Goal: Transaction & Acquisition: Purchase product/service

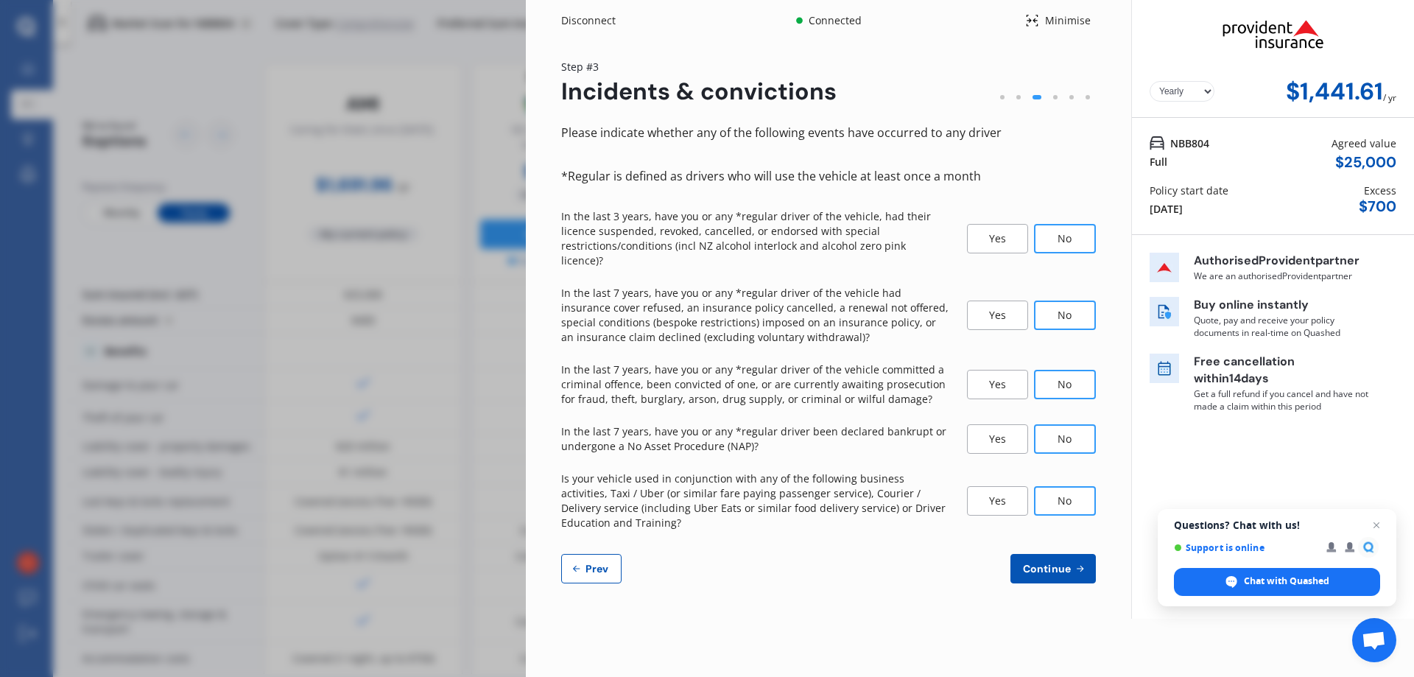
click at [592, 563] on span "Prev" at bounding box center [597, 569] width 29 height 12
select select "04"
select select "09"
select select "1965"
select select "NZ_FULL"
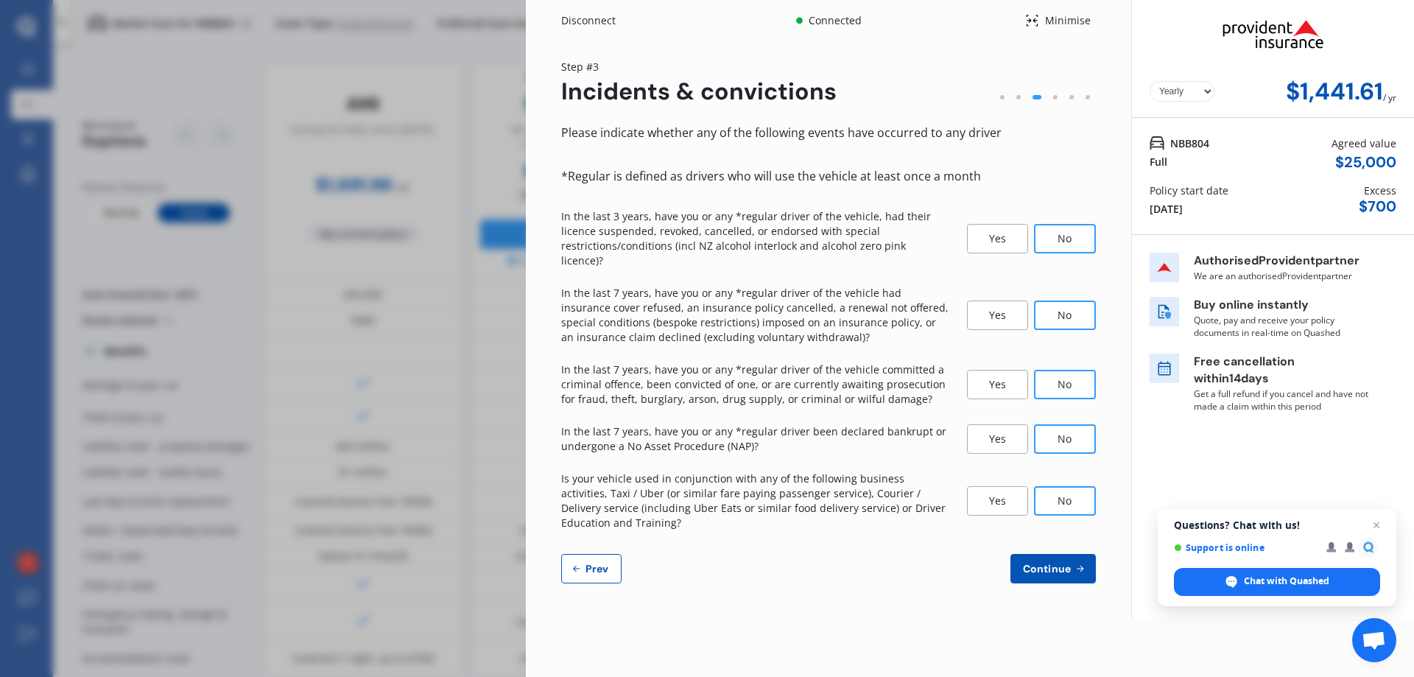
select select "0"
select select "23"
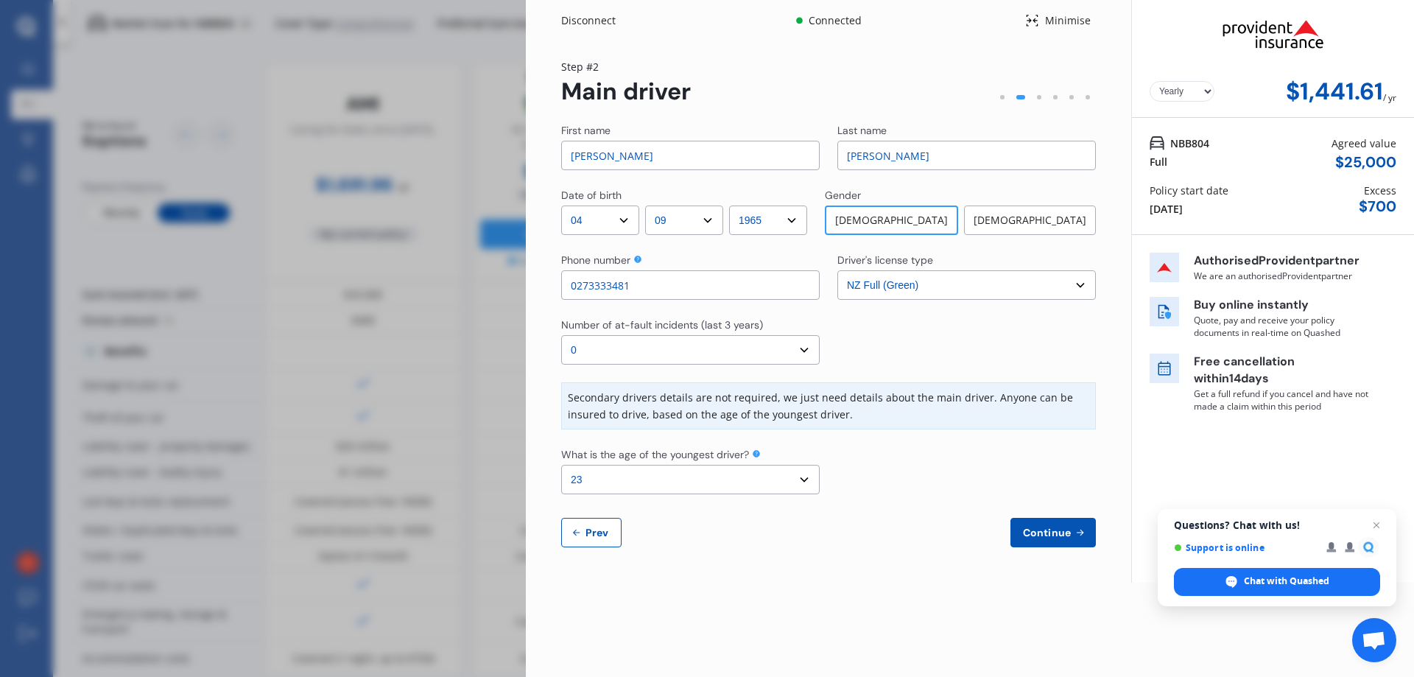
click at [1062, 535] on span "Continue" at bounding box center [1047, 533] width 54 height 12
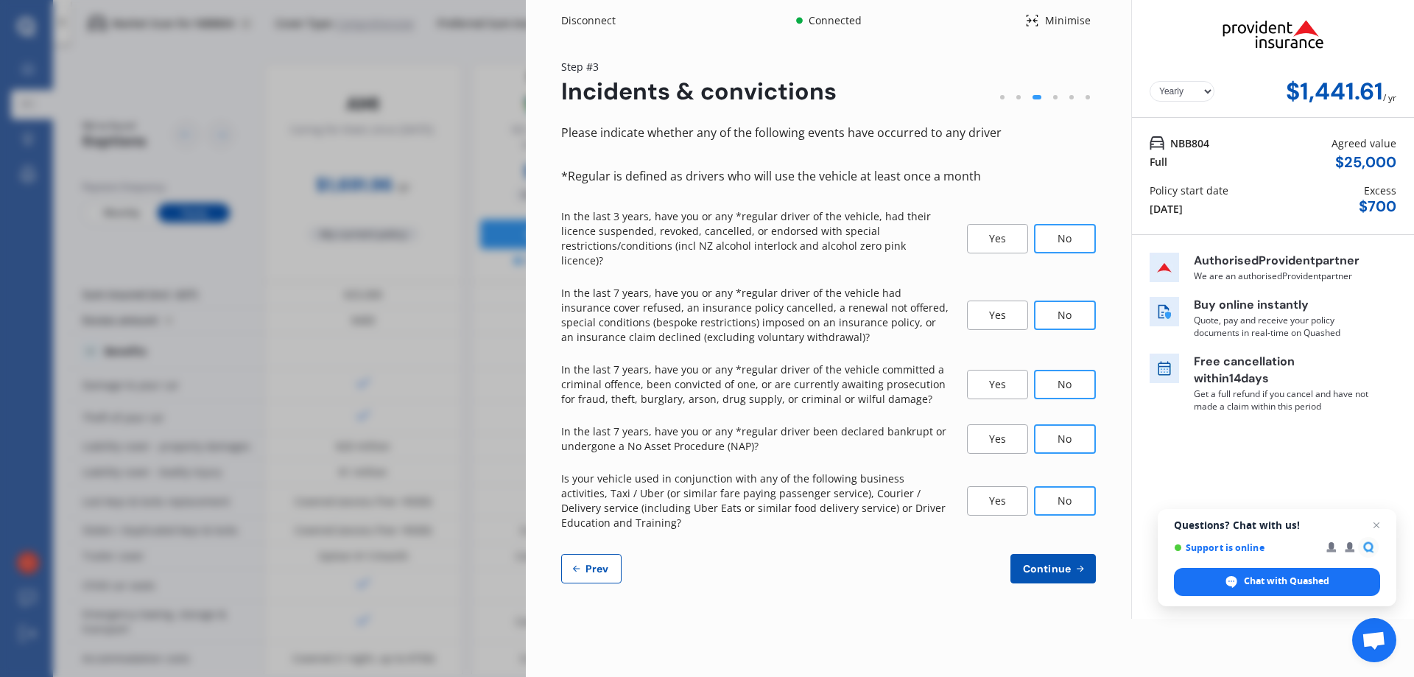
click at [1055, 563] on span "Continue" at bounding box center [1047, 569] width 54 height 12
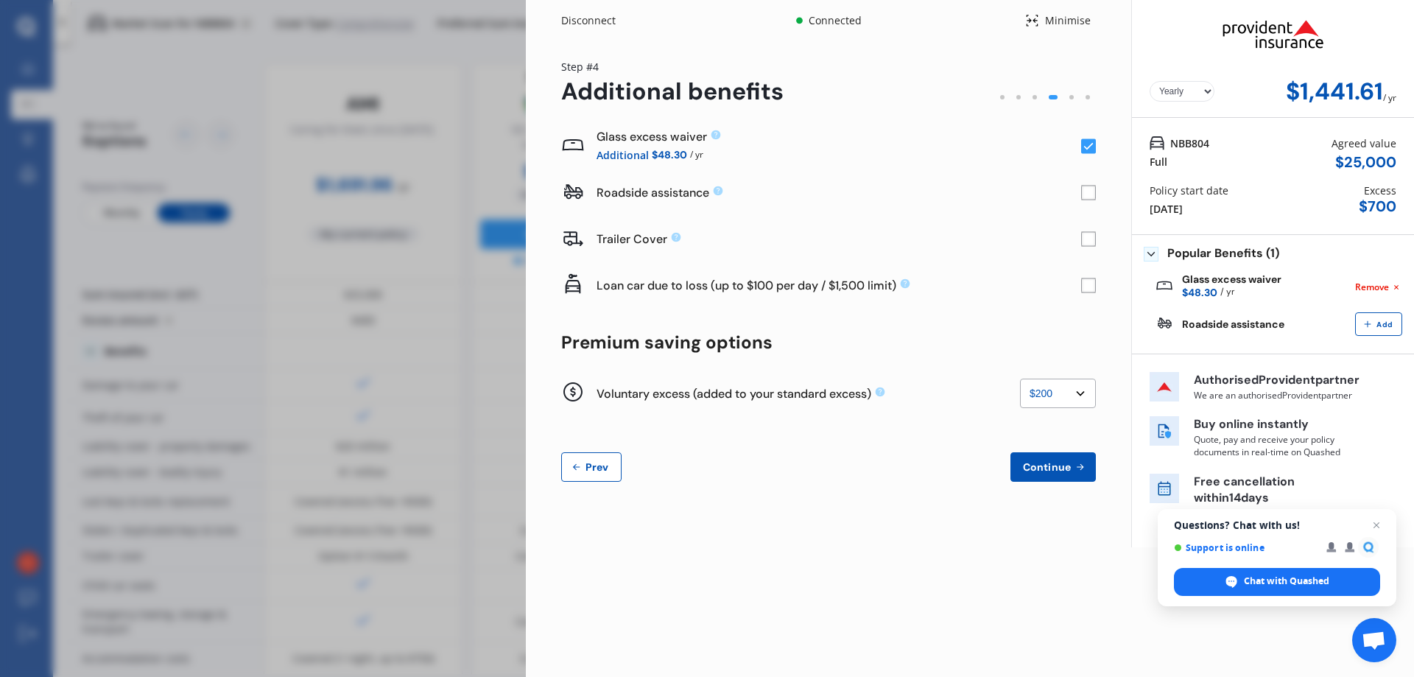
click at [1078, 396] on select "None $200 $450 $700 $950 $1,200 $1,700" at bounding box center [1058, 393] width 76 height 29
select select "450"
click at [1020, 379] on select "None $200 $450 $700 $950 $1,200 $1,700" at bounding box center [1058, 393] width 76 height 29
click at [1060, 461] on span "Continue" at bounding box center [1047, 467] width 54 height 12
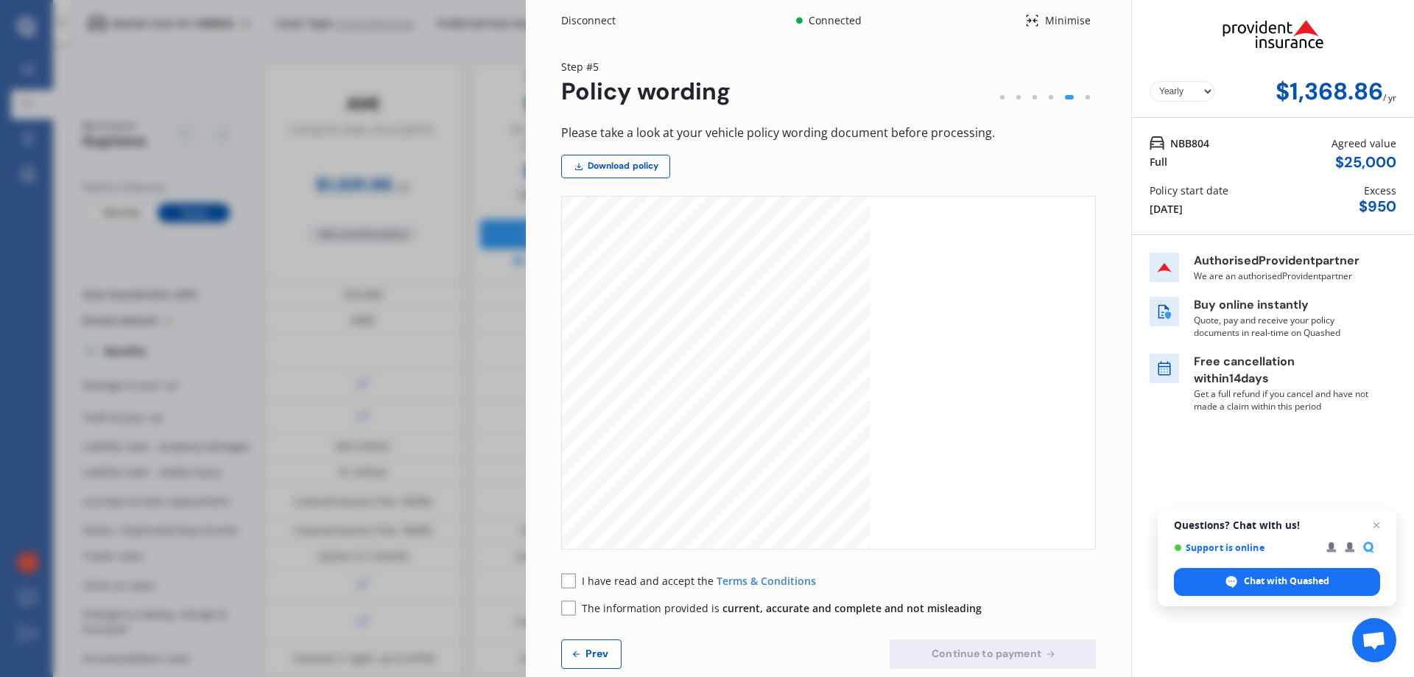
click at [590, 659] on span "Prev" at bounding box center [597, 654] width 29 height 12
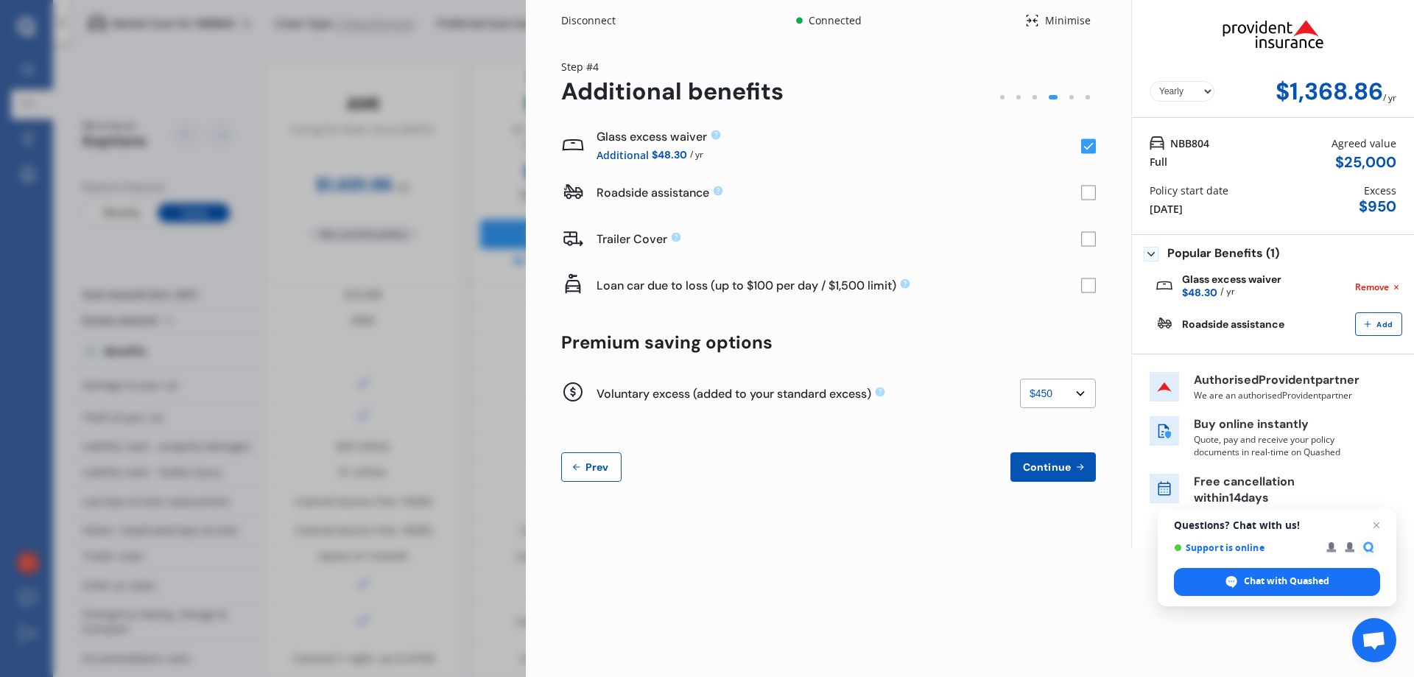
click at [1079, 392] on select "None $200 $450 $700 $950 $1,200 $1,700" at bounding box center [1058, 393] width 76 height 29
select select "200"
click at [1020, 379] on select "None $200 $450 $700 $950 $1,200 $1,700" at bounding box center [1058, 393] width 76 height 29
click at [1053, 470] on span "Continue" at bounding box center [1047, 467] width 54 height 12
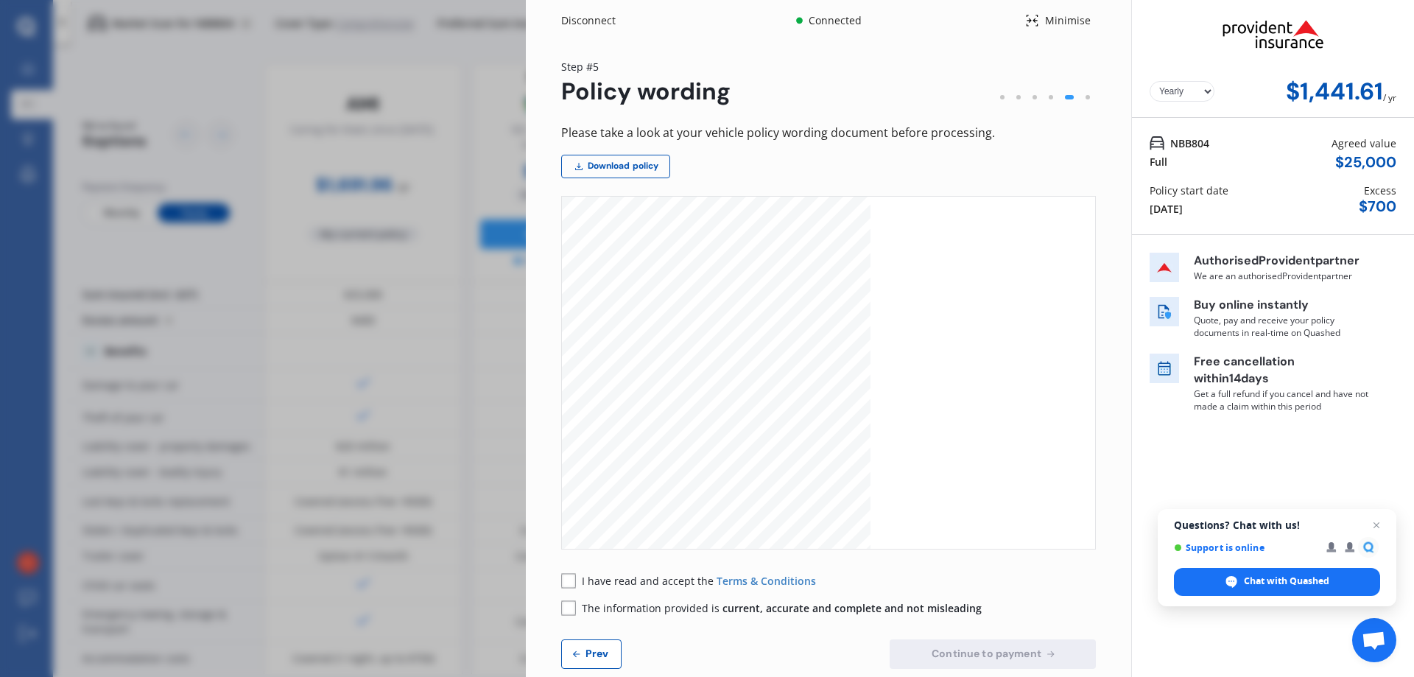
click at [370, 103] on div "Disconnect Connected Minimise Yearly Monthly $1,441.61 / yr Step # 5 Policy wor…" at bounding box center [707, 338] width 1414 height 677
click at [374, 373] on div "Disconnect Connected Minimise Yearly Monthly $1,441.61 / yr Step # 5 Policy wor…" at bounding box center [707, 338] width 1414 height 677
drag, startPoint x: 370, startPoint y: 363, endPoint x: 275, endPoint y: 361, distance: 95.1
click at [275, 361] on div "Disconnect Connected Minimise Yearly Monthly $1,441.61 / yr Step # 5 Policy wor…" at bounding box center [707, 338] width 1414 height 677
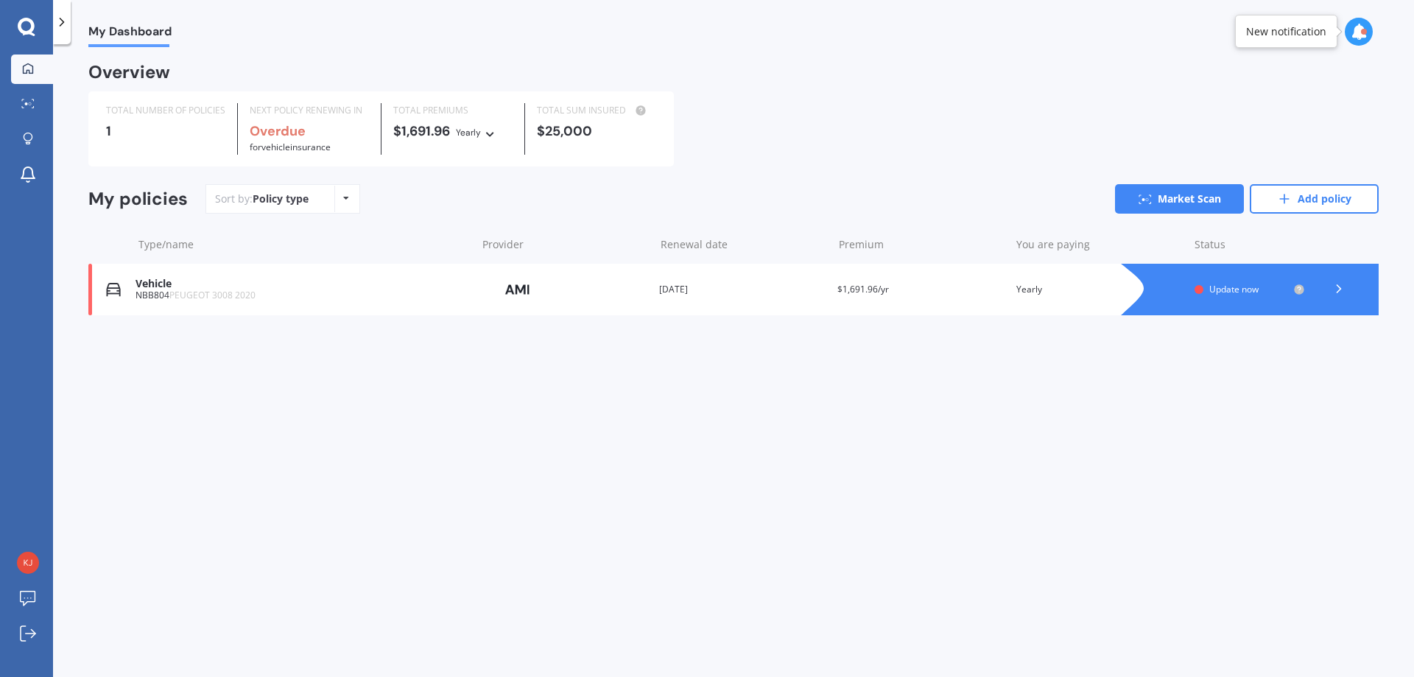
click at [1341, 290] on icon at bounding box center [1339, 288] width 15 height 15
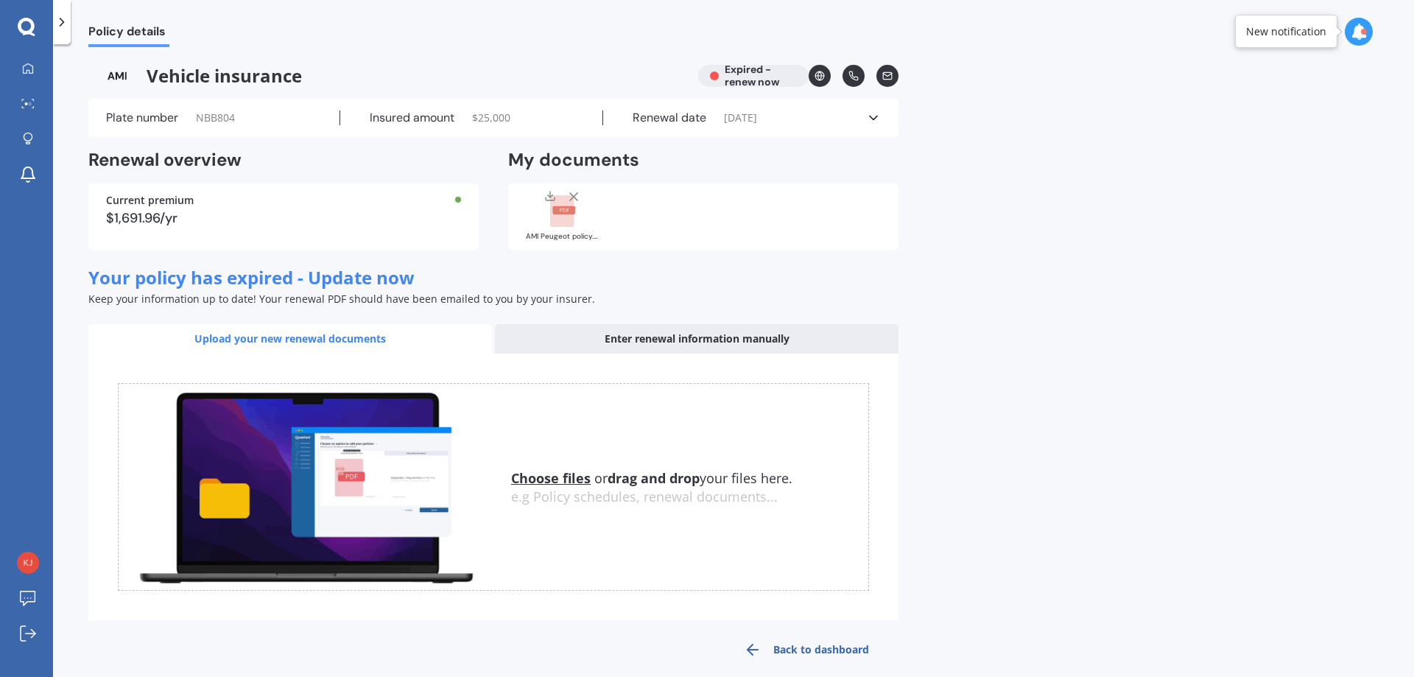
scroll to position [17, 0]
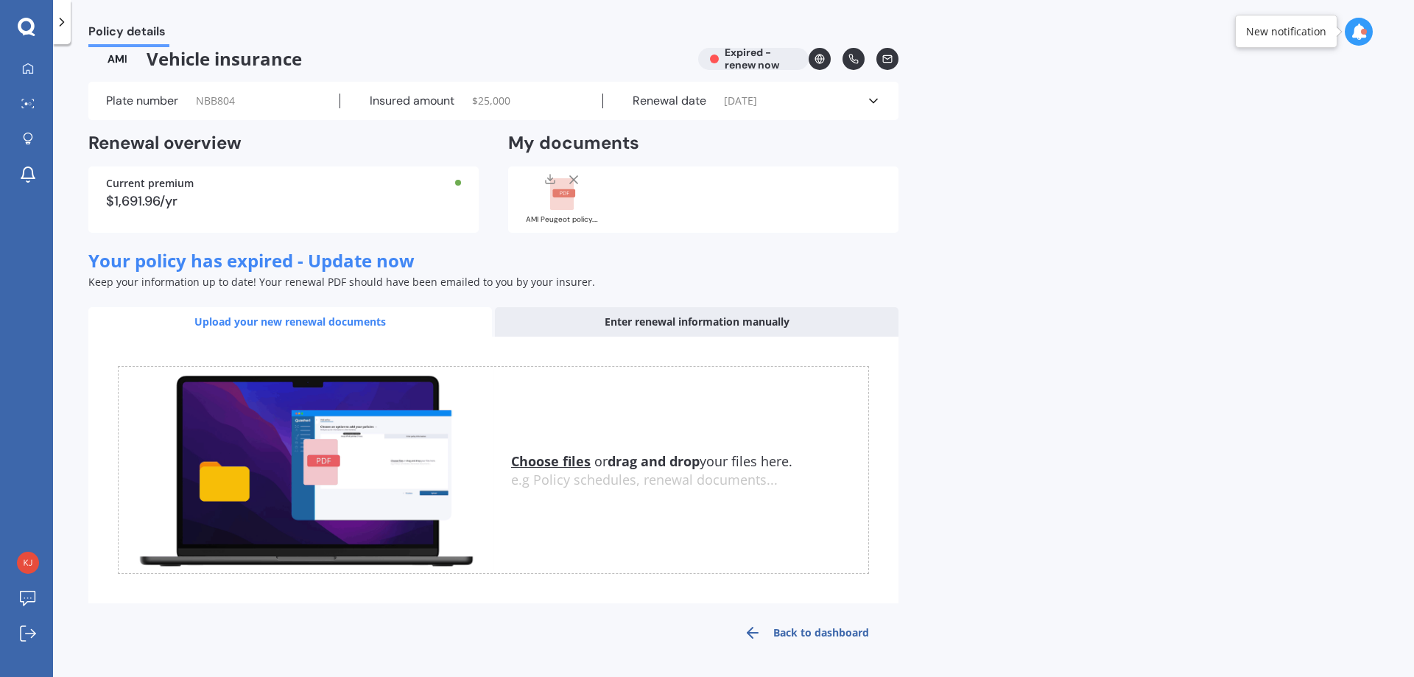
click at [65, 35] on div at bounding box center [62, 22] width 18 height 44
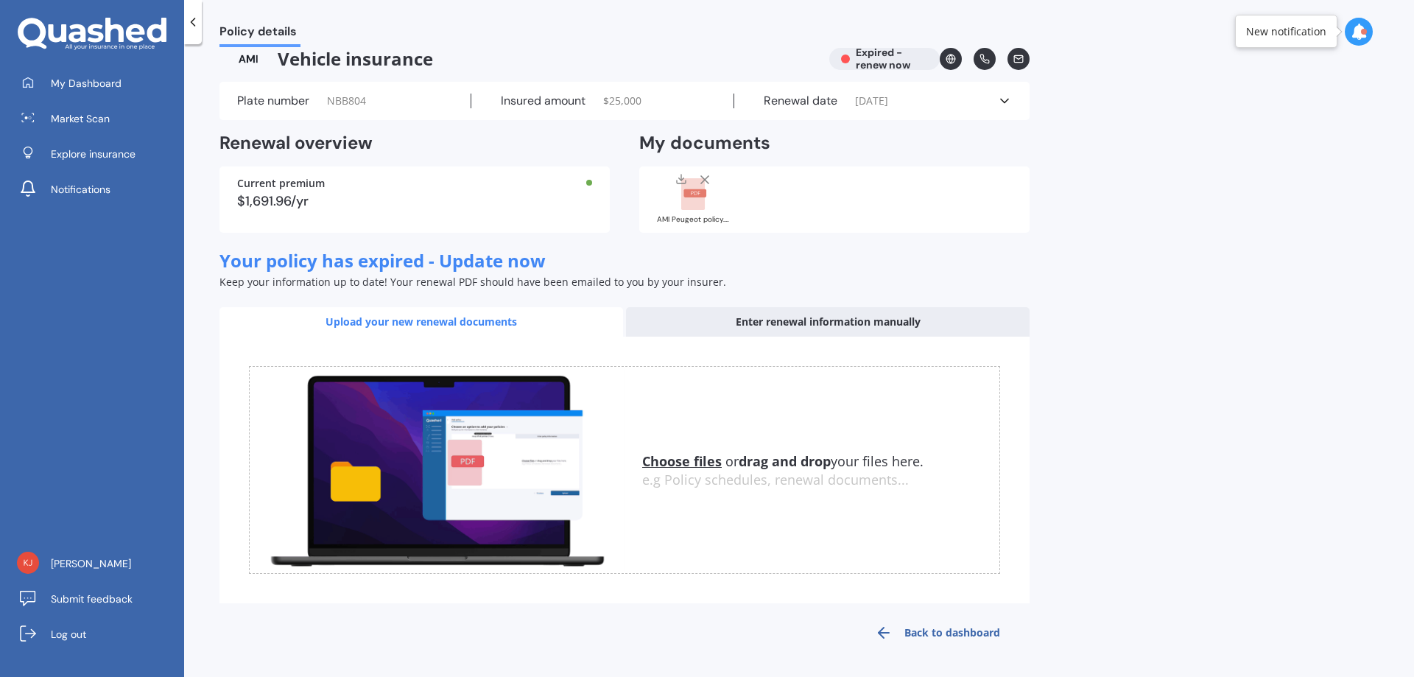
click at [72, 127] on link "Market Scan" at bounding box center [97, 118] width 173 height 29
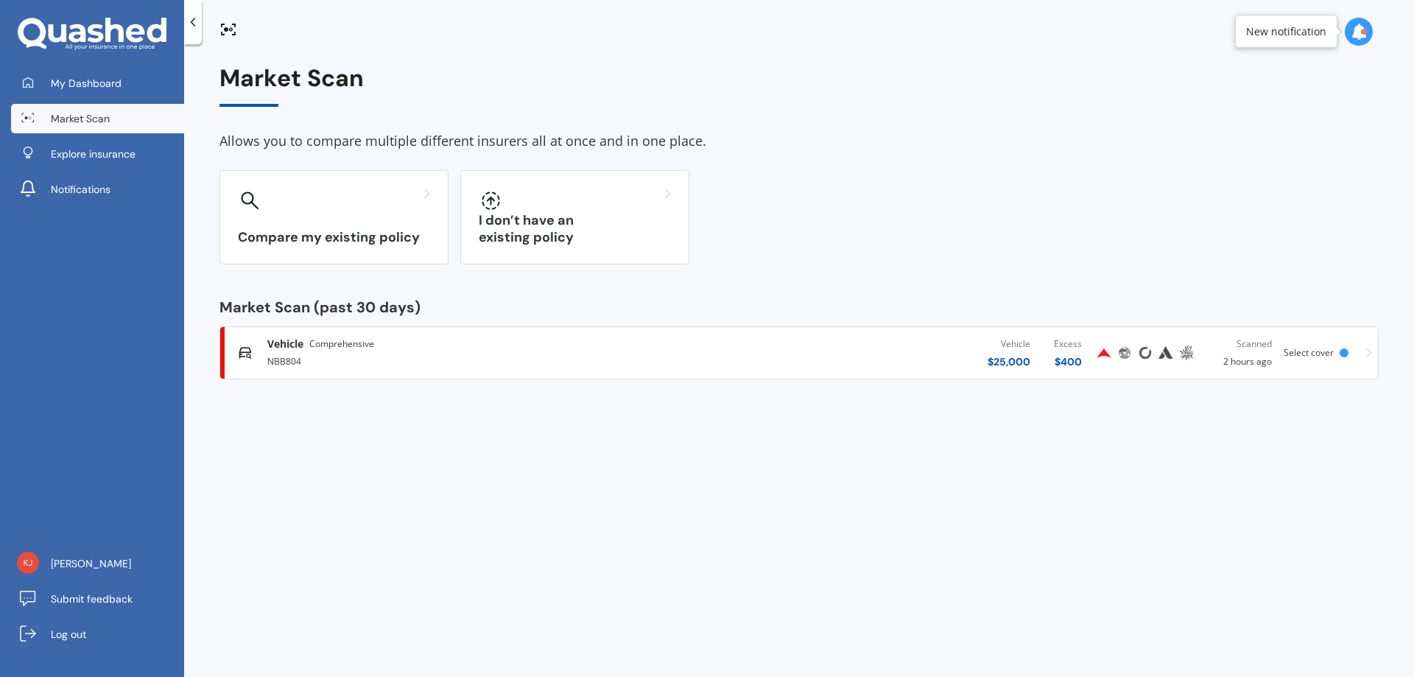
click at [371, 329] on link "Vehicle Comprehensive NBB804 Vehicle $ 25,000 Excess $ 400 Scanned 2 hours ago …" at bounding box center [799, 352] width 1159 height 53
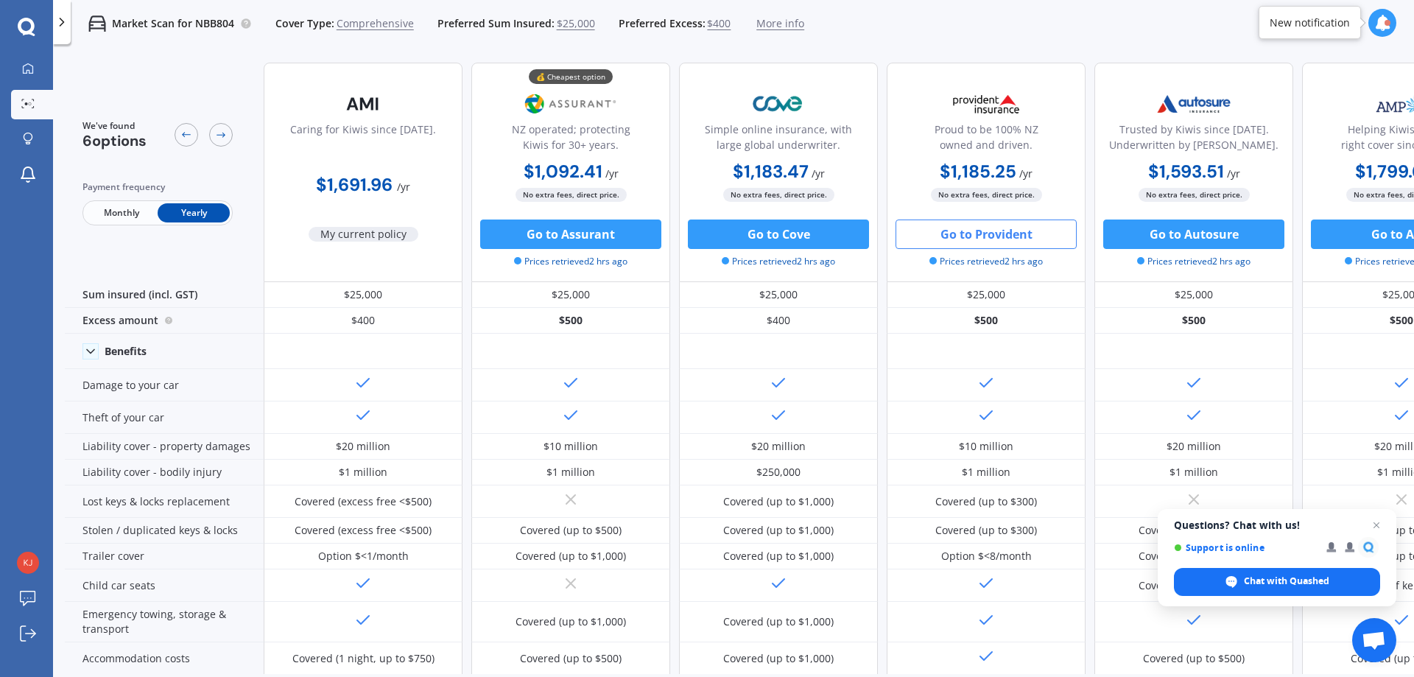
click at [576, 235] on button "Go to Assurant" at bounding box center [570, 234] width 181 height 29
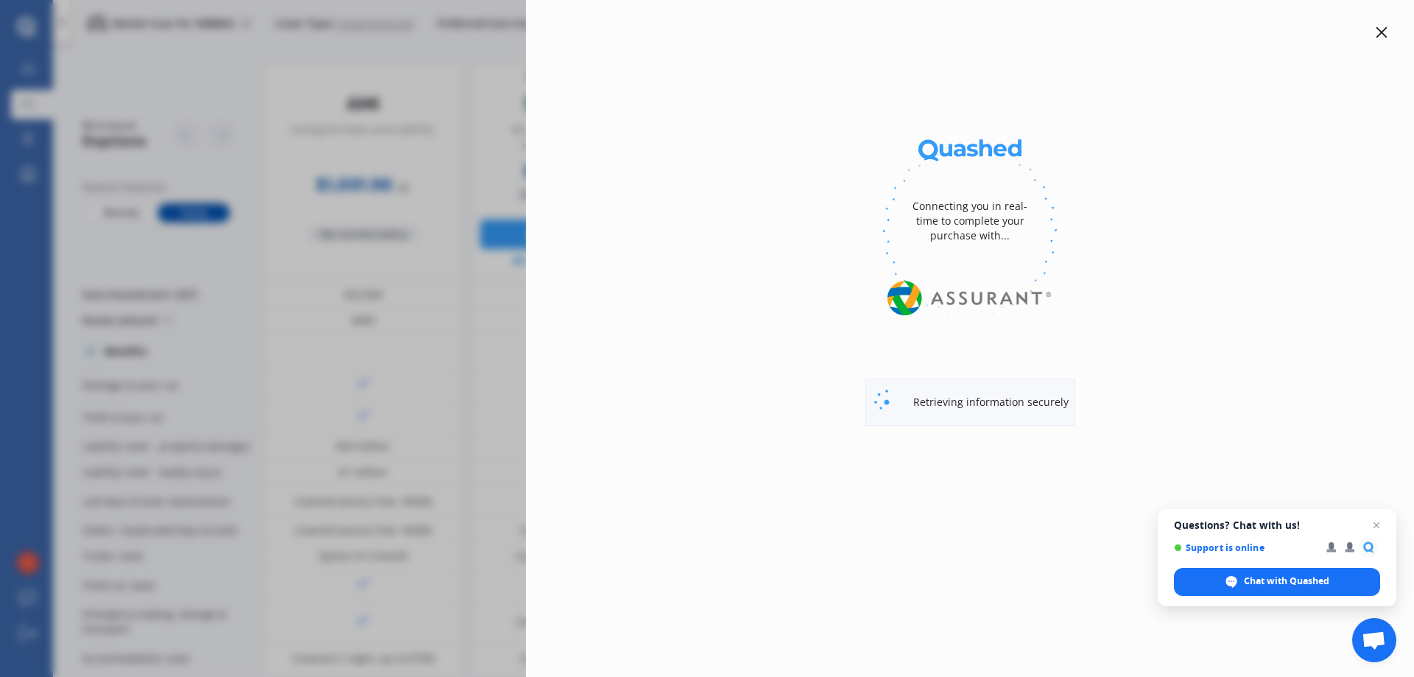
select select "full"
select select "0"
select select "North Shore"
select select "PEUGEOT"
select select "3008"
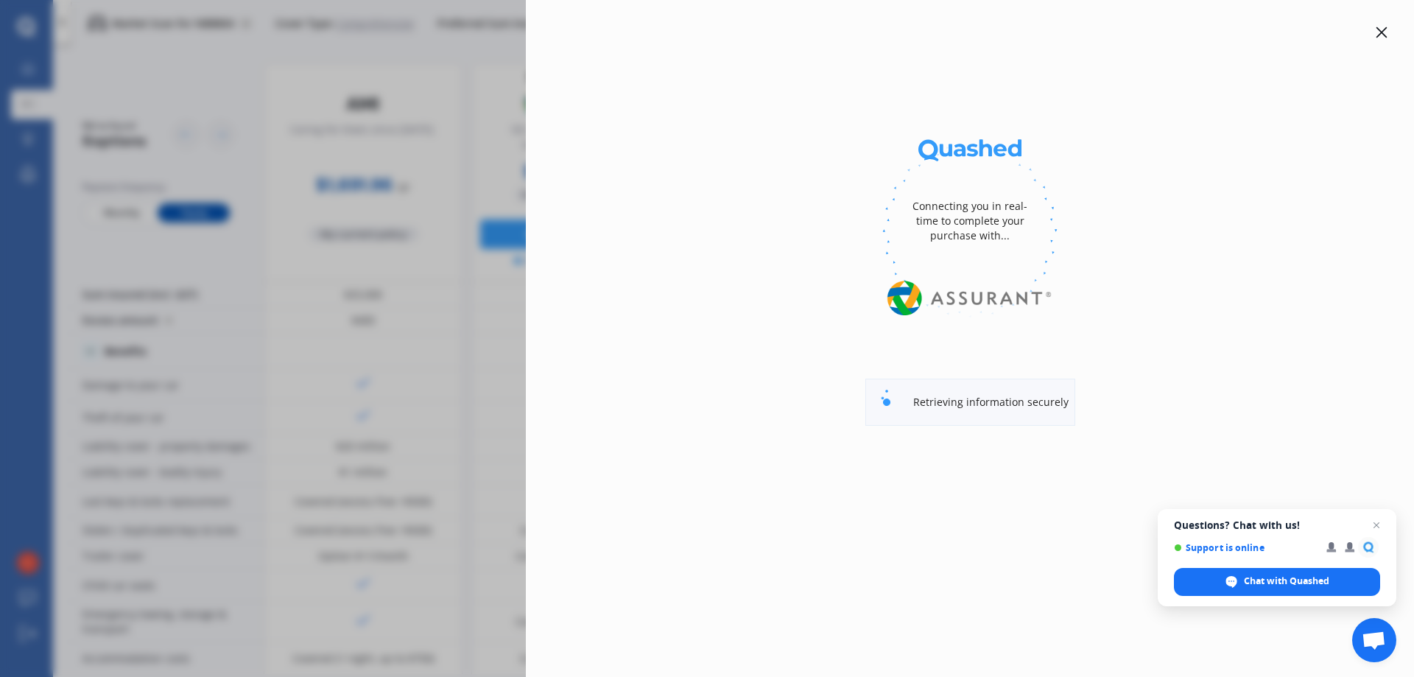
select select "GT LINE 1.6PT/6AT"
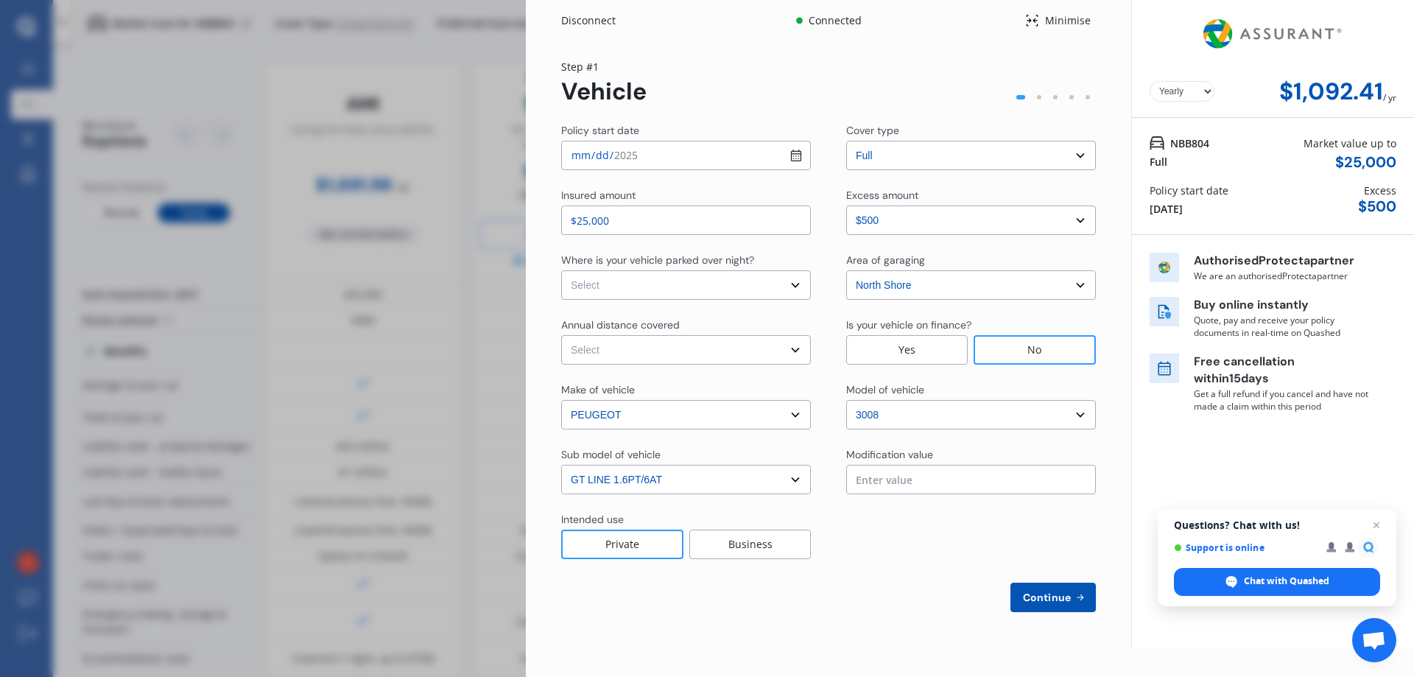
click at [793, 152] on input "[DATE]" at bounding box center [686, 155] width 250 height 29
type input "[DATE]"
click at [622, 224] on input "$25,000" at bounding box center [686, 220] width 250 height 29
type input "$23,750"
click at [610, 290] on select "Select In a garage On own property On street or road" at bounding box center [686, 284] width 250 height 29
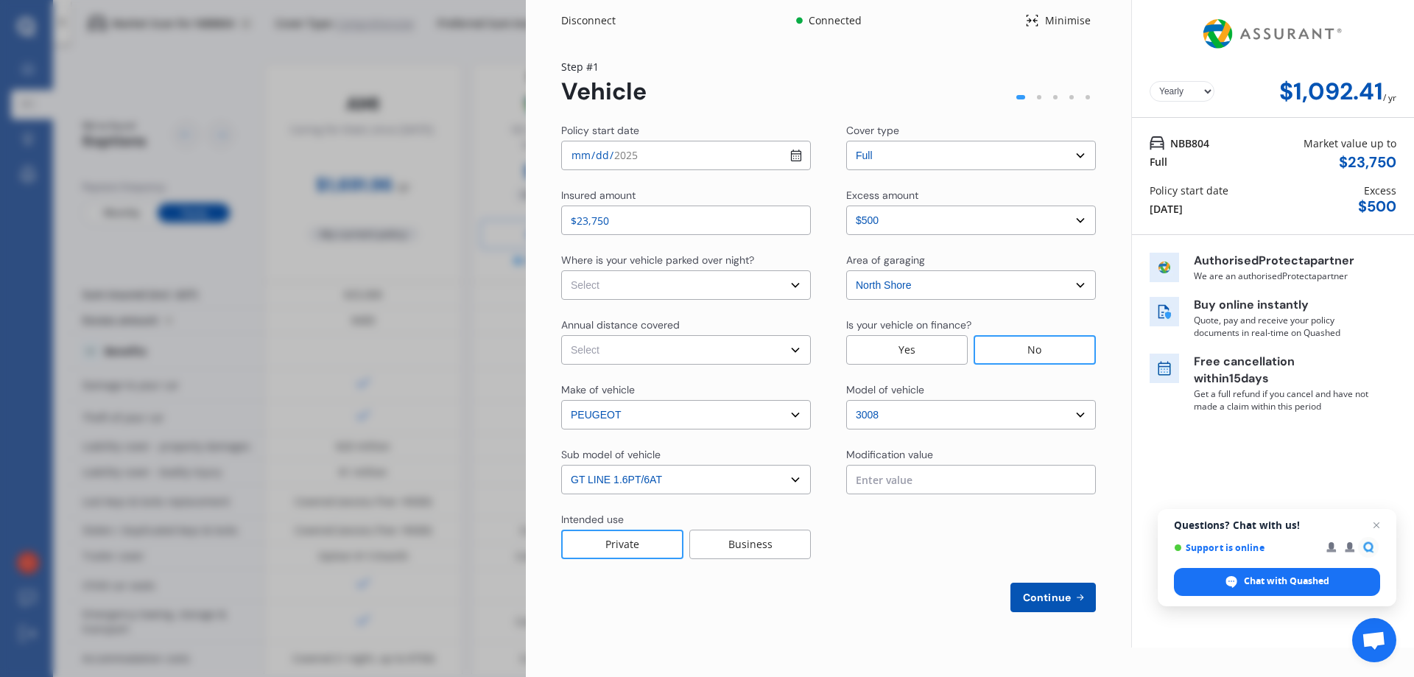
select select "On own property"
click at [561, 270] on select "Select In a garage On own property On street or road" at bounding box center [686, 284] width 250 height 29
click at [624, 360] on select "Select Low (less than 15,000km per year) Average (15,000-30,000km per year) Hig…" at bounding box center [686, 349] width 250 height 29
select select "15000"
click at [561, 335] on select "Select Low (less than 15,000km per year) Average (15,000-30,000km per year) Hig…" at bounding box center [686, 349] width 250 height 29
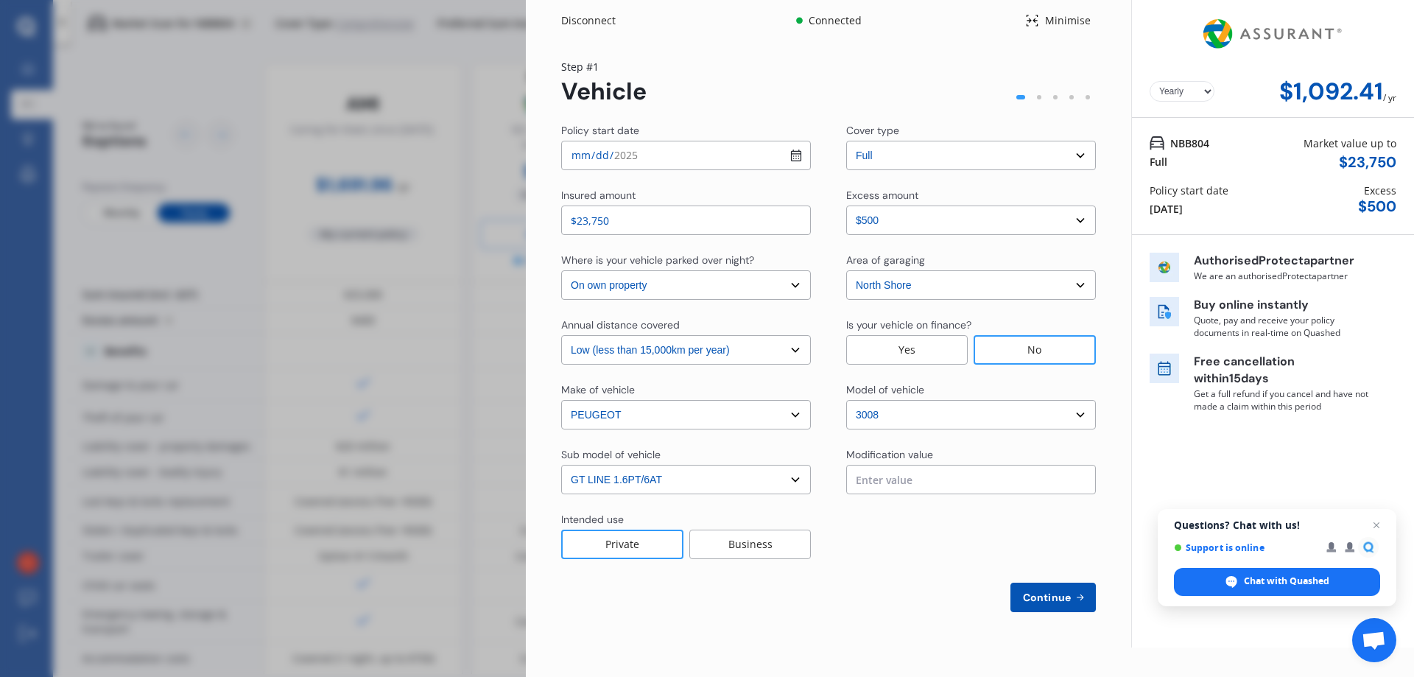
click at [986, 216] on select "Select excess amount $500 $1,000 $1,500" at bounding box center [971, 220] width 250 height 29
click at [987, 216] on select "Select excess amount $500 $1,000 $1,500" at bounding box center [971, 220] width 250 height 29
click at [1045, 348] on div "No" at bounding box center [1035, 349] width 122 height 29
click at [1053, 601] on span "Continue" at bounding box center [1047, 598] width 54 height 12
select select "Mr"
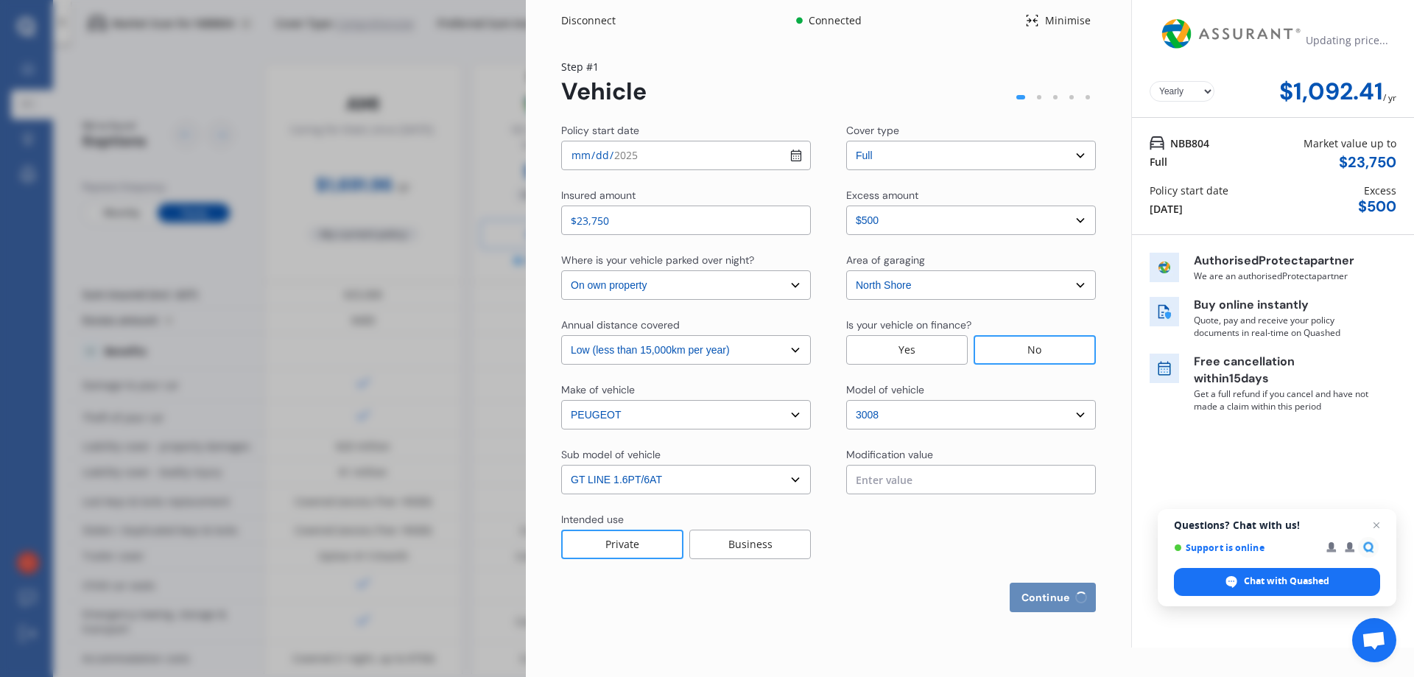
select select "04"
select select "09"
select select "1965"
select select "full"
select select "more than 4 years"
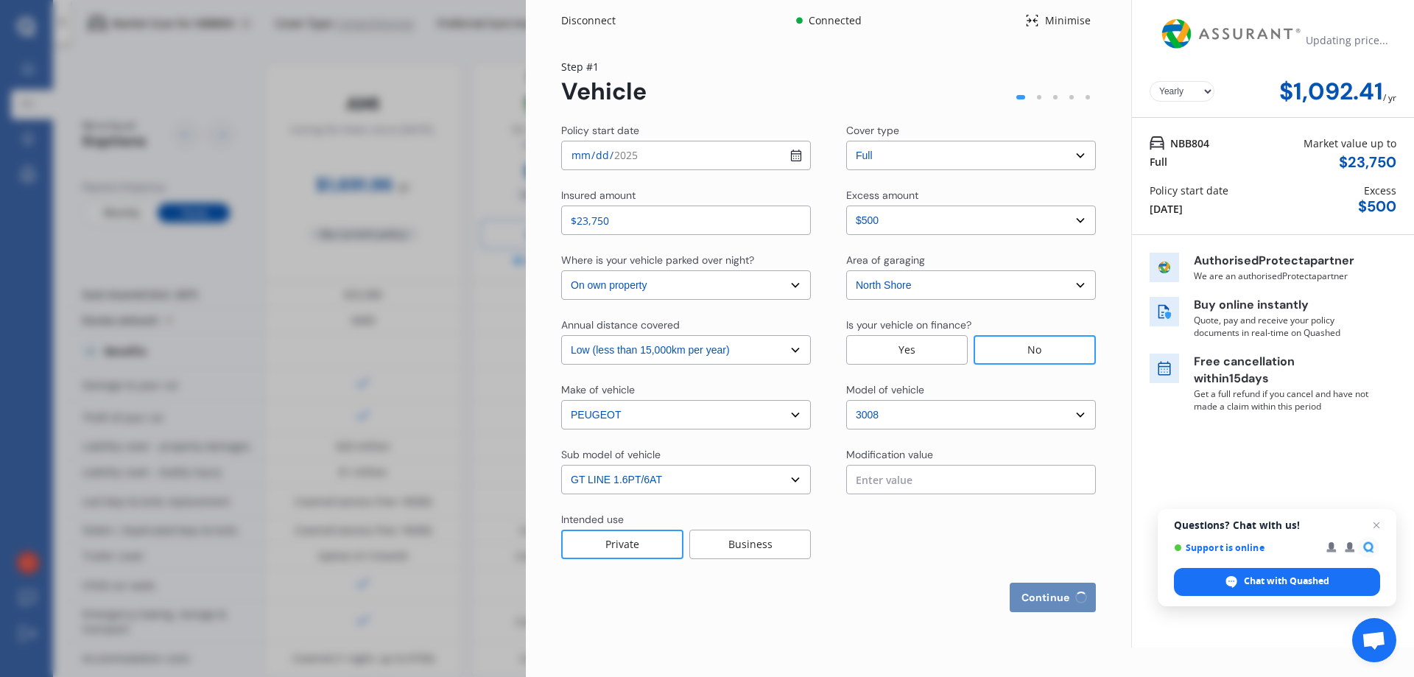
select select "[GEOGRAPHIC_DATA]"
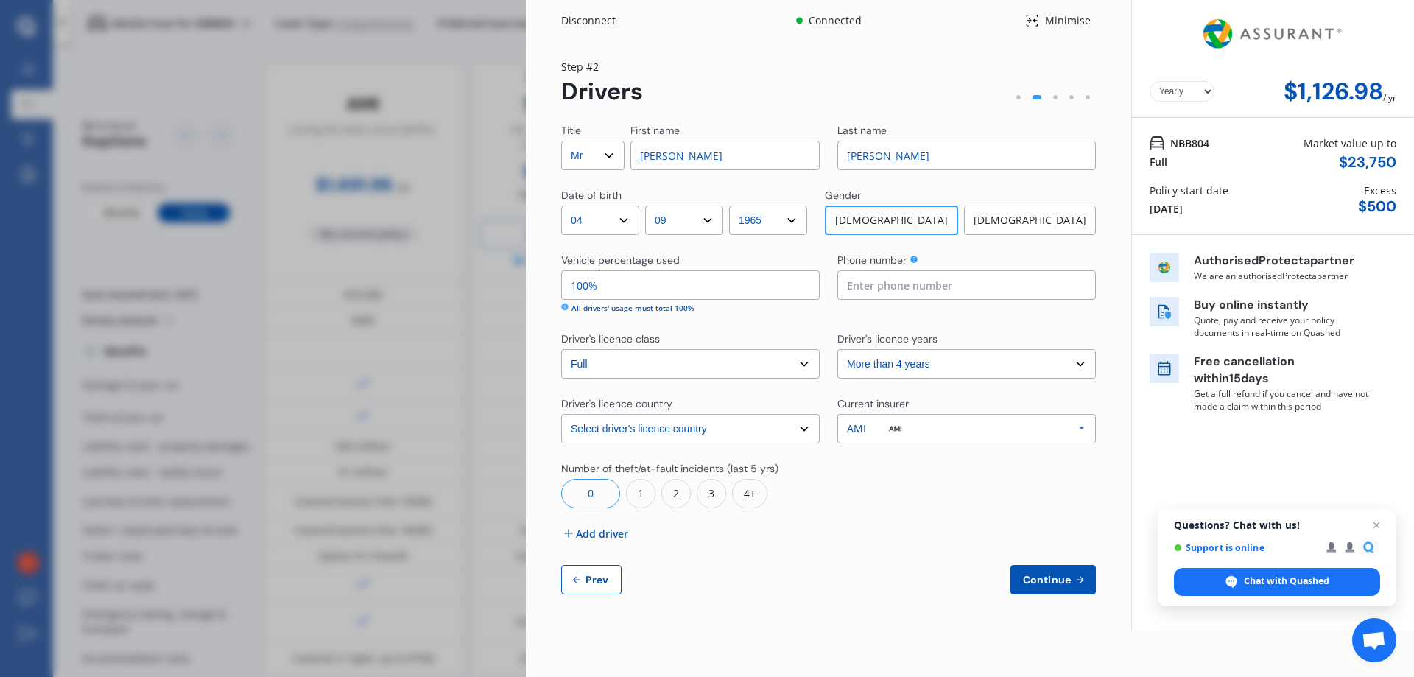
click at [871, 283] on input at bounding box center [967, 284] width 259 height 29
type input "0273333481"
click at [876, 361] on select "Select driver's licence years Less than 1 year 1-2 years 2-4 years More than 4 …" at bounding box center [967, 363] width 259 height 29
click at [1049, 580] on span "Continue" at bounding box center [1047, 580] width 54 height 12
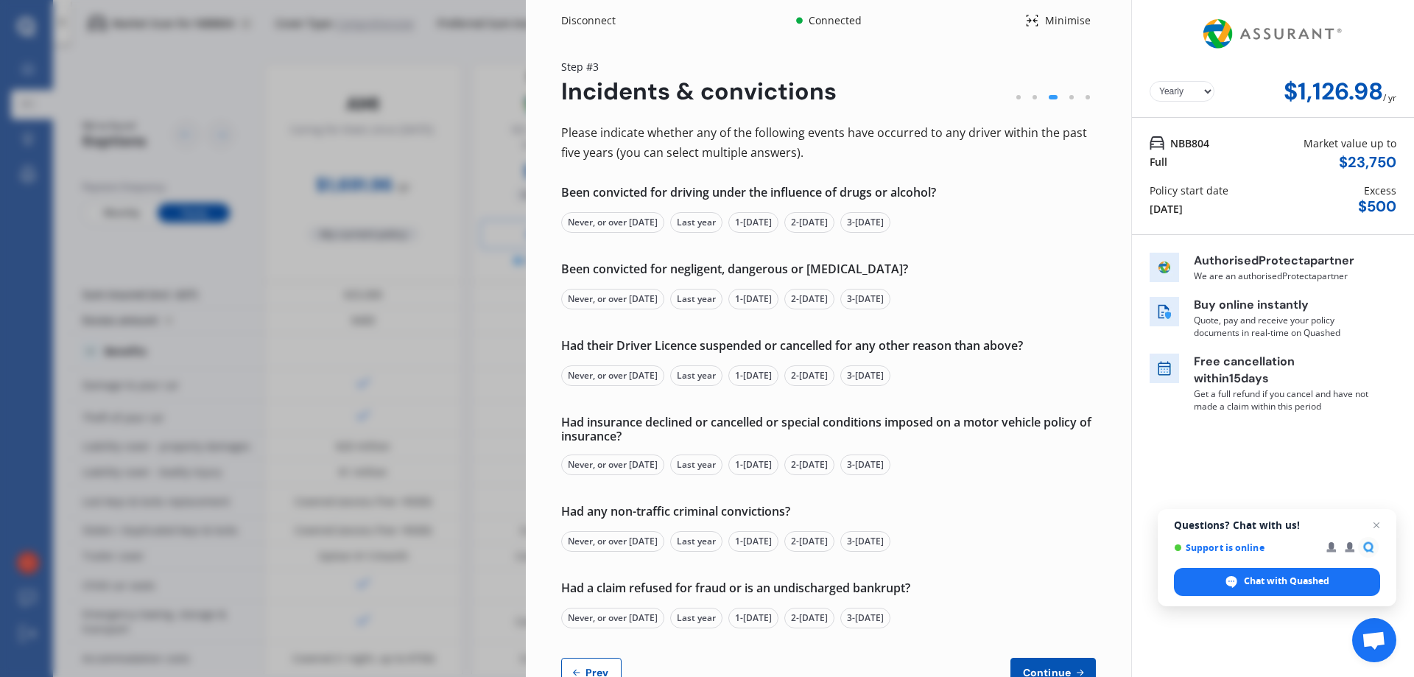
click at [594, 670] on span "Prev" at bounding box center [597, 673] width 29 height 12
select select "Mr"
select select "04"
select select "09"
select select "1965"
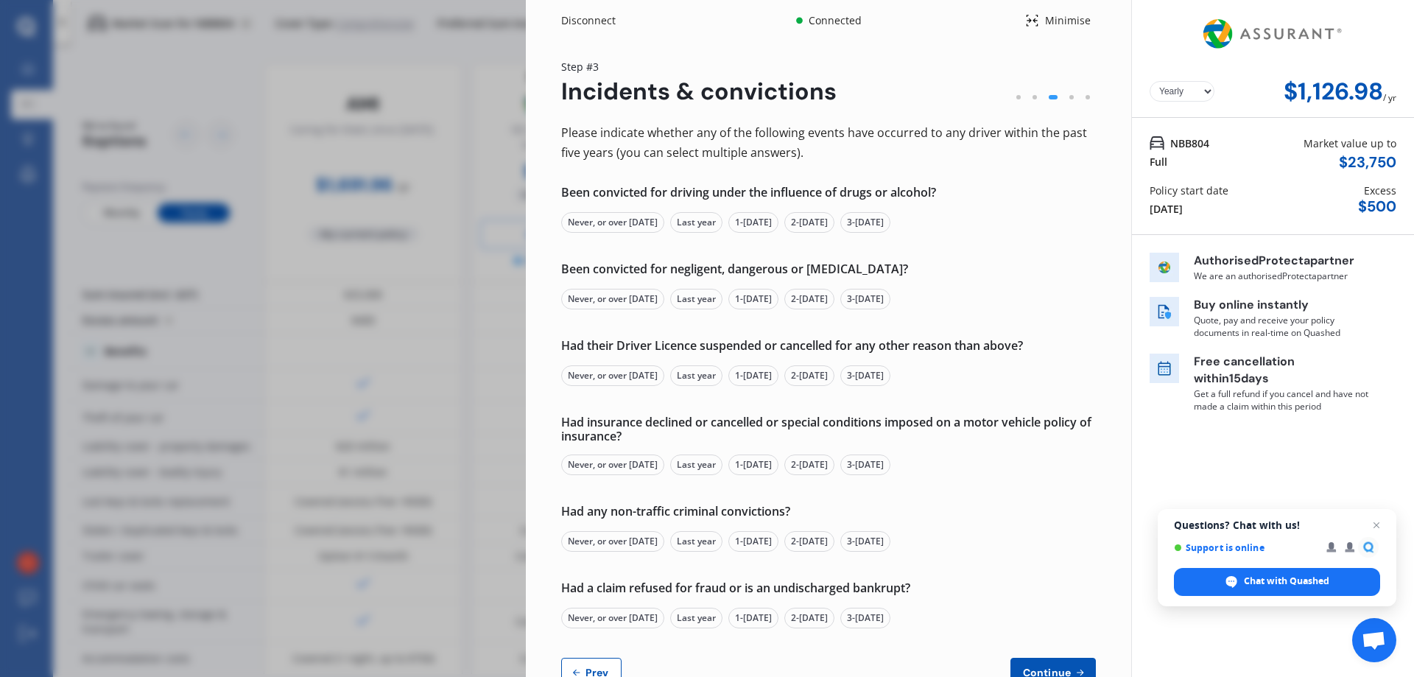
select select "full"
select select "more than 4 years"
select select "[GEOGRAPHIC_DATA]"
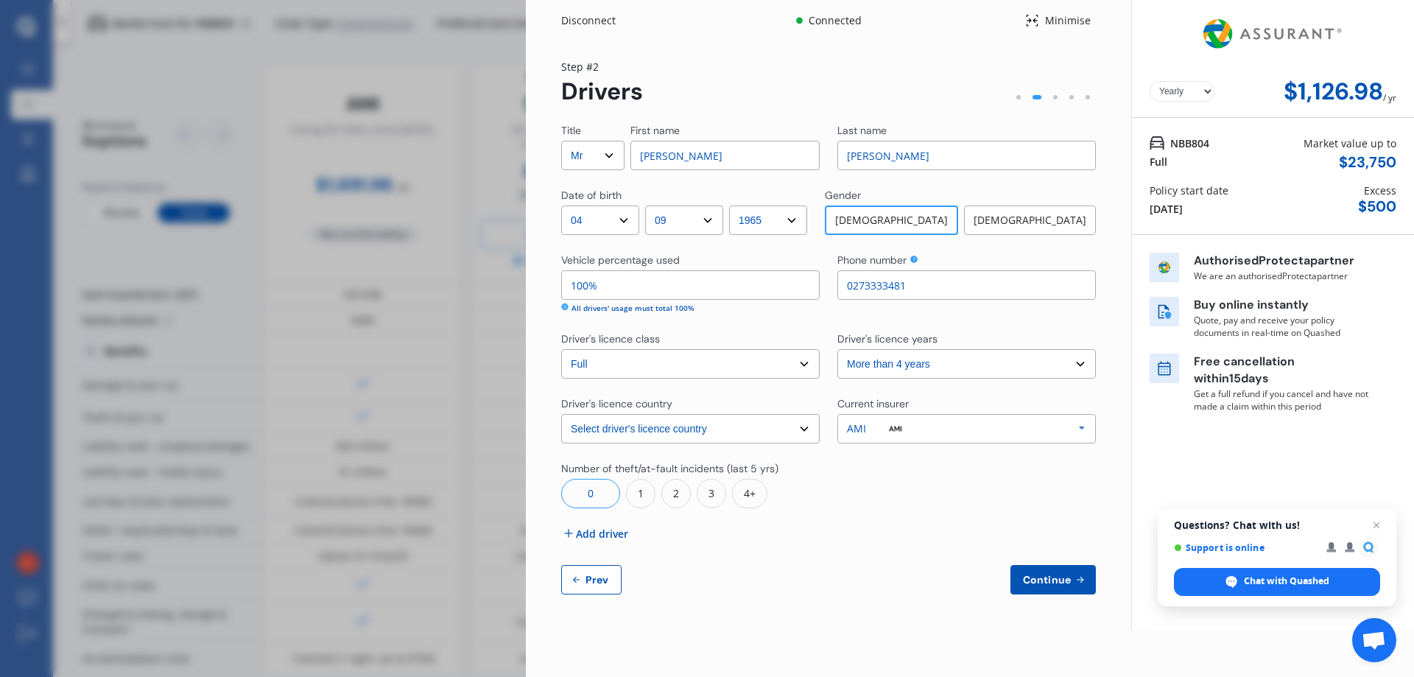
click at [609, 537] on span "Add driver" at bounding box center [602, 533] width 52 height 15
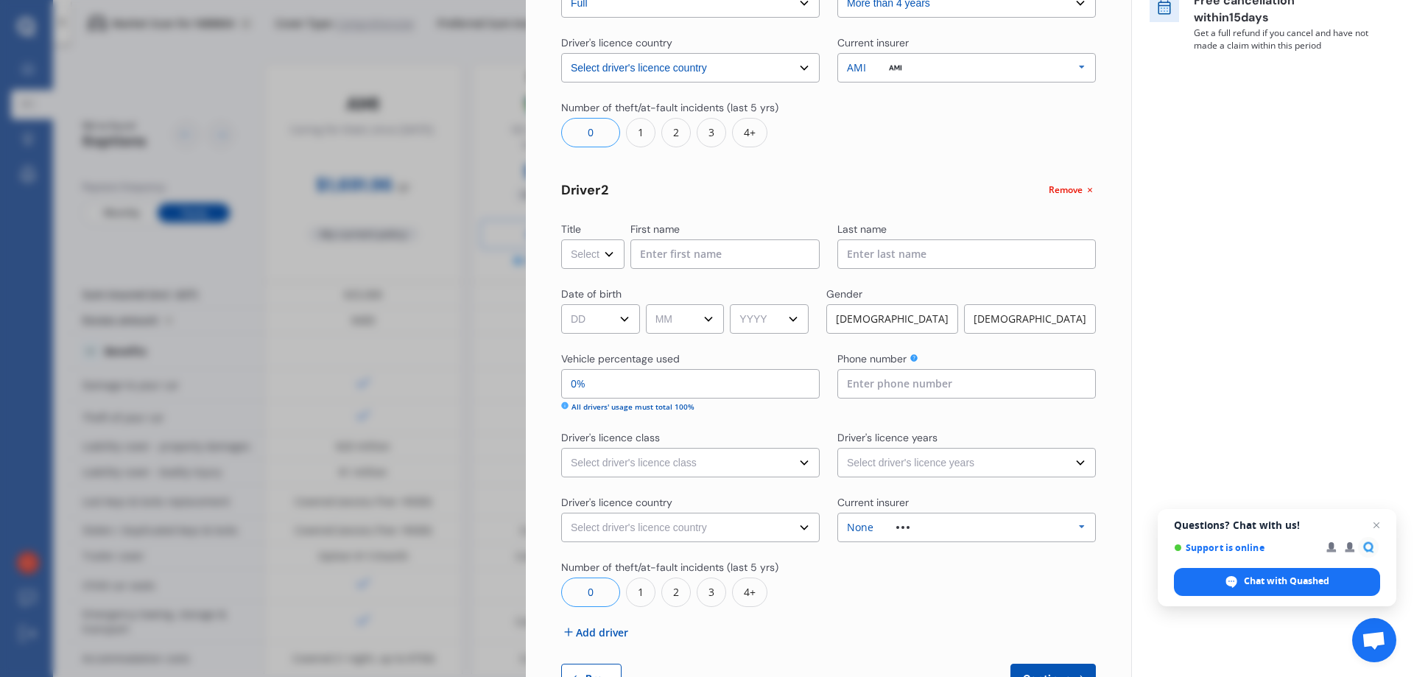
scroll to position [368, 0]
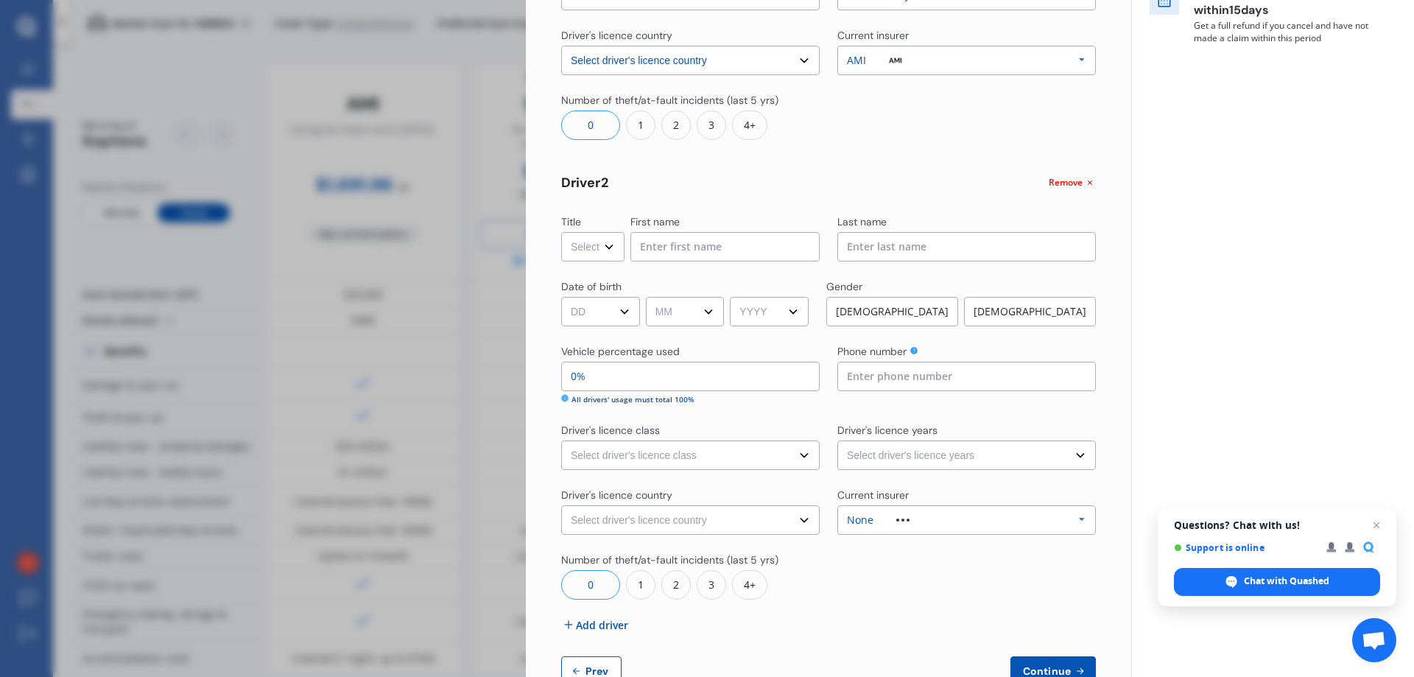
click at [605, 248] on select "Select Mr Mrs Miss Ms Dr" at bounding box center [592, 246] width 63 height 29
select select "Mrs"
click at [561, 232] on select "Select Mr Mrs Miss Ms Dr" at bounding box center [592, 246] width 63 height 29
click at [645, 243] on input at bounding box center [725, 246] width 189 height 29
type input "[PERSON_NAME]"
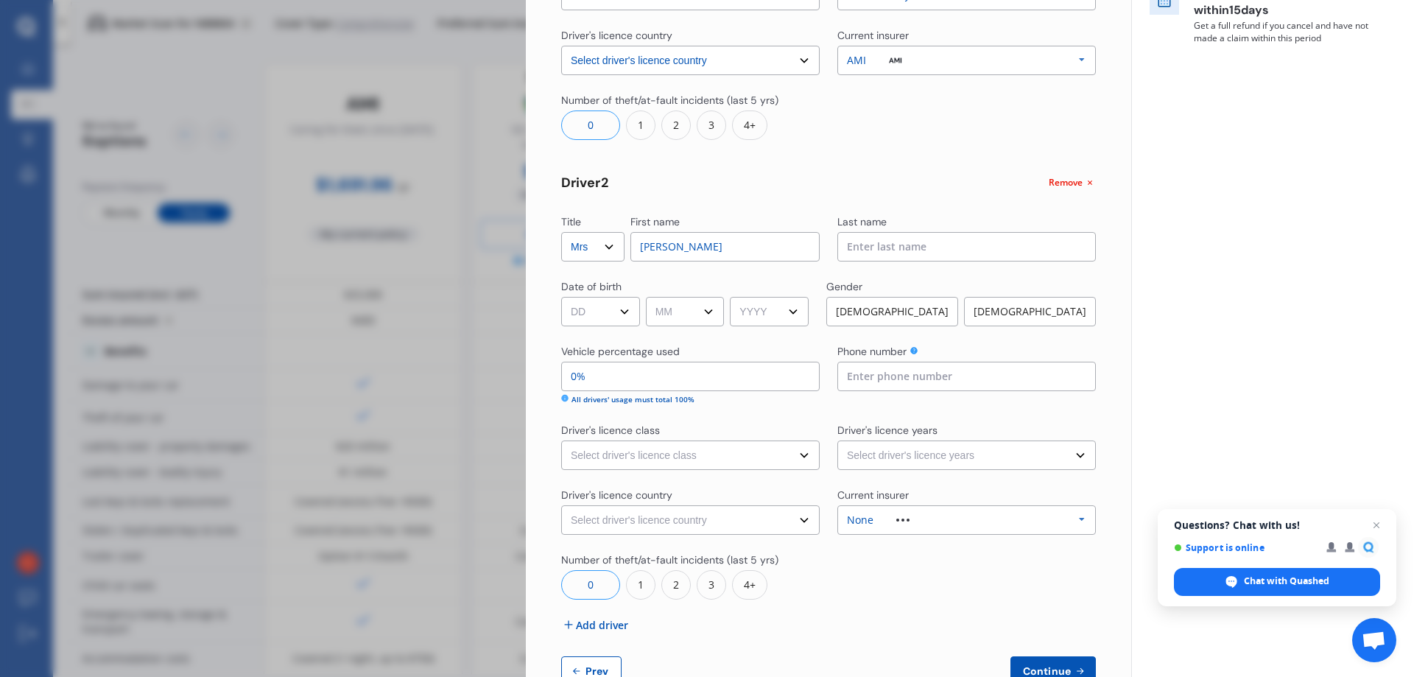
click at [896, 243] on input at bounding box center [967, 246] width 259 height 29
type input "[PERSON_NAME]"
click at [615, 315] on select "DD 01 02 03 04 05 06 07 08 09 10 11 12 13 14 15 16 17 18 19 20 21 22 23 24 25 2…" at bounding box center [600, 311] width 79 height 29
select select "17"
click at [561, 297] on select "DD 01 02 03 04 05 06 07 08 09 10 11 12 13 14 15 16 17 18 19 20 21 22 23 24 25 2…" at bounding box center [600, 311] width 79 height 29
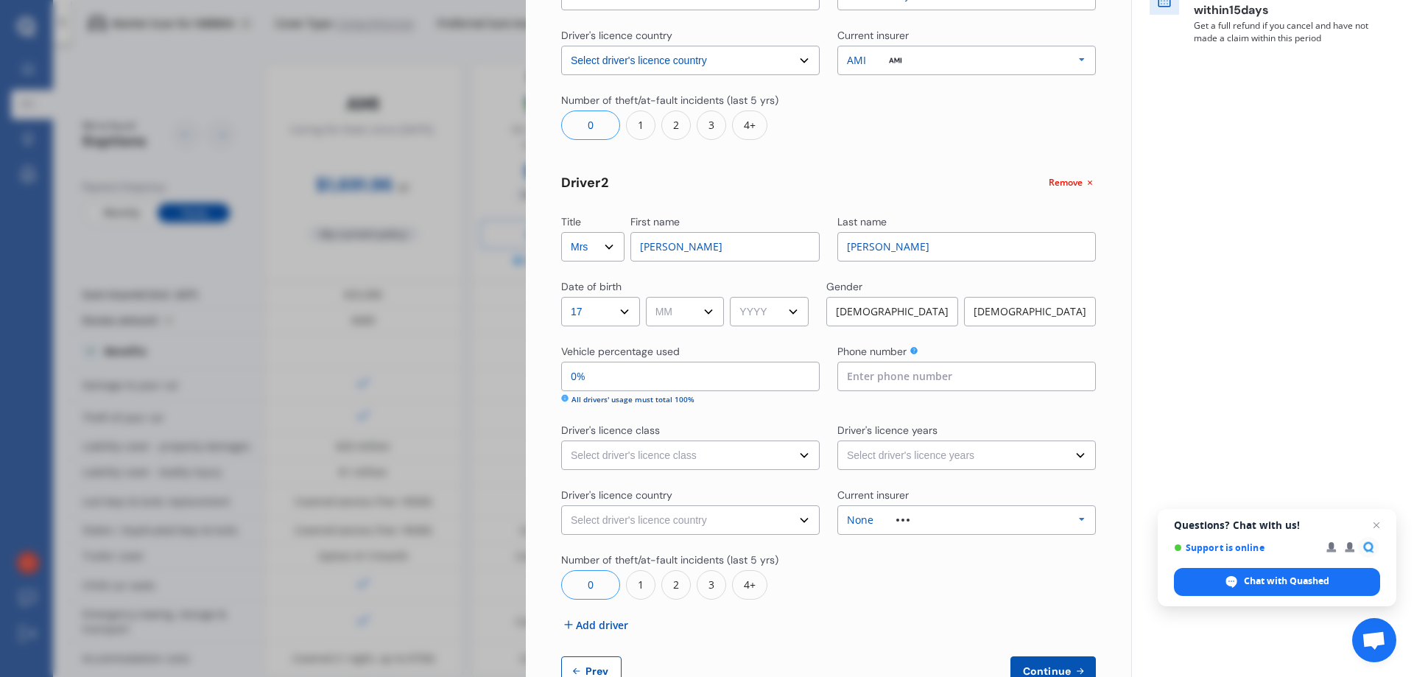
click at [676, 306] on select "MM 01 02 03 04 05 06 07 08 09 10 11 12" at bounding box center [685, 311] width 79 height 29
select select "07"
click at [648, 297] on select "MM 01 02 03 04 05 06 07 08 09 10 11 12" at bounding box center [685, 311] width 79 height 29
click at [768, 311] on select "YYYY 2009 2008 2007 2006 2005 2004 2003 2002 2001 2000 1999 1998 1997 1996 1995…" at bounding box center [769, 311] width 79 height 29
select select "1966"
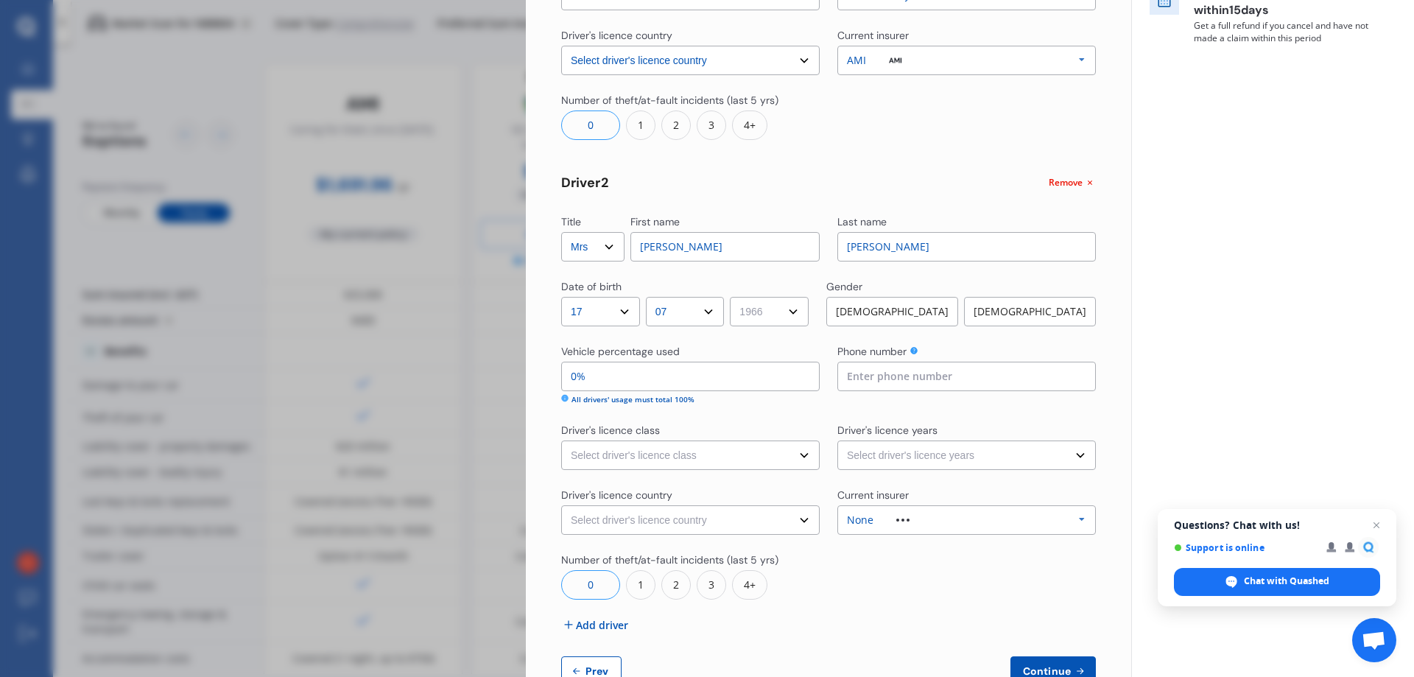
click at [735, 297] on select "YYYY 2009 2008 2007 2006 2005 2004 2003 2002 2001 2000 1999 1998 1997 1996 1995…" at bounding box center [769, 311] width 79 height 29
click at [1030, 305] on div "[DEMOGRAPHIC_DATA]" at bounding box center [1030, 311] width 132 height 29
click at [577, 371] on input "0%" at bounding box center [690, 376] width 259 height 29
type input "60%"
type input "40%"
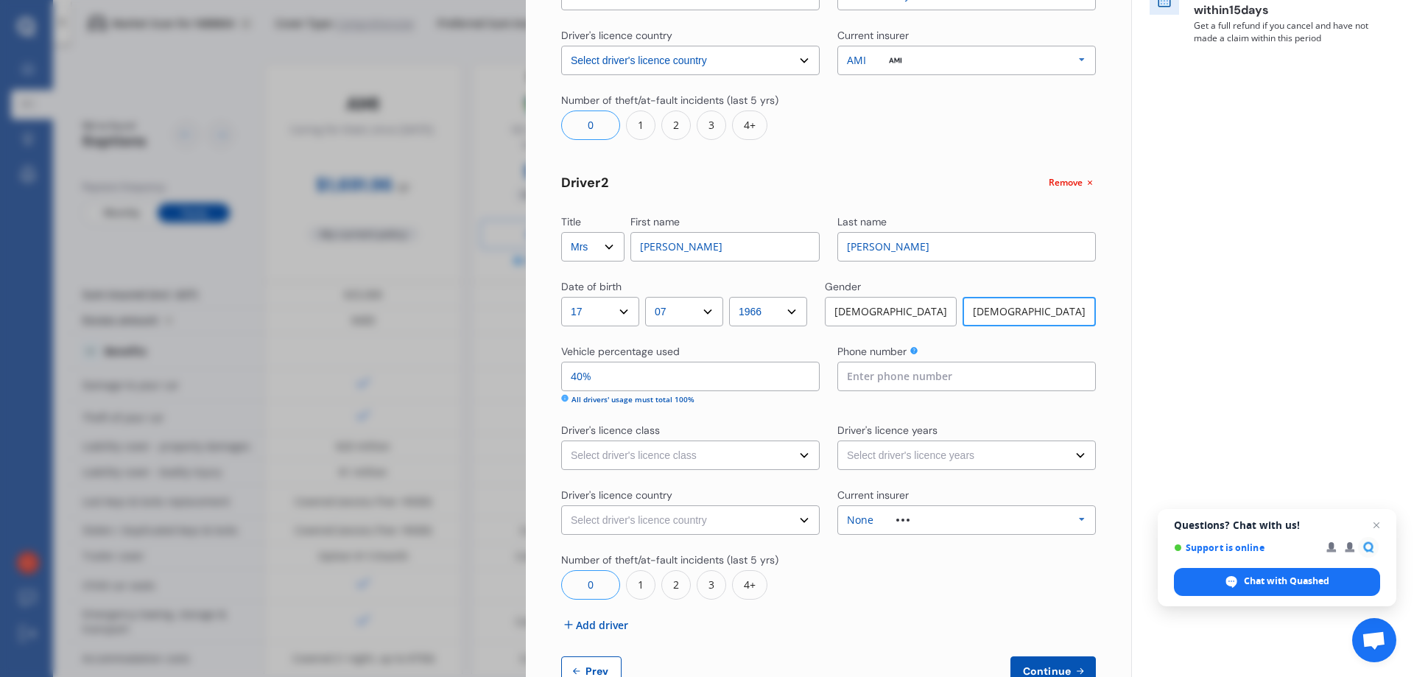
click at [689, 260] on input "[PERSON_NAME]" at bounding box center [725, 246] width 189 height 29
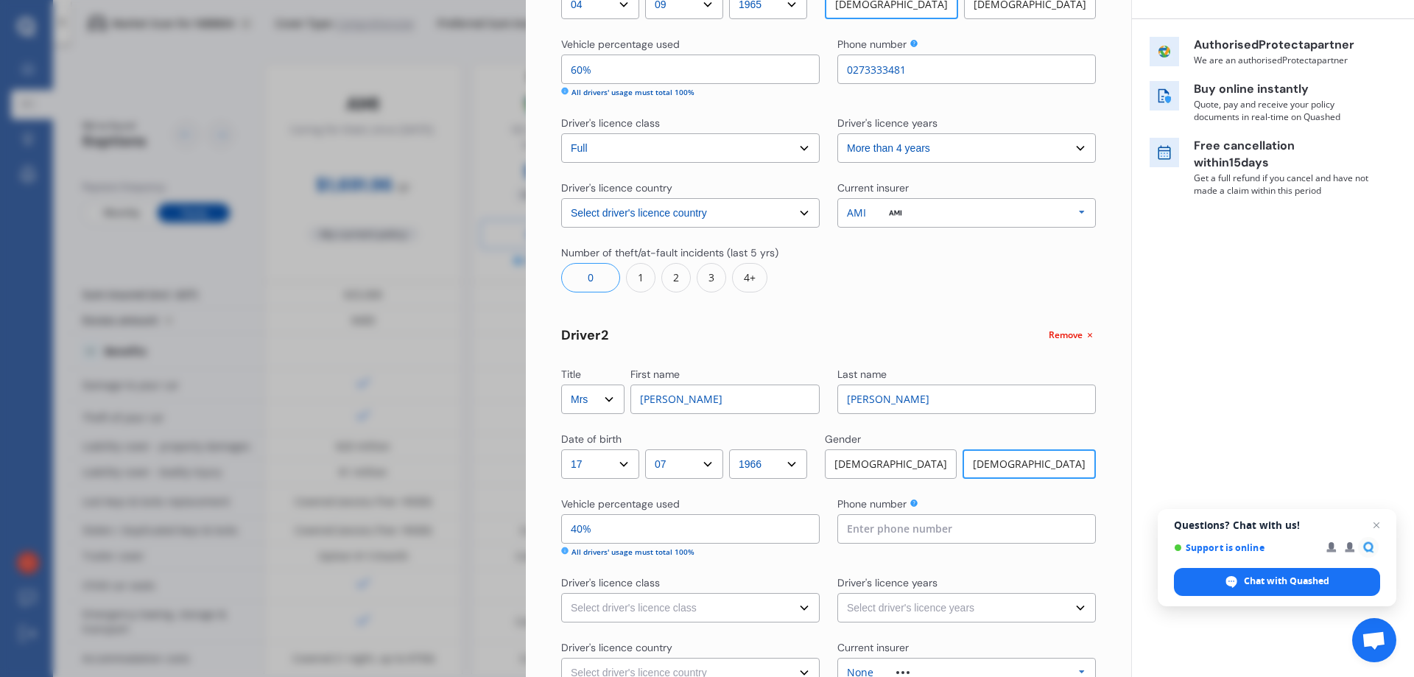
scroll to position [0, 0]
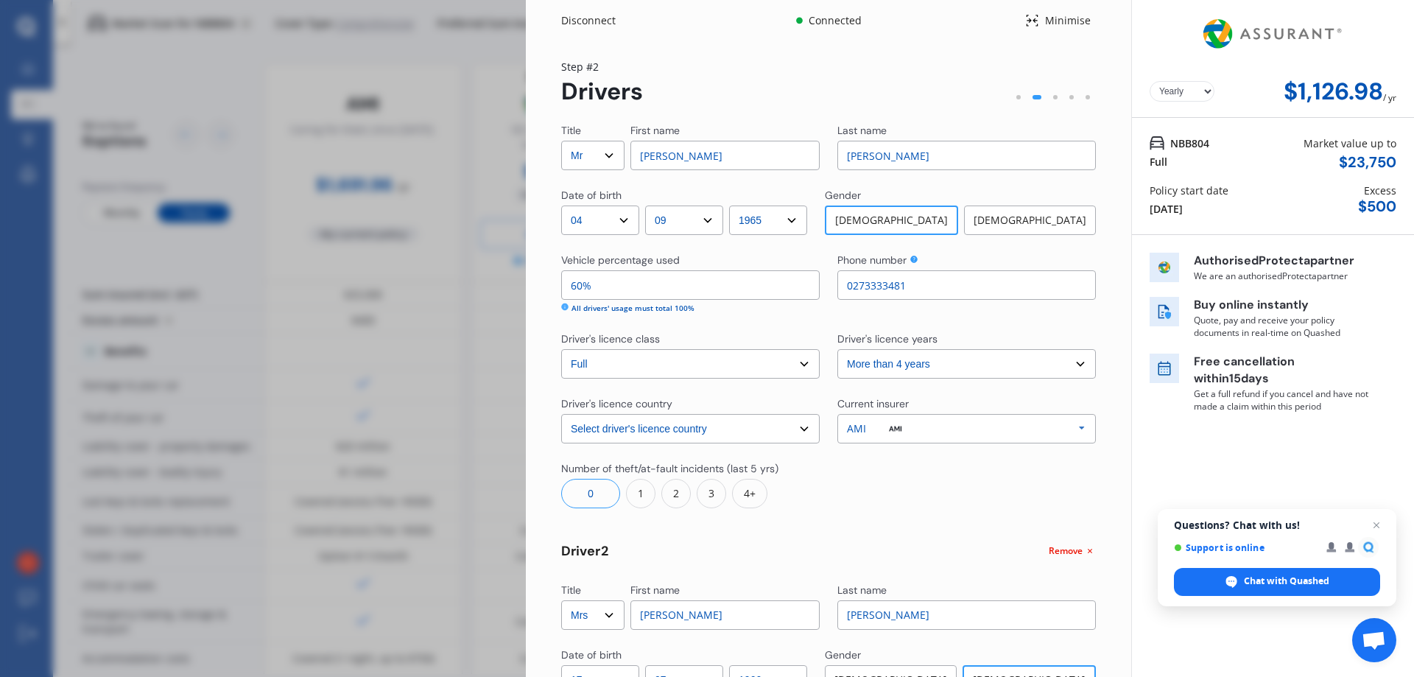
click at [576, 285] on input "60%" at bounding box center [690, 284] width 259 height 29
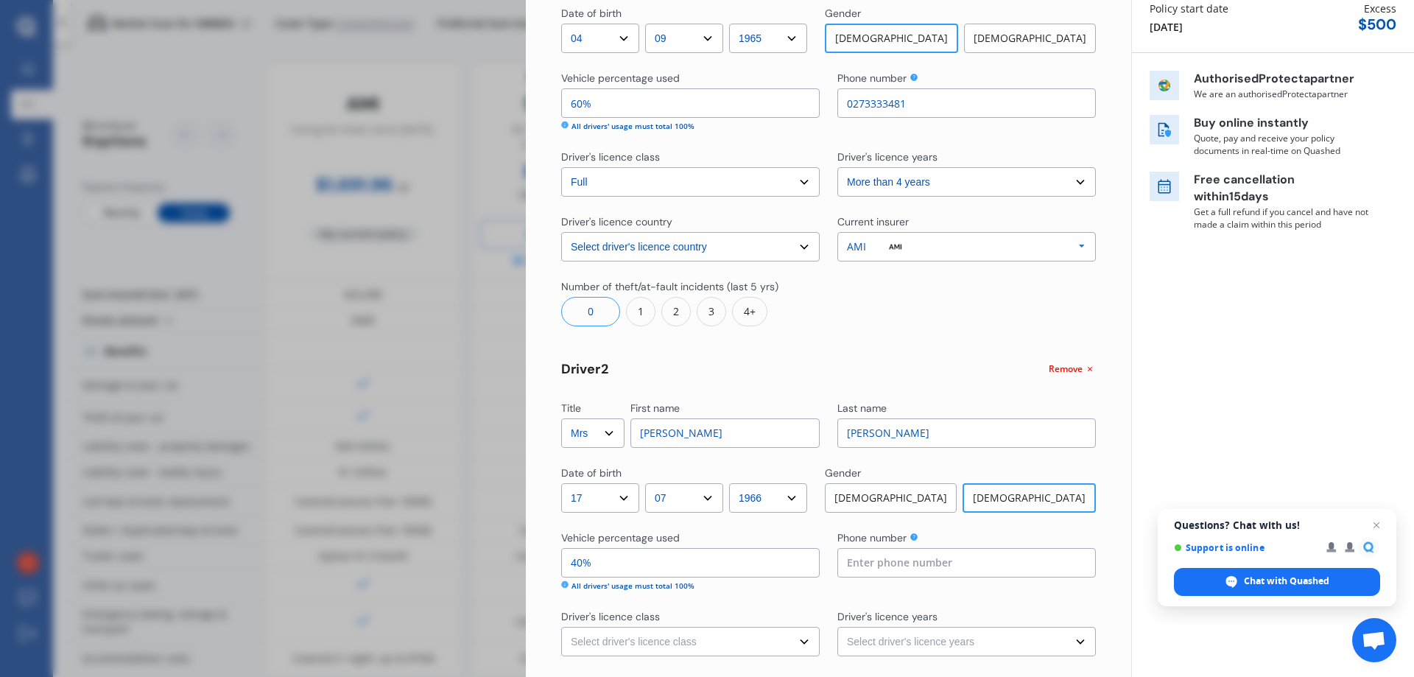
scroll to position [167, 0]
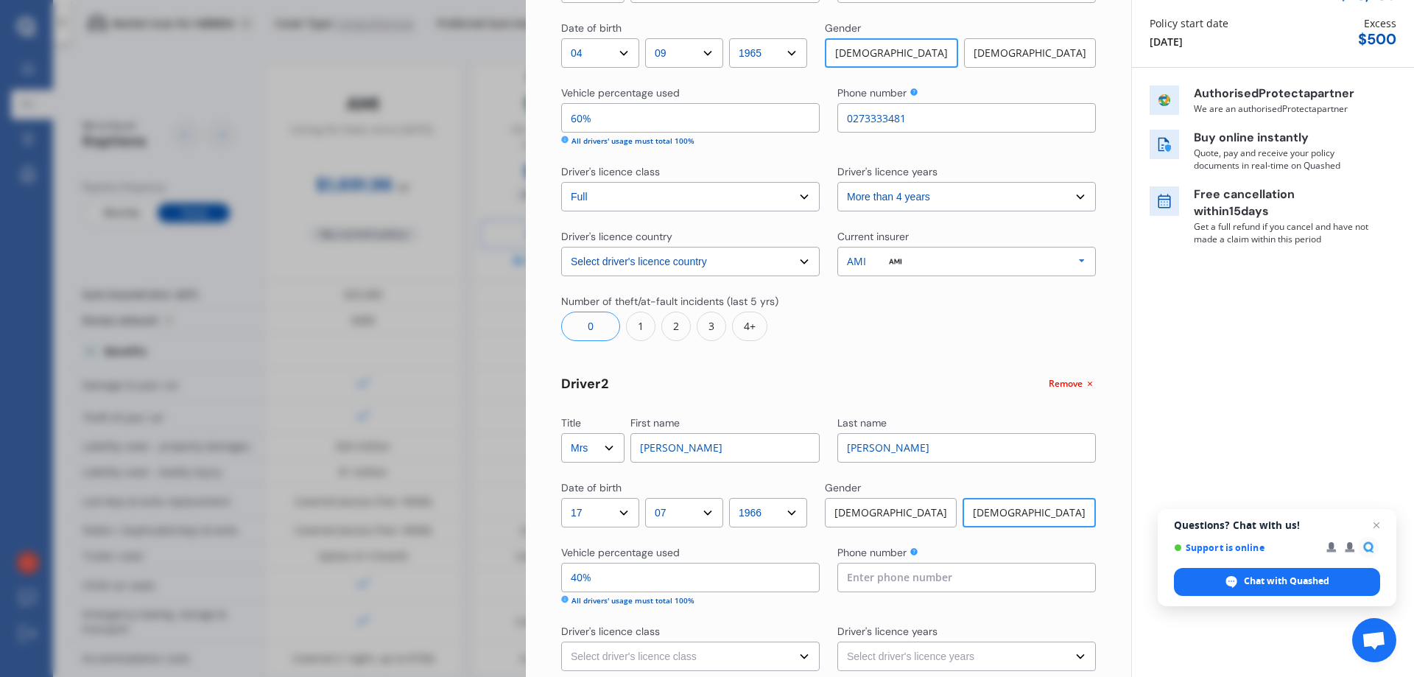
type input "0%"
type input "100%"
type input "50%"
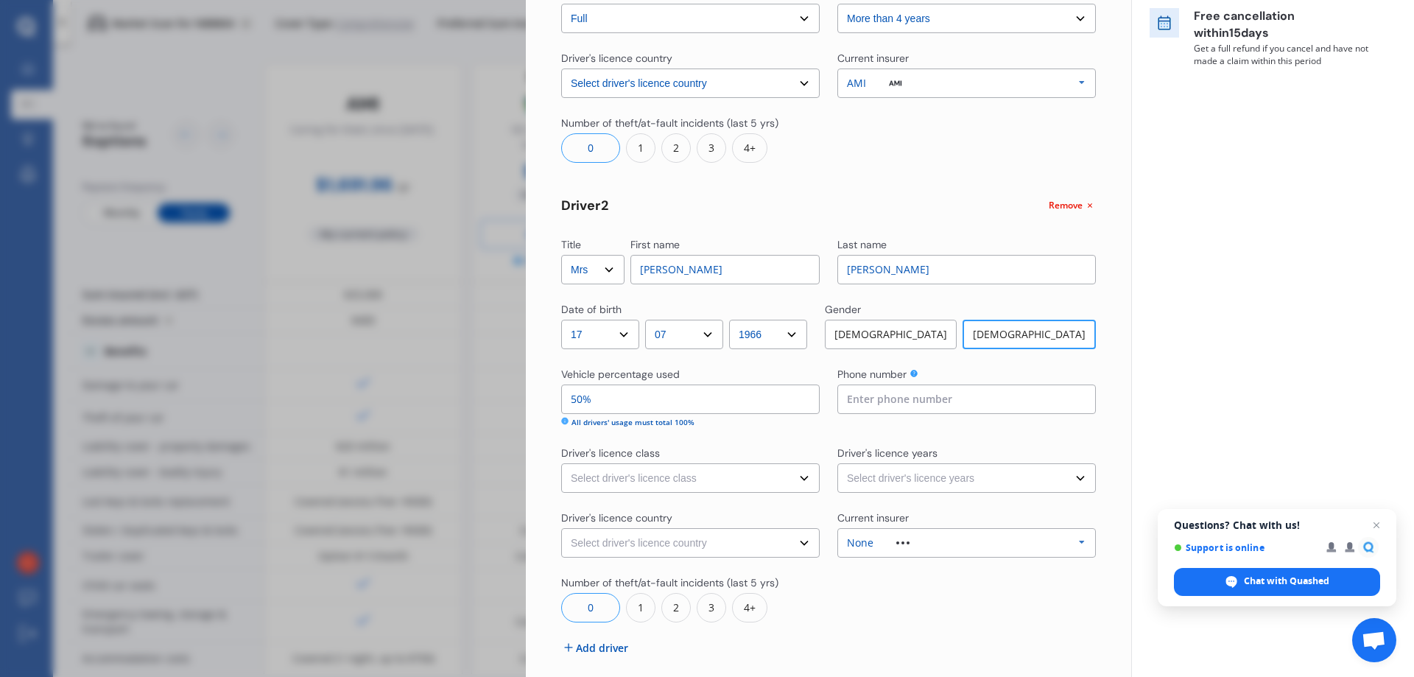
scroll to position [413, 0]
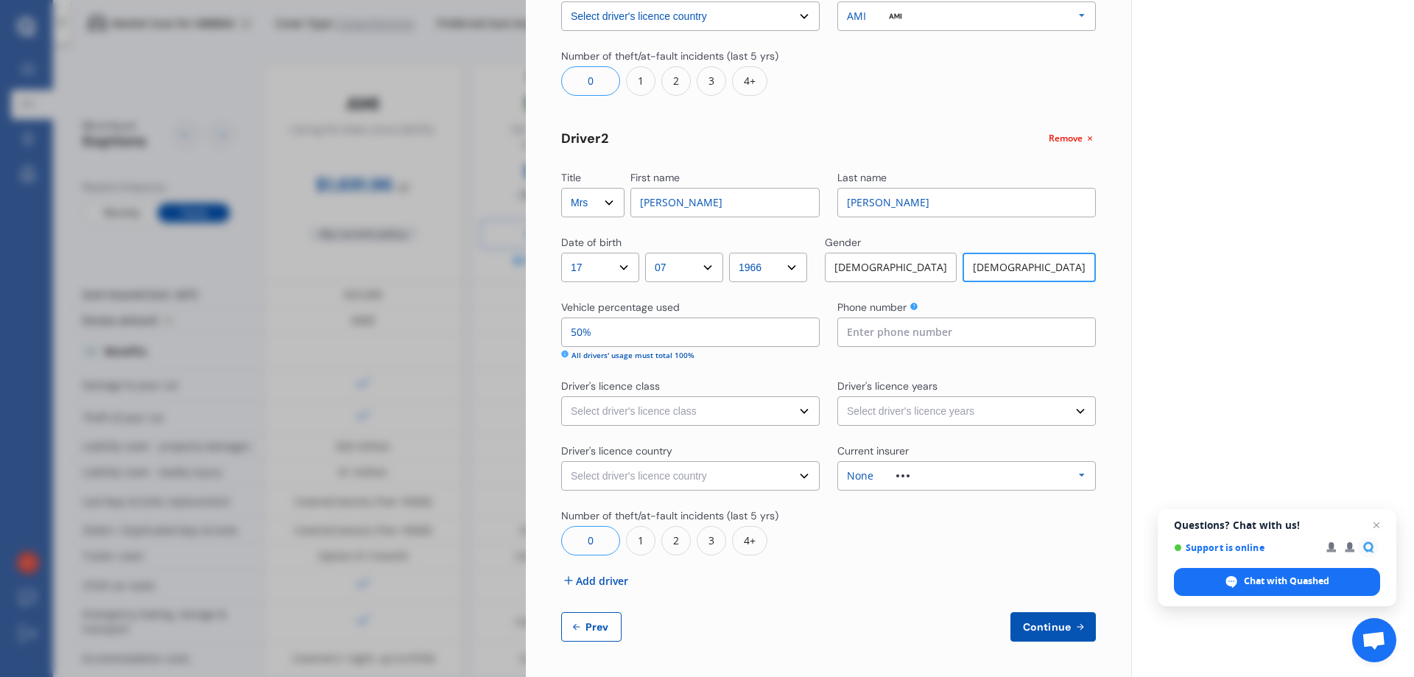
type input "50%"
click at [695, 414] on select "Select driver's licence class None Learner Restricted Full" at bounding box center [690, 410] width 259 height 29
select select "full"
click at [561, 396] on select "Select driver's licence class None Learner Restricted Full" at bounding box center [690, 410] width 259 height 29
click at [913, 409] on select "Select driver's licence years Less than 1 year 1-2 years 2-4 years More than 4 …" at bounding box center [967, 410] width 259 height 29
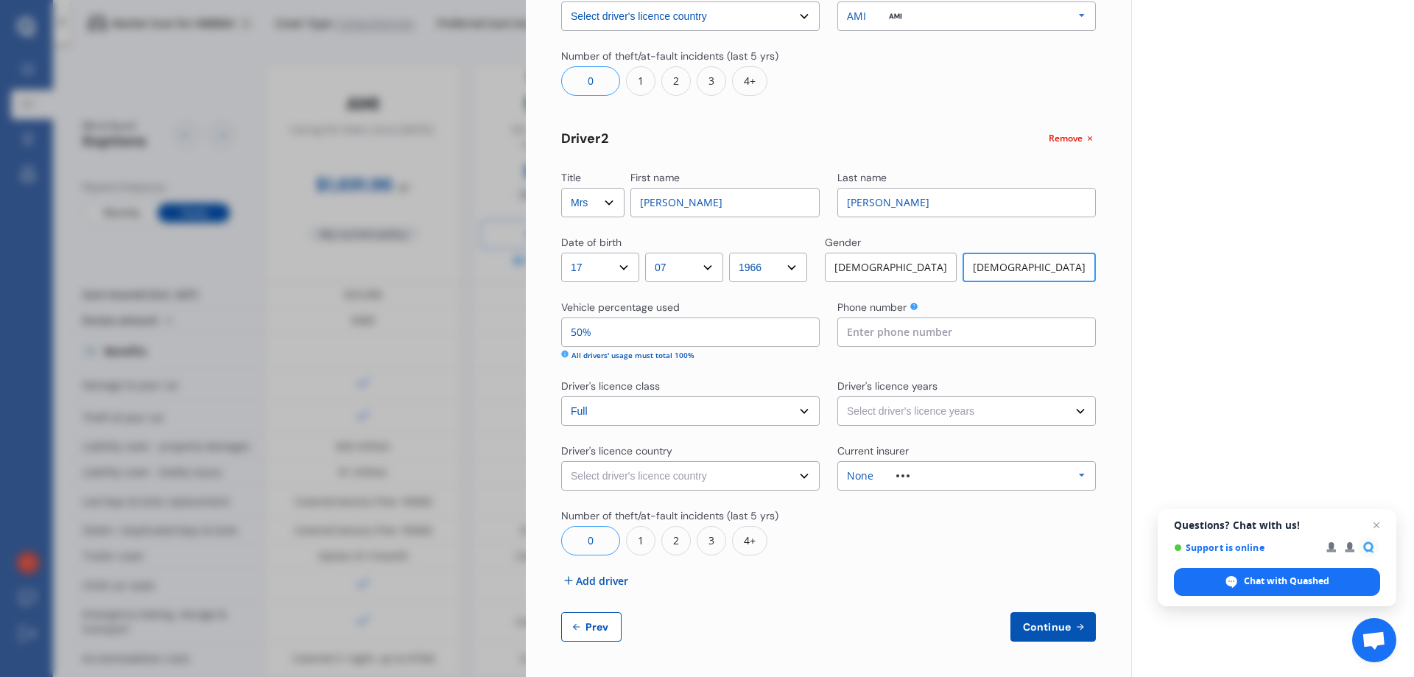
select select "more than 4 years"
click at [838, 396] on select "Select driver's licence years Less than 1 year 1-2 years 2-4 years More than 4 …" at bounding box center [967, 410] width 259 height 29
click at [636, 474] on select "Select driver's licence country [GEOGRAPHIC_DATA] [GEOGRAPHIC_DATA] [GEOGRAPHIC…" at bounding box center [690, 475] width 259 height 29
select select "[GEOGRAPHIC_DATA]"
click at [561, 461] on select "Select driver's licence country [GEOGRAPHIC_DATA] [GEOGRAPHIC_DATA] [GEOGRAPHIC…" at bounding box center [690, 475] width 259 height 29
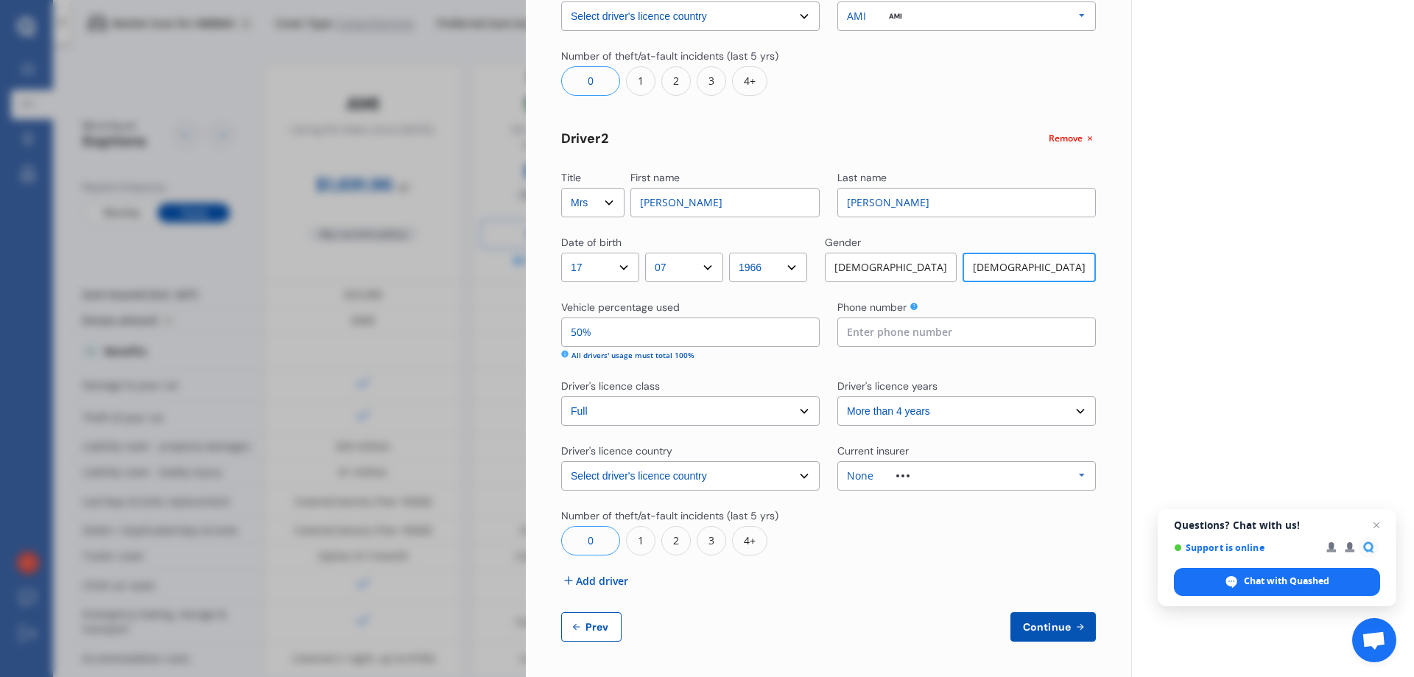
click at [603, 583] on span "Add driver" at bounding box center [602, 580] width 52 height 15
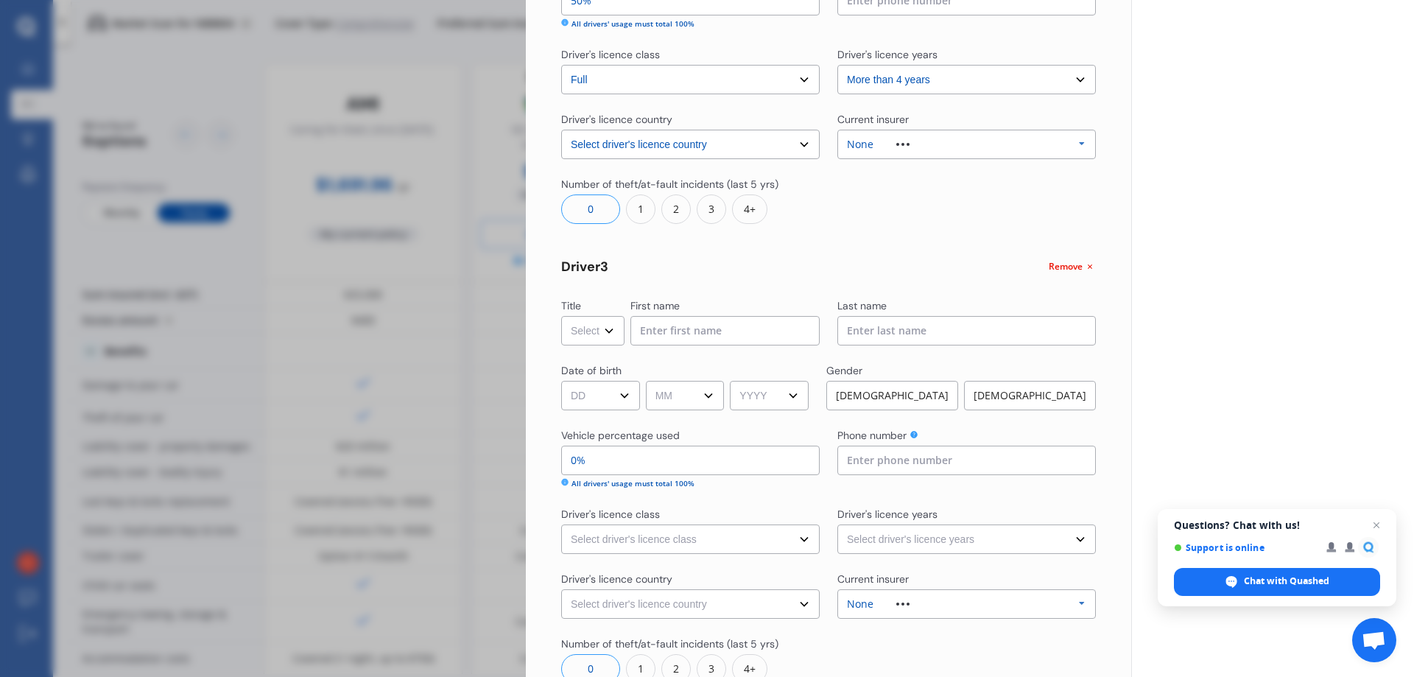
scroll to position [781, 0]
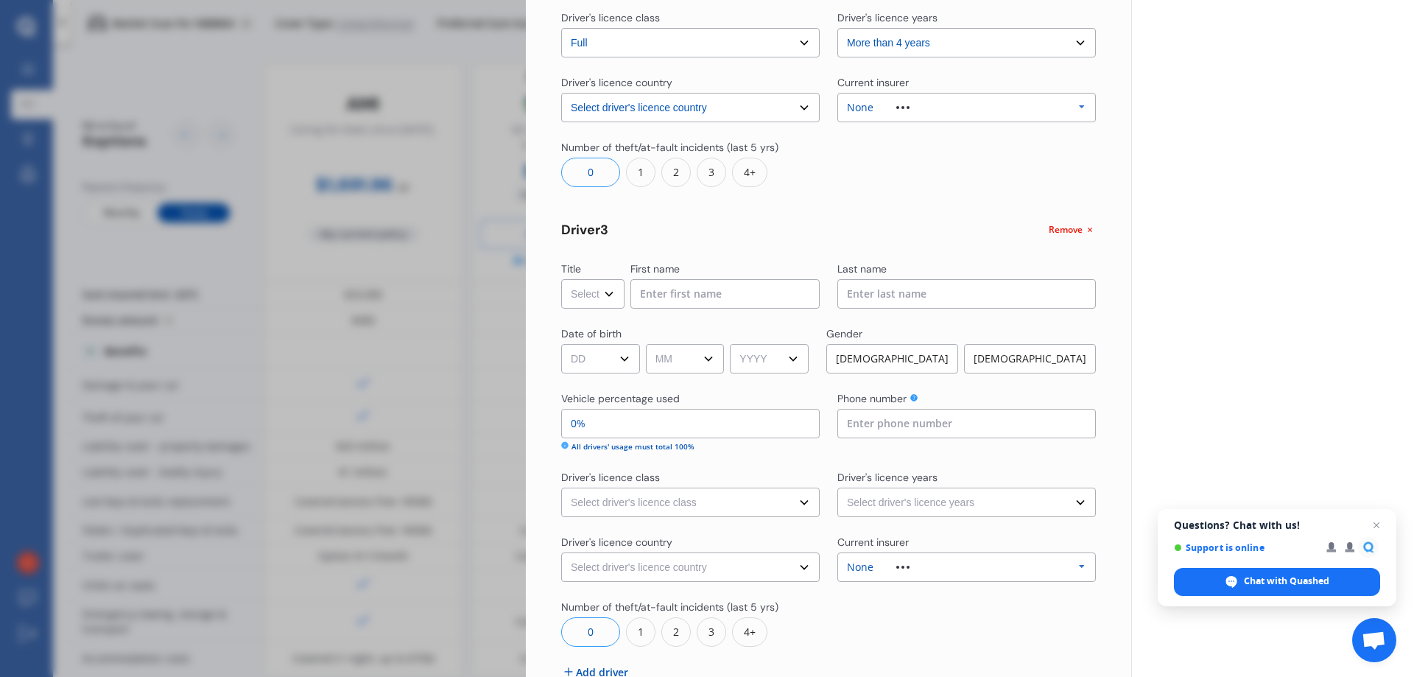
click at [600, 298] on select "Select Mr Mrs Miss Ms Dr" at bounding box center [592, 293] width 63 height 29
select select "Mr"
click at [561, 279] on select "Select Mr Mrs Miss Ms Dr" at bounding box center [592, 293] width 63 height 29
click at [676, 290] on input at bounding box center [725, 293] width 189 height 29
type input "[PERSON_NAME]"
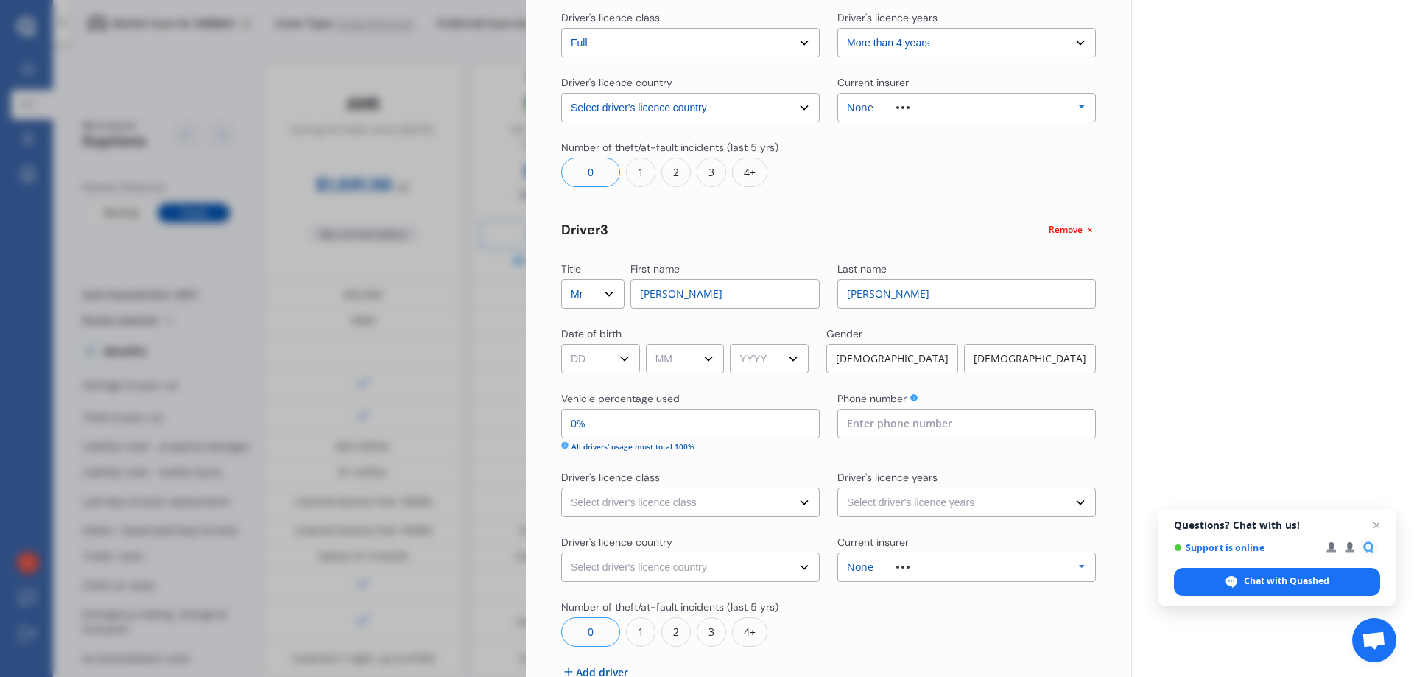
type input "[PERSON_NAME]"
click at [619, 358] on select "DD 01 02 03 04 05 06 07 08 09 10 11 12 13 14 15 16 17 18 19 20 21 22 23 24 25 2…" at bounding box center [600, 358] width 79 height 29
select select "20"
click at [561, 344] on select "DD 01 02 03 04 05 06 07 08 09 10 11 12 13 14 15 16 17 18 19 20 21 22 23 24 25 2…" at bounding box center [600, 358] width 79 height 29
click at [700, 359] on select "MM 01 02 03 04 05 06 07 08 09 10 11 12" at bounding box center [685, 358] width 79 height 29
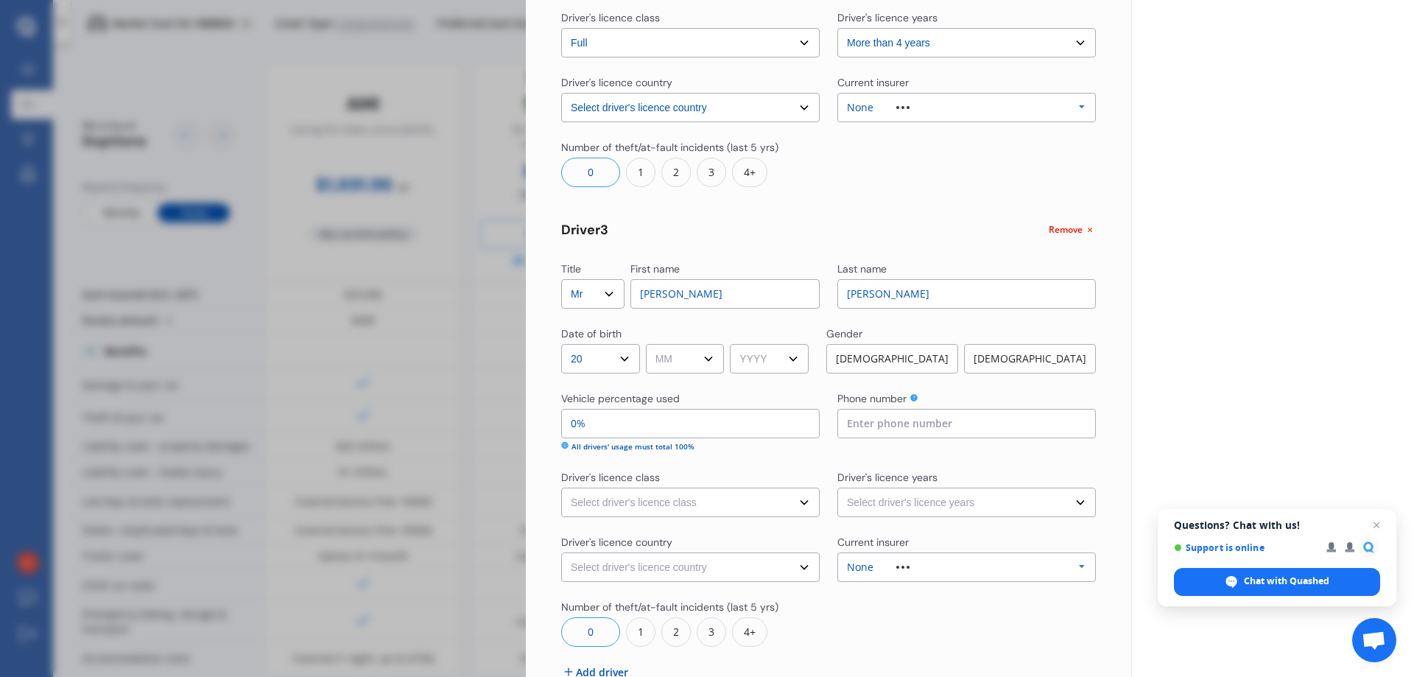
select select "04"
click at [648, 344] on select "MM 01 02 03 04 05 06 07 08 09 10 11 12" at bounding box center [685, 358] width 79 height 29
click at [763, 348] on select "YYYY 2009 2008 2007 2006 2005 2004 2003 2002 2001 2000 1999 1998 1997 1996 1995…" at bounding box center [769, 358] width 79 height 29
select select "2000"
click at [735, 344] on select "YYYY 2009 2008 2007 2006 2005 2004 2003 2002 2001 2000 1999 1998 1997 1996 1995…" at bounding box center [769, 358] width 79 height 29
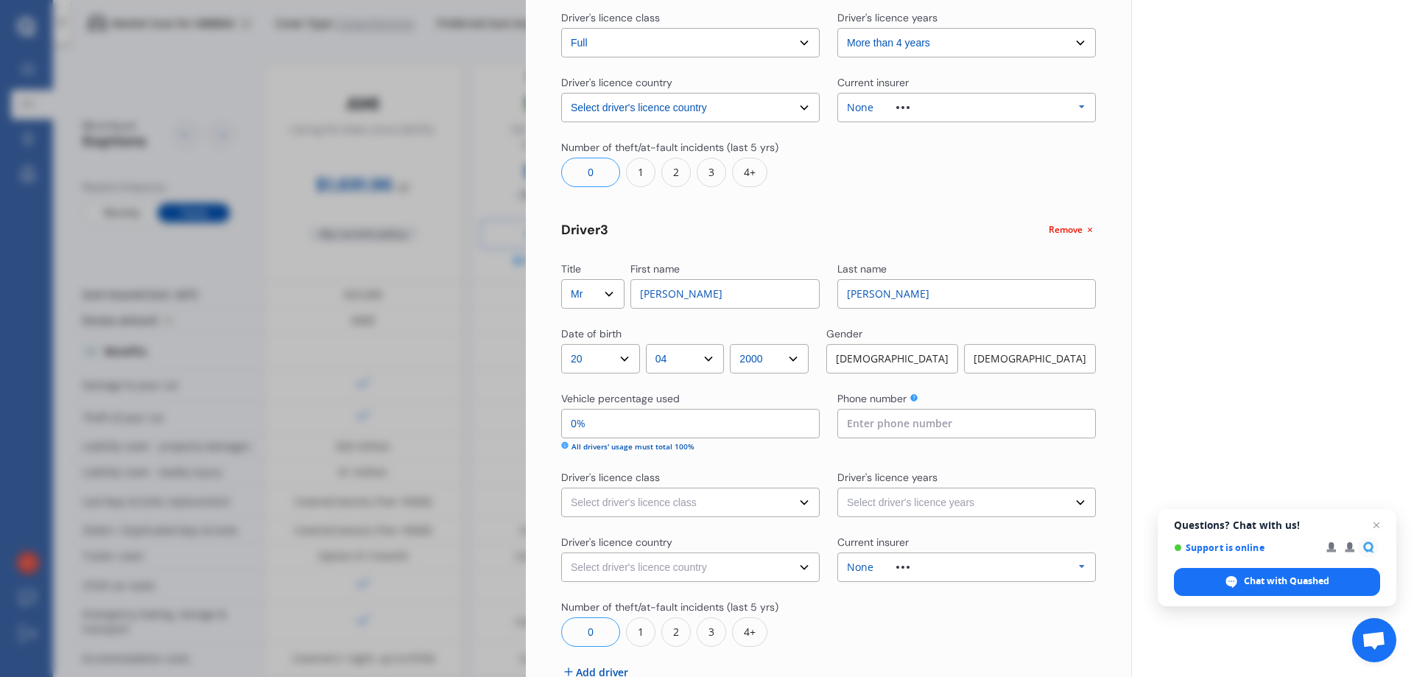
click at [902, 354] on div "[DEMOGRAPHIC_DATA]" at bounding box center [893, 358] width 132 height 29
click at [575, 424] on input "0%" at bounding box center [690, 423] width 259 height 29
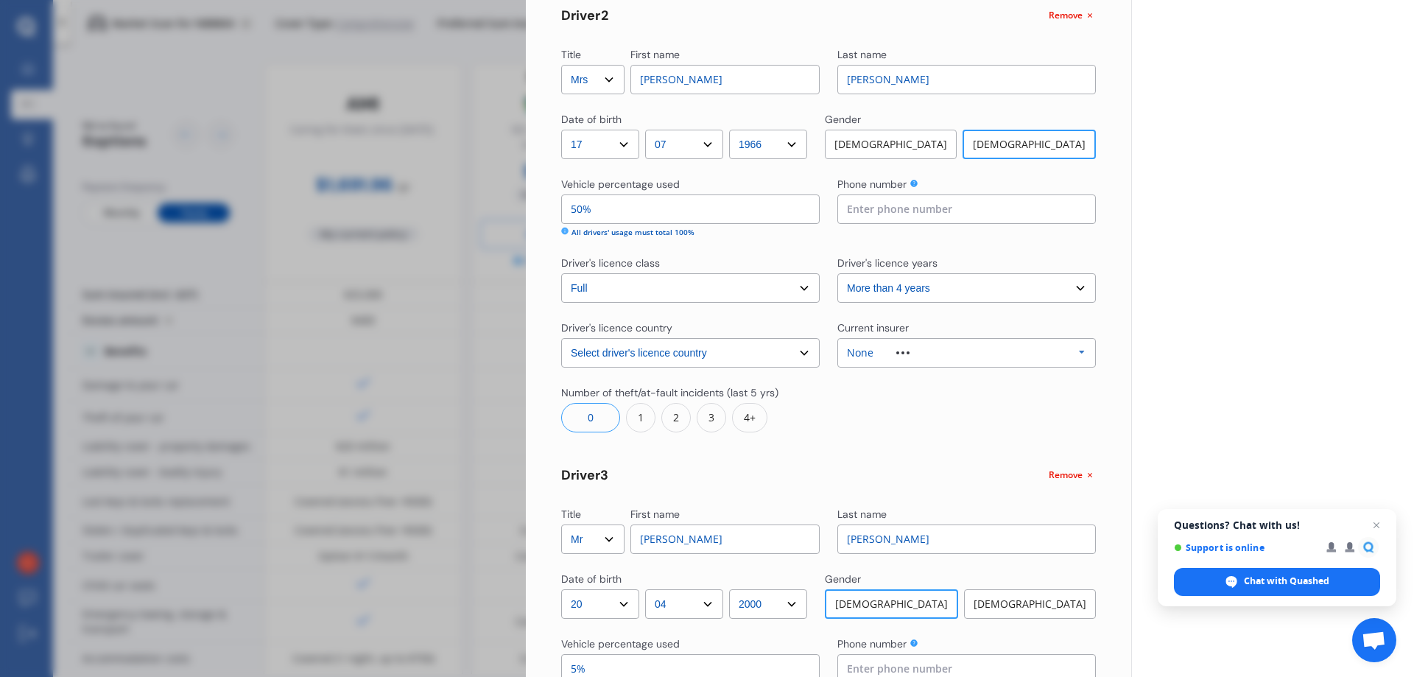
type input "5%"
click at [877, 206] on input at bounding box center [967, 208] width 259 height 29
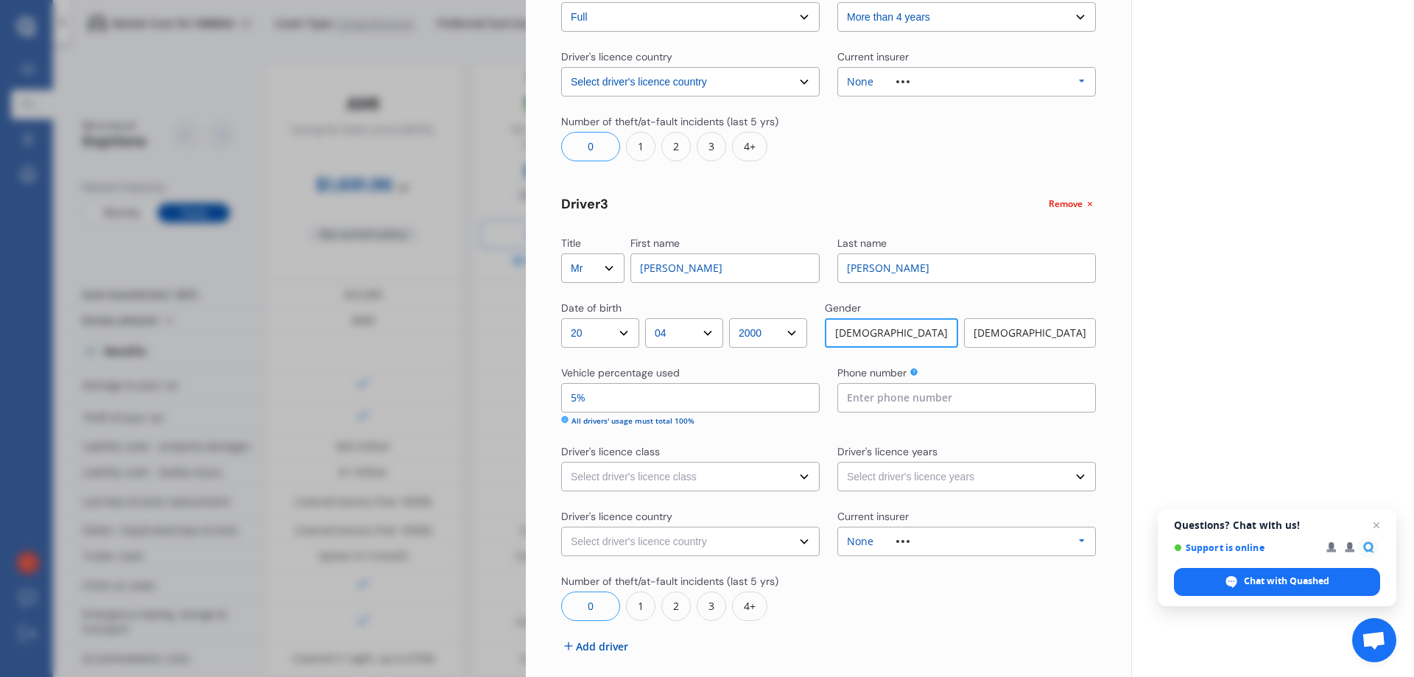
scroll to position [872, 0]
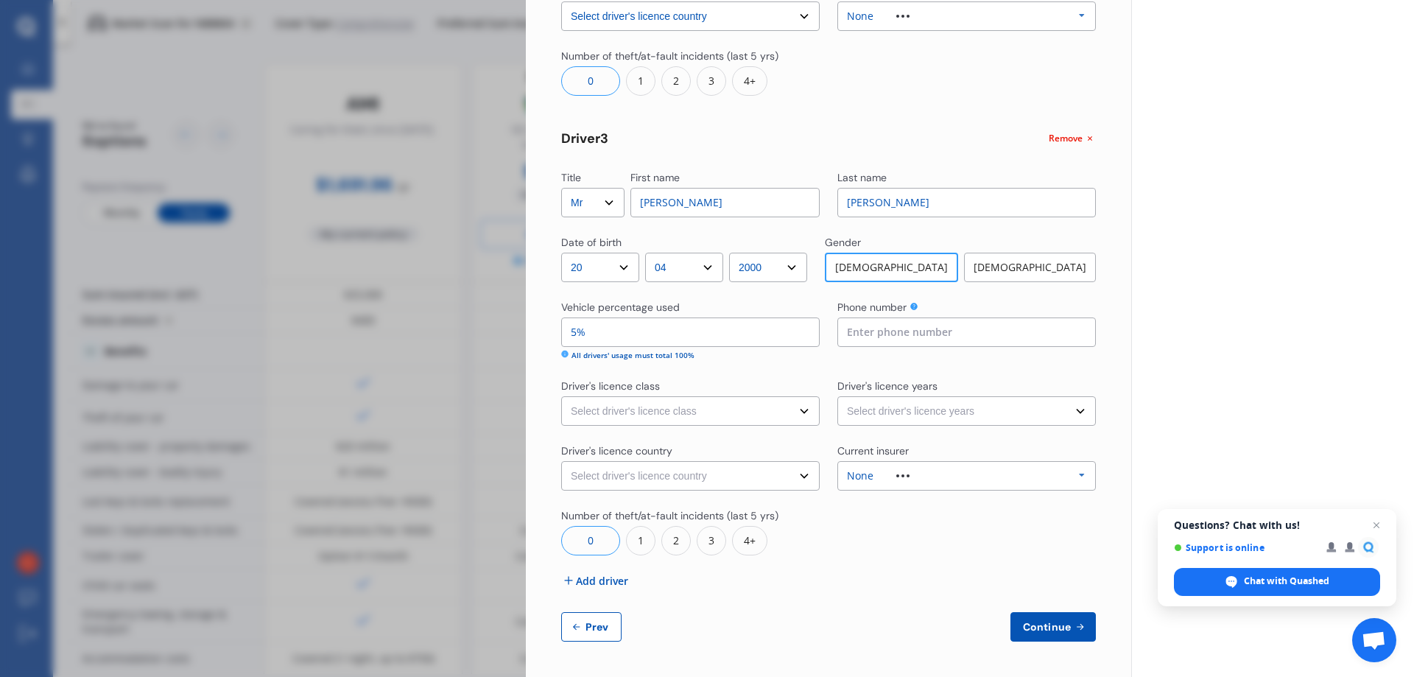
type input "0272164892"
click at [887, 334] on input at bounding box center [967, 331] width 259 height 29
type input "0278829890"
click at [776, 410] on select "Select driver's licence class None Learner Restricted Full" at bounding box center [690, 410] width 259 height 29
select select "full"
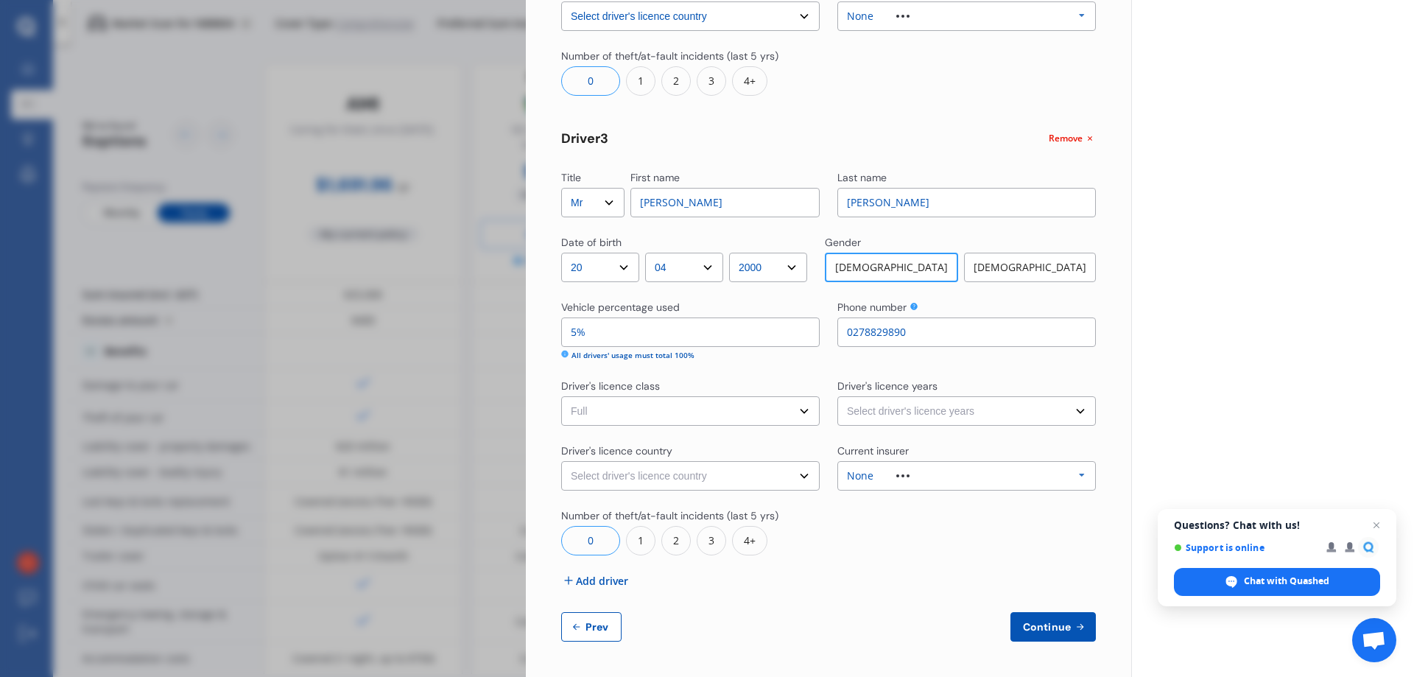
click at [561, 396] on select "Select driver's licence class None Learner Restricted Full" at bounding box center [690, 410] width 259 height 29
click at [911, 404] on select "Select driver's licence years Less than 1 year 1-2 years 2-4 years More than 4 …" at bounding box center [967, 410] width 259 height 29
select select "more than 4 years"
click at [838, 396] on select "Select driver's licence years Less than 1 year 1-2 years 2-4 years More than 4 …" at bounding box center [967, 410] width 259 height 29
click at [694, 478] on select "Select driver's licence country [GEOGRAPHIC_DATA] [GEOGRAPHIC_DATA] [GEOGRAPHIC…" at bounding box center [690, 475] width 259 height 29
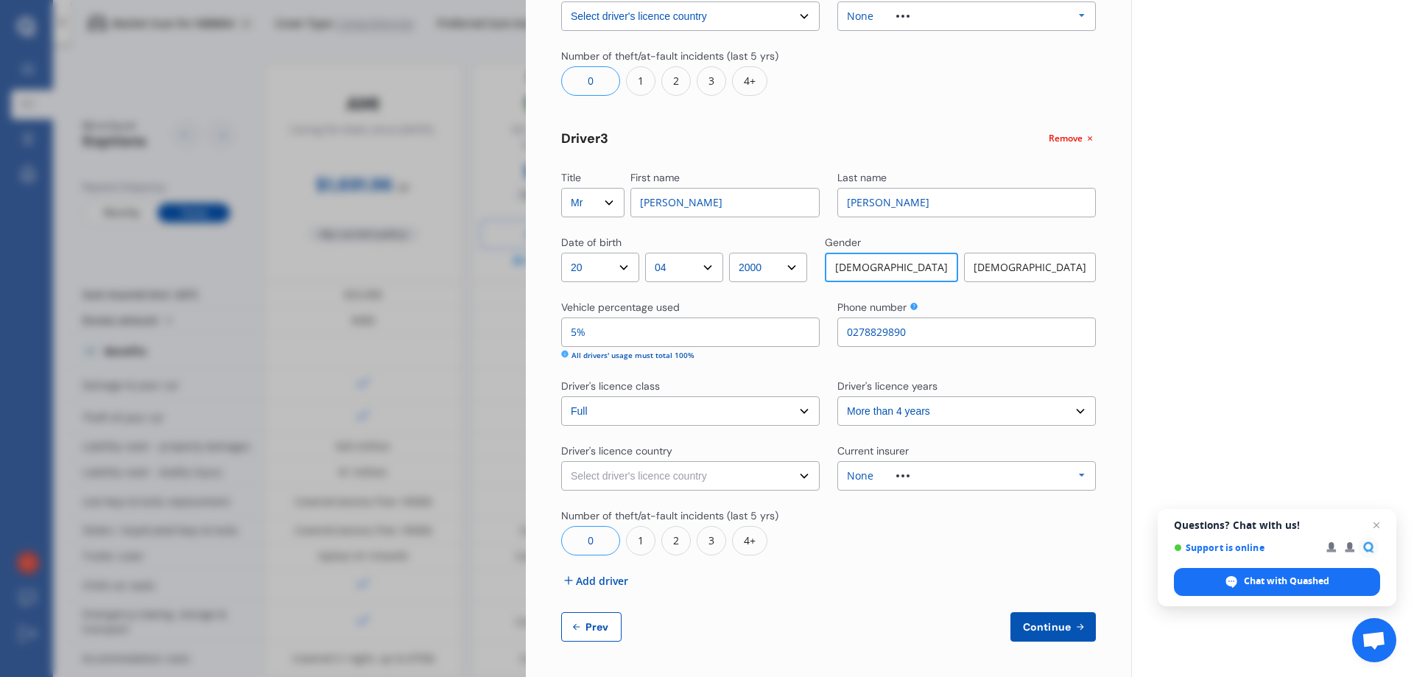
select select "[GEOGRAPHIC_DATA]"
click at [561, 461] on select "Select driver's licence country [GEOGRAPHIC_DATA] [GEOGRAPHIC_DATA] [GEOGRAPHIC…" at bounding box center [690, 475] width 259 height 29
click at [588, 581] on span "Add driver" at bounding box center [602, 580] width 52 height 15
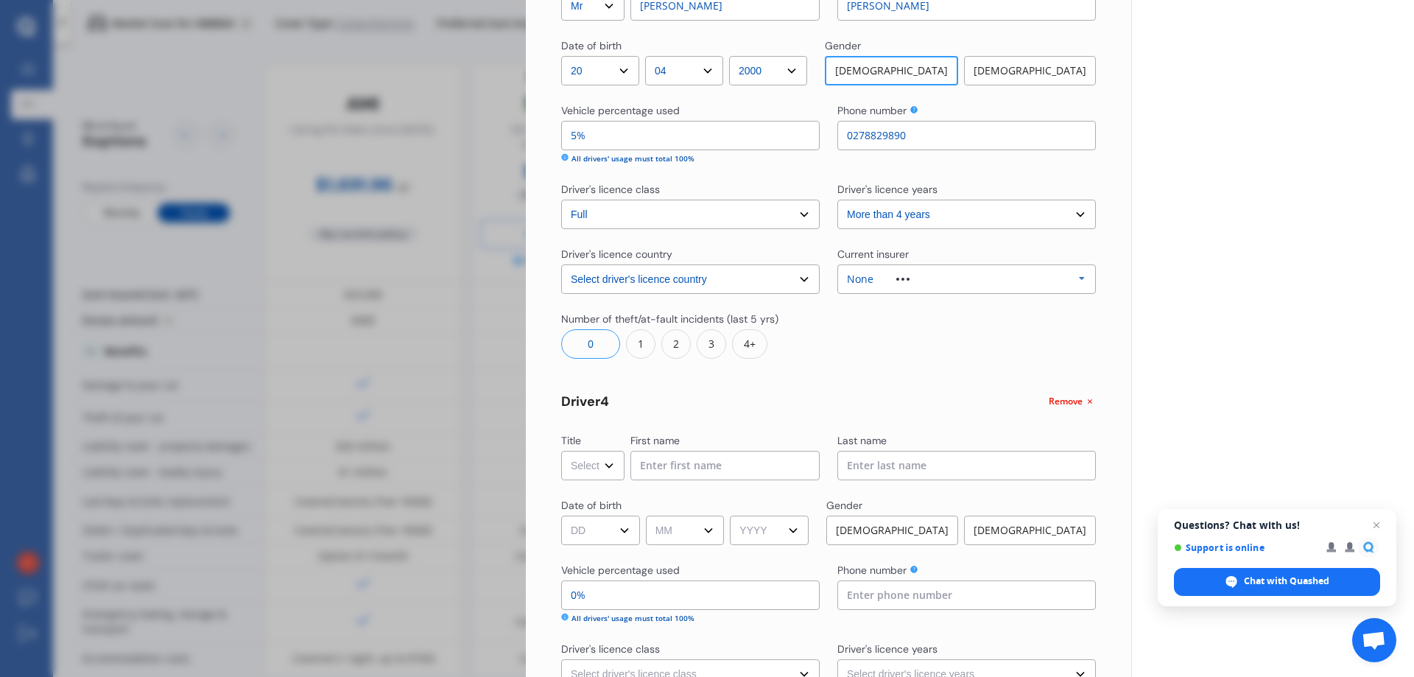
scroll to position [1118, 0]
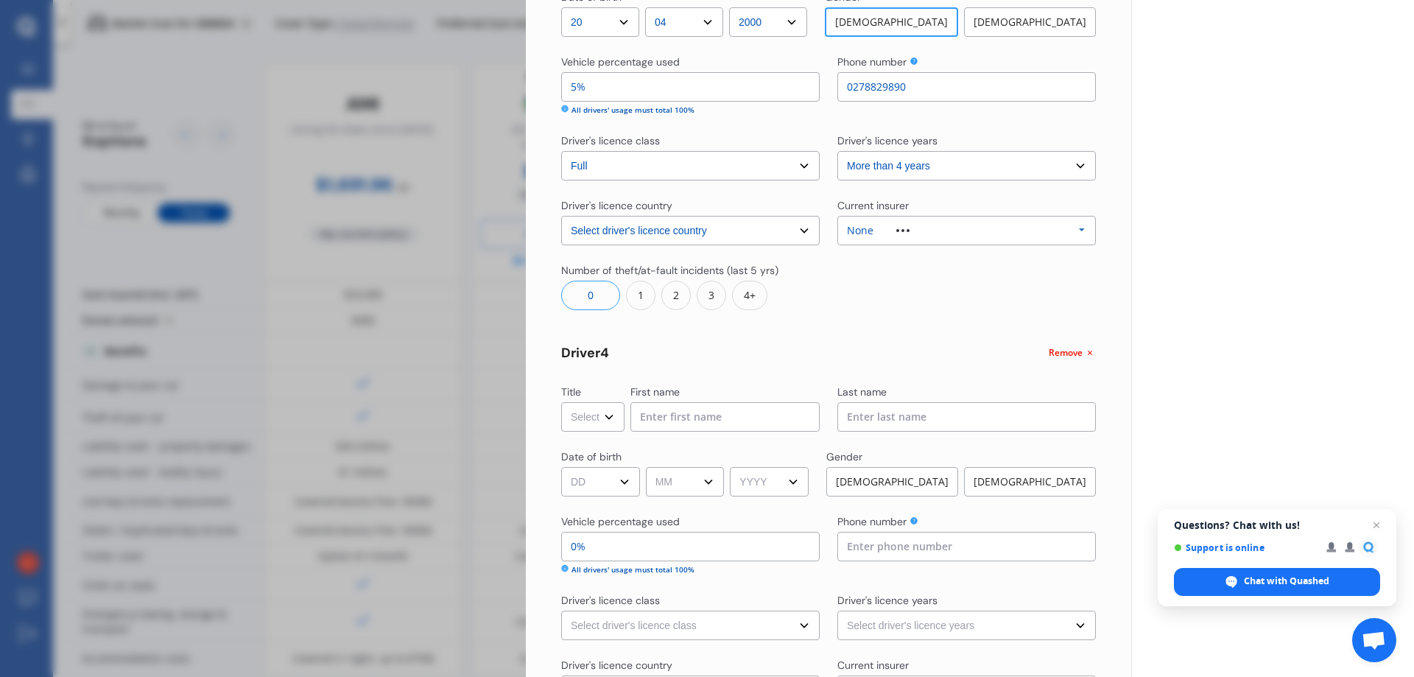
click at [582, 410] on select "Select Mr Mrs Miss Ms Dr" at bounding box center [592, 416] width 63 height 29
select select "Mr"
click at [561, 402] on select "Select Mr Mrs Miss Ms Dr" at bounding box center [592, 416] width 63 height 29
click at [684, 410] on input at bounding box center [725, 416] width 189 height 29
type input "[PERSON_NAME]"
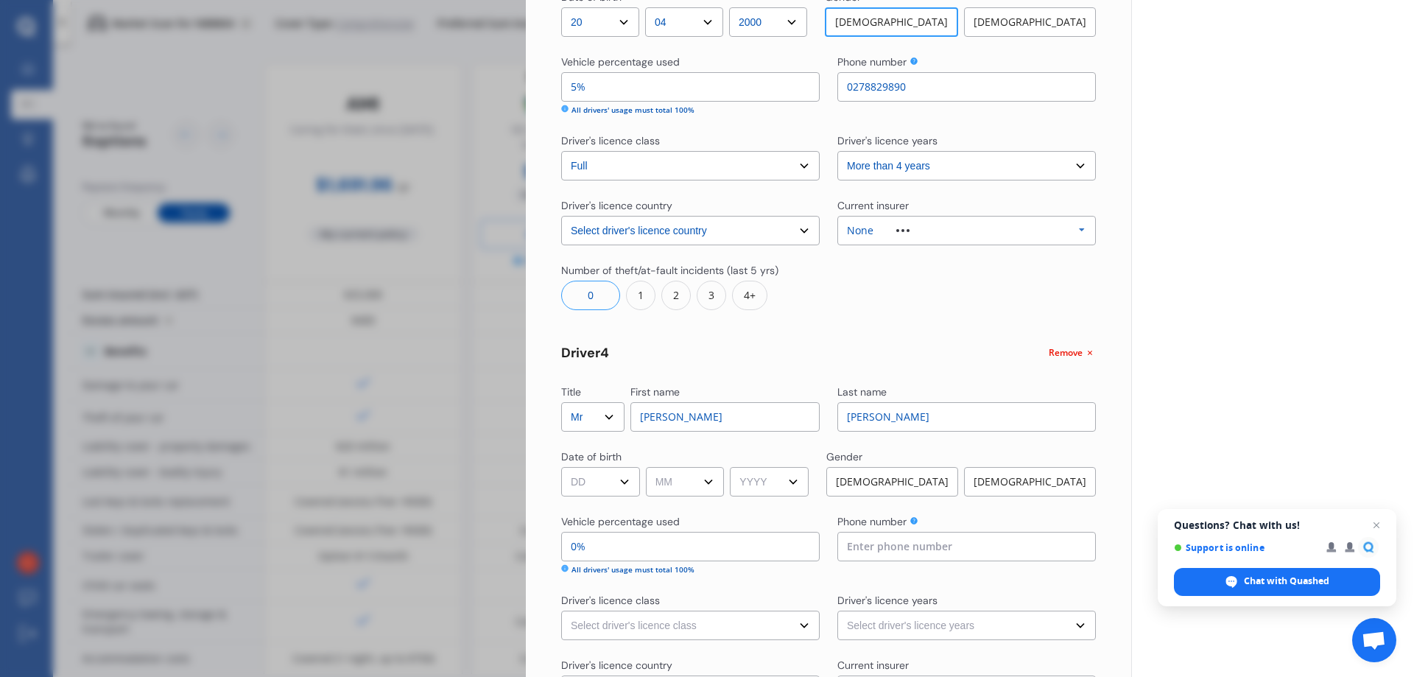
type input "[PERSON_NAME]"
click at [603, 483] on select "DD 01 02 03 04 05 06 07 08 09 10 11 12 13 14 15 16 17 18 19 20 21 22 23 24 25 2…" at bounding box center [600, 481] width 79 height 29
select select "30"
click at [561, 467] on select "DD 01 02 03 04 05 06 07 08 09 10 11 12 13 14 15 16 17 18 19 20 21 22 23 24 25 2…" at bounding box center [600, 481] width 79 height 29
click at [671, 472] on select "MM 01 02 03 04 05 06 07 08 09 10 11 12" at bounding box center [685, 481] width 79 height 29
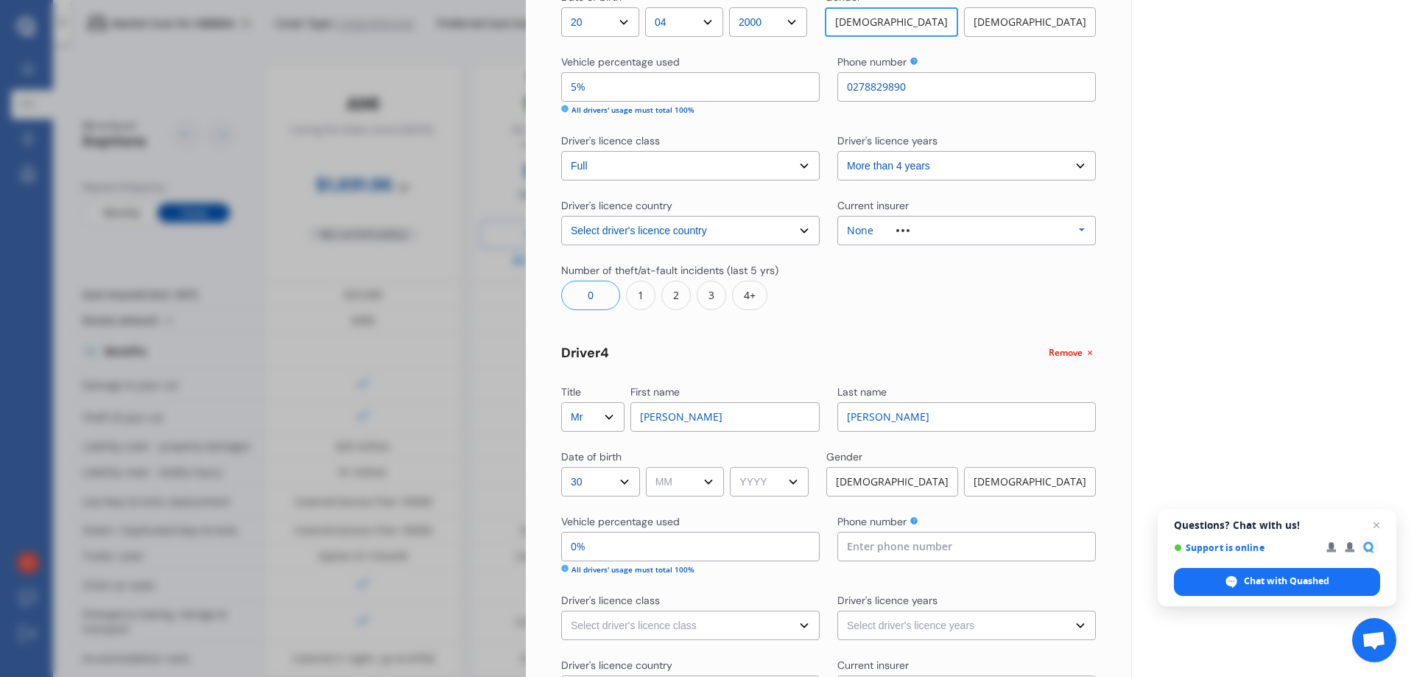
select select "06"
click at [648, 467] on select "MM 01 02 03 04 05 06 07 08 09 10 11 12" at bounding box center [685, 481] width 79 height 29
click at [787, 486] on select "YYYY 2009 2008 2007 2006 2005 2004 2003 2002 2001 2000 1999 1998 1997 1996 1995…" at bounding box center [769, 481] width 79 height 29
select select "2002"
click at [735, 467] on select "YYYY 2009 2008 2007 2006 2005 2004 2003 2002 2001 2000 1999 1998 1997 1996 1995…" at bounding box center [769, 481] width 79 height 29
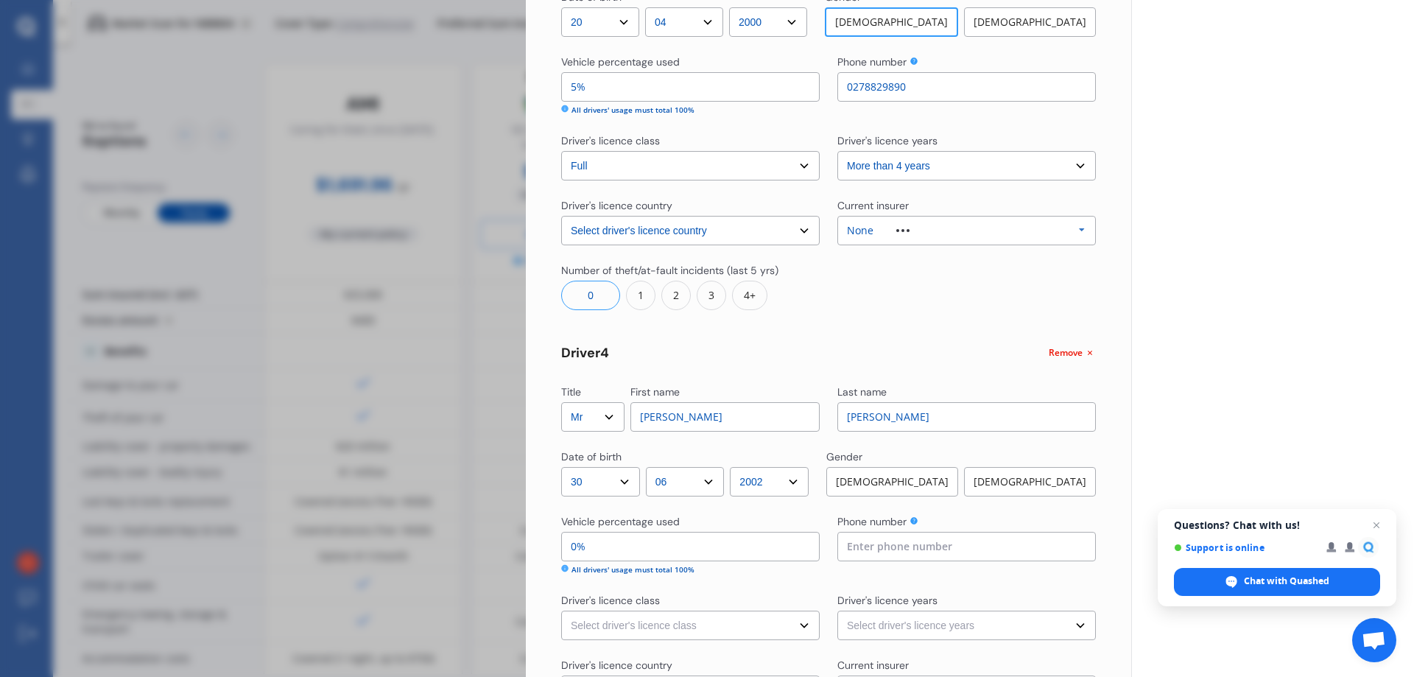
click at [917, 475] on div "[DEMOGRAPHIC_DATA]" at bounding box center [893, 481] width 132 height 29
click at [578, 545] on input "0%" at bounding box center [690, 546] width 259 height 29
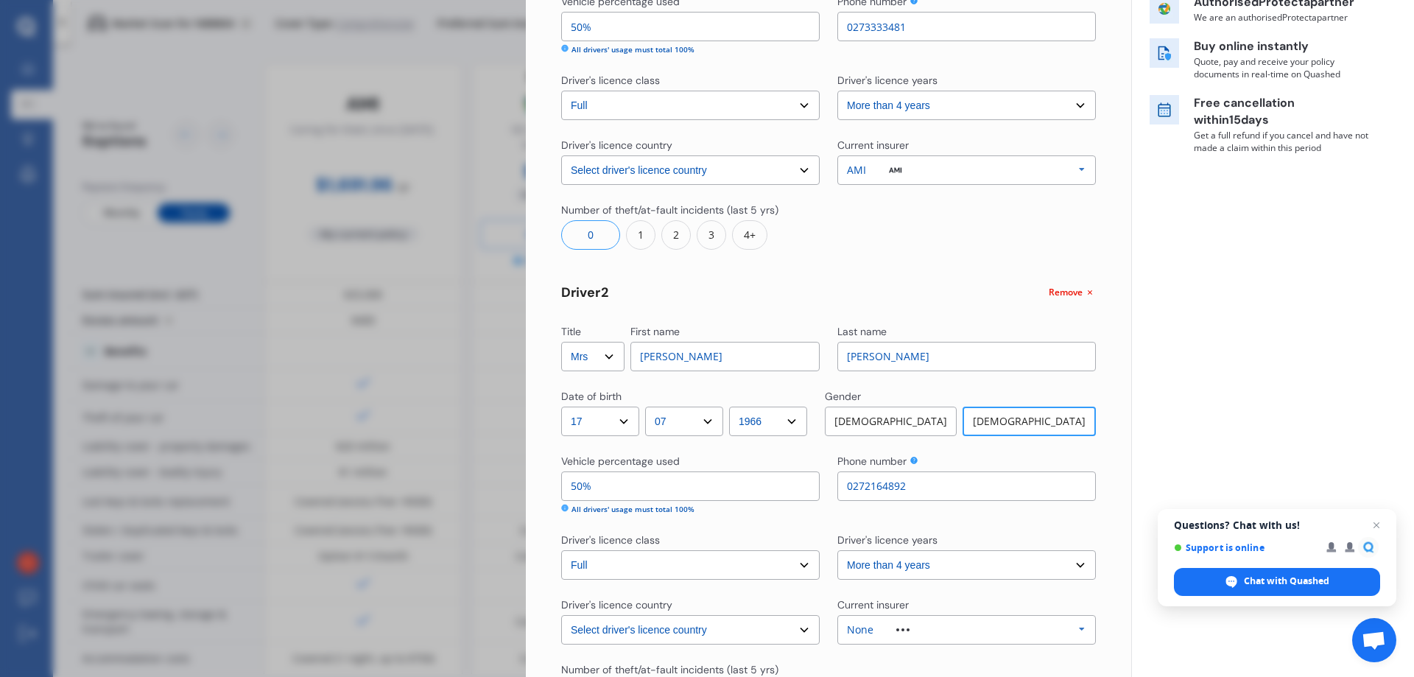
scroll to position [381, 0]
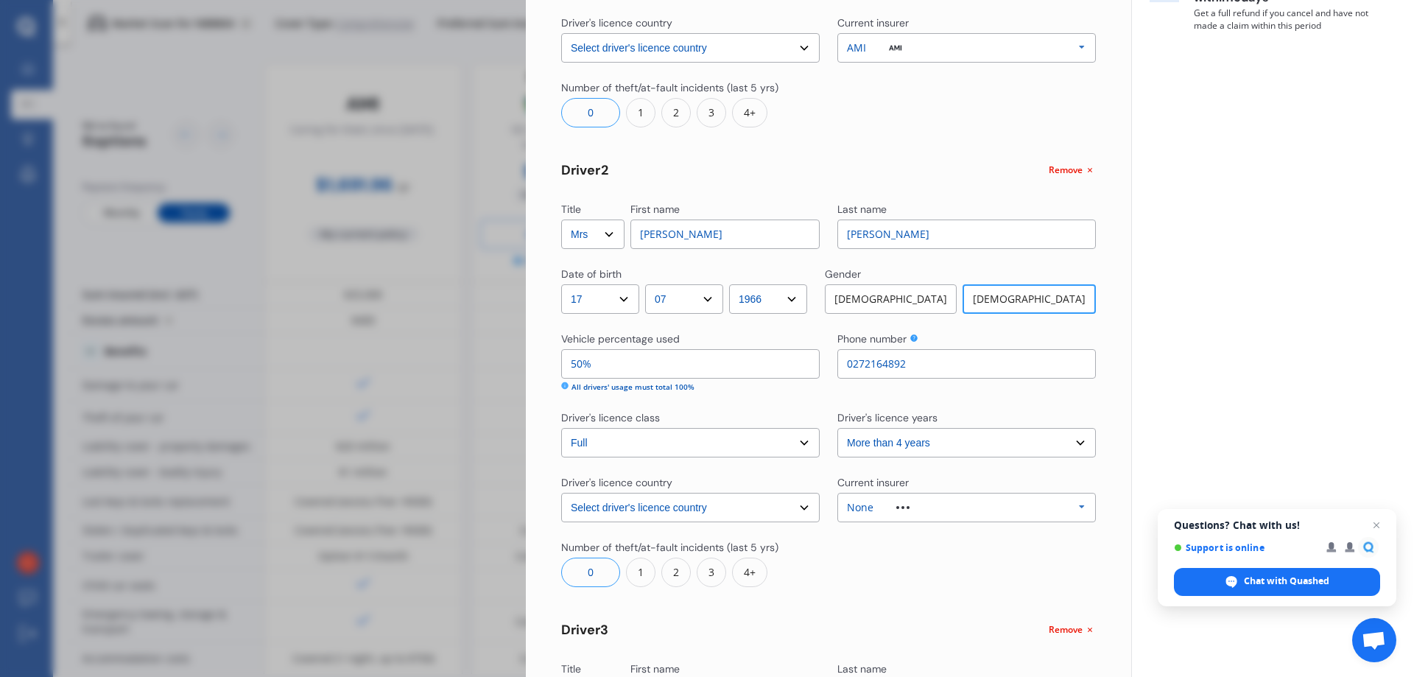
type input "5%"
click at [577, 362] on input "50%" at bounding box center [690, 363] width 259 height 29
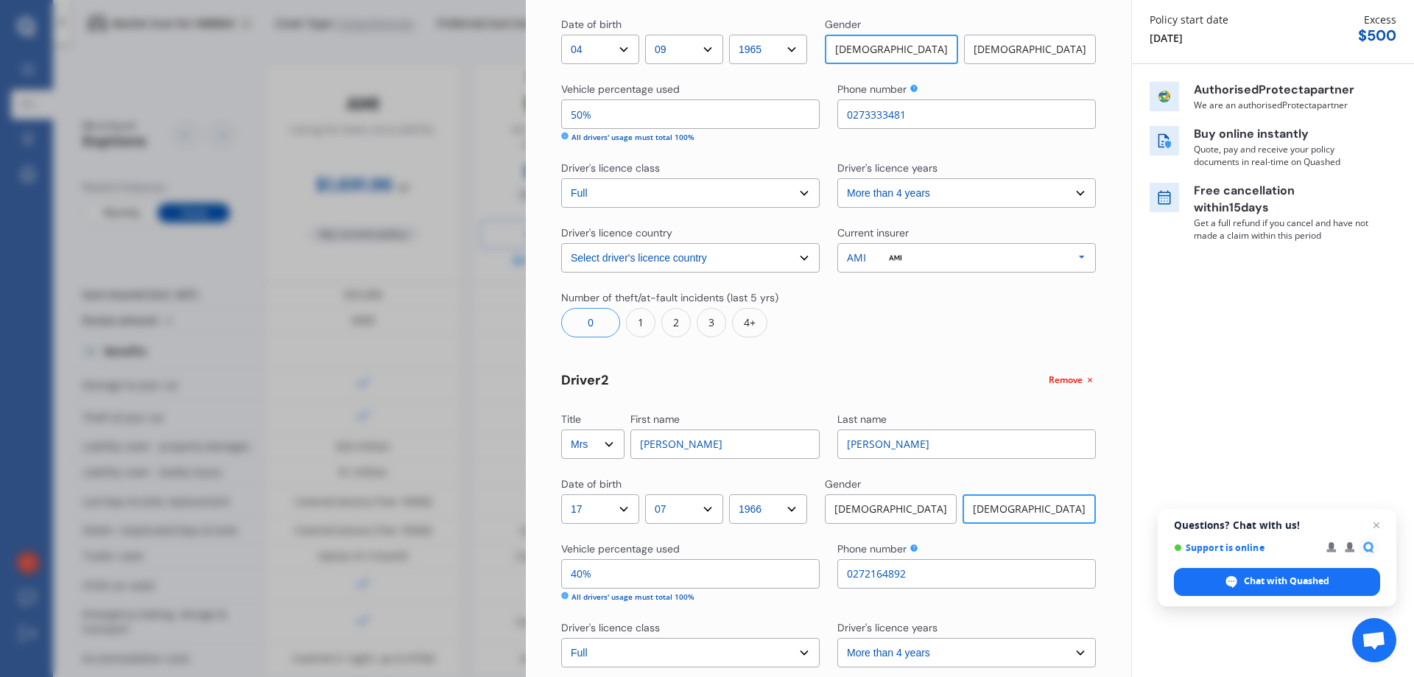
scroll to position [136, 0]
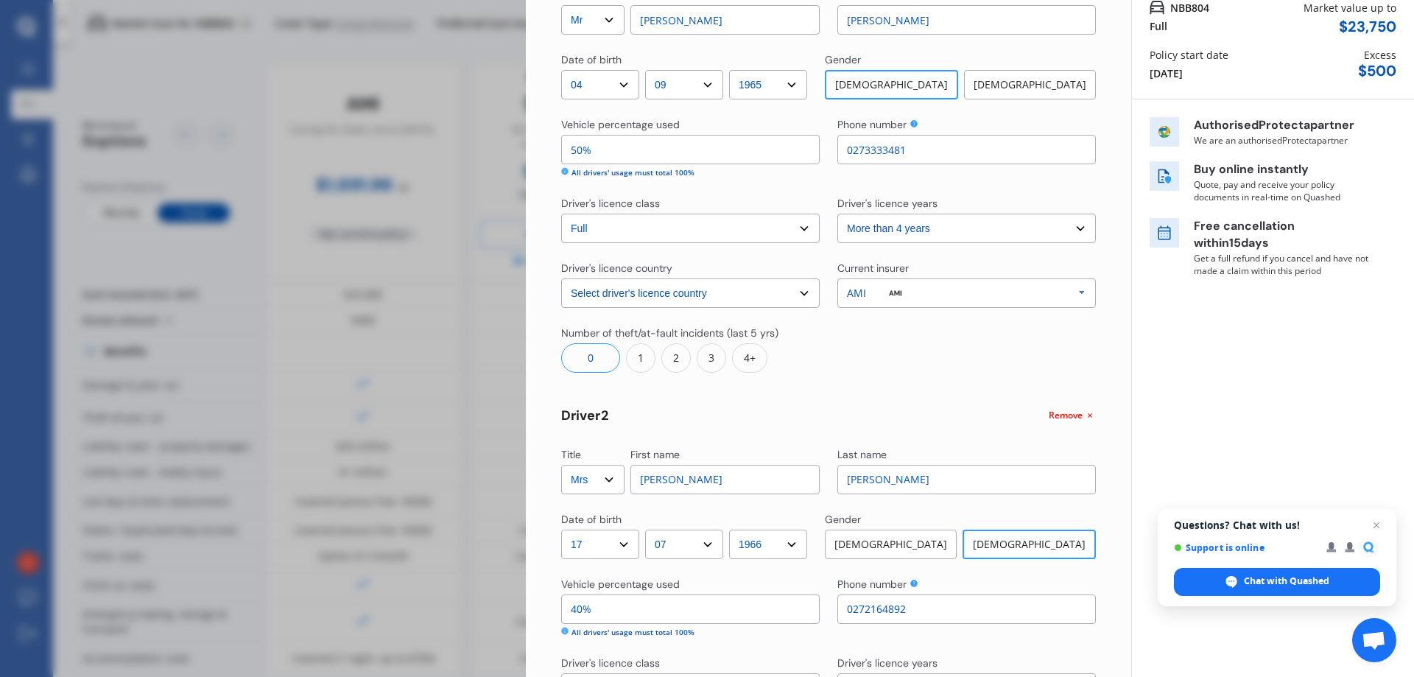
type input "40%"
click at [619, 147] on input "50%" at bounding box center [690, 149] width 259 height 29
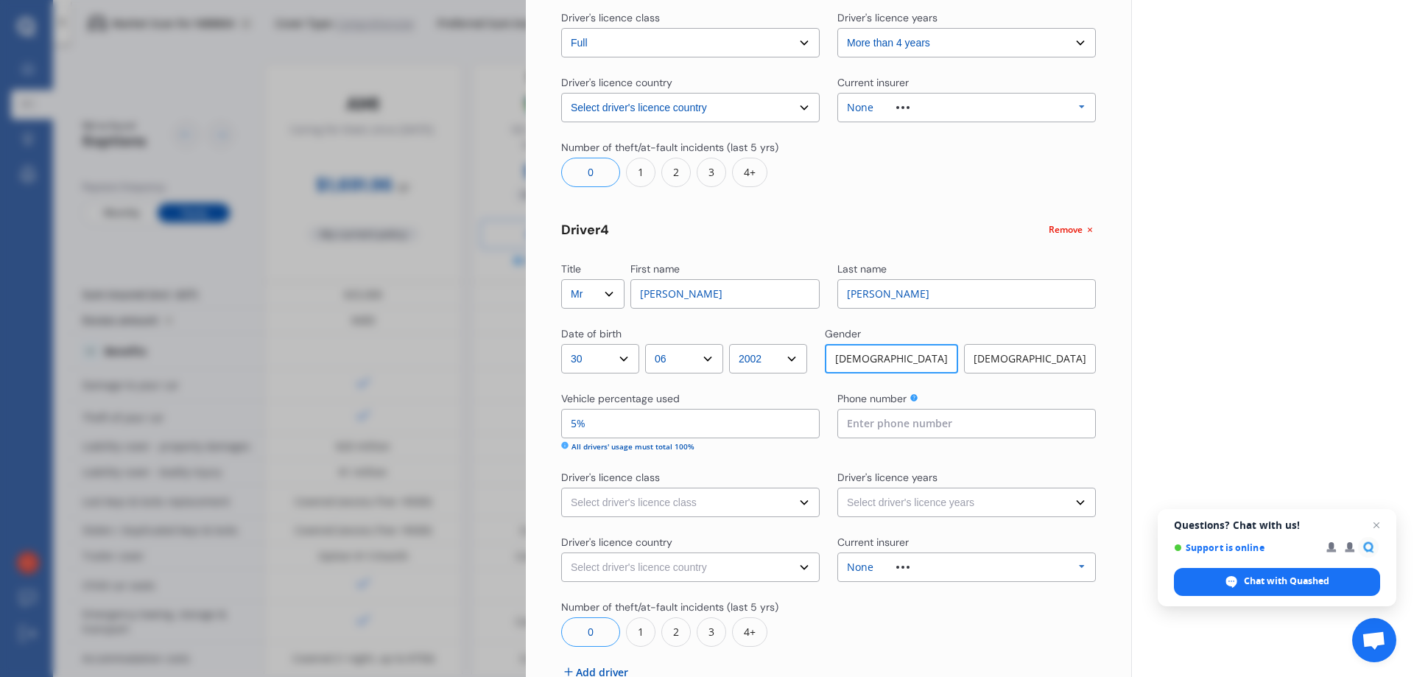
scroll to position [1332, 0]
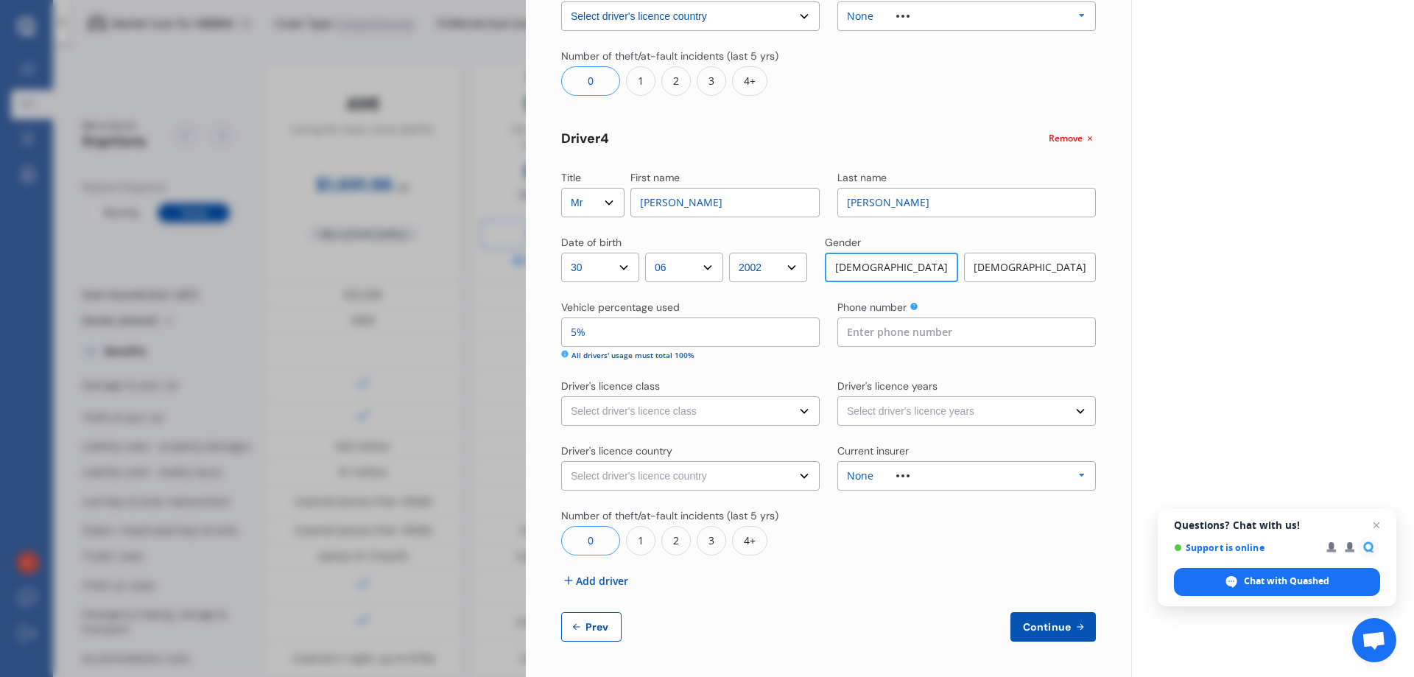
click at [891, 333] on input at bounding box center [967, 331] width 259 height 29
type input "0274298180"
click at [628, 415] on select "Select driver's licence class None Learner Restricted Full" at bounding box center [690, 410] width 259 height 29
select select "full"
click at [561, 396] on select "Select driver's licence class None Learner Restricted Full" at bounding box center [690, 410] width 259 height 29
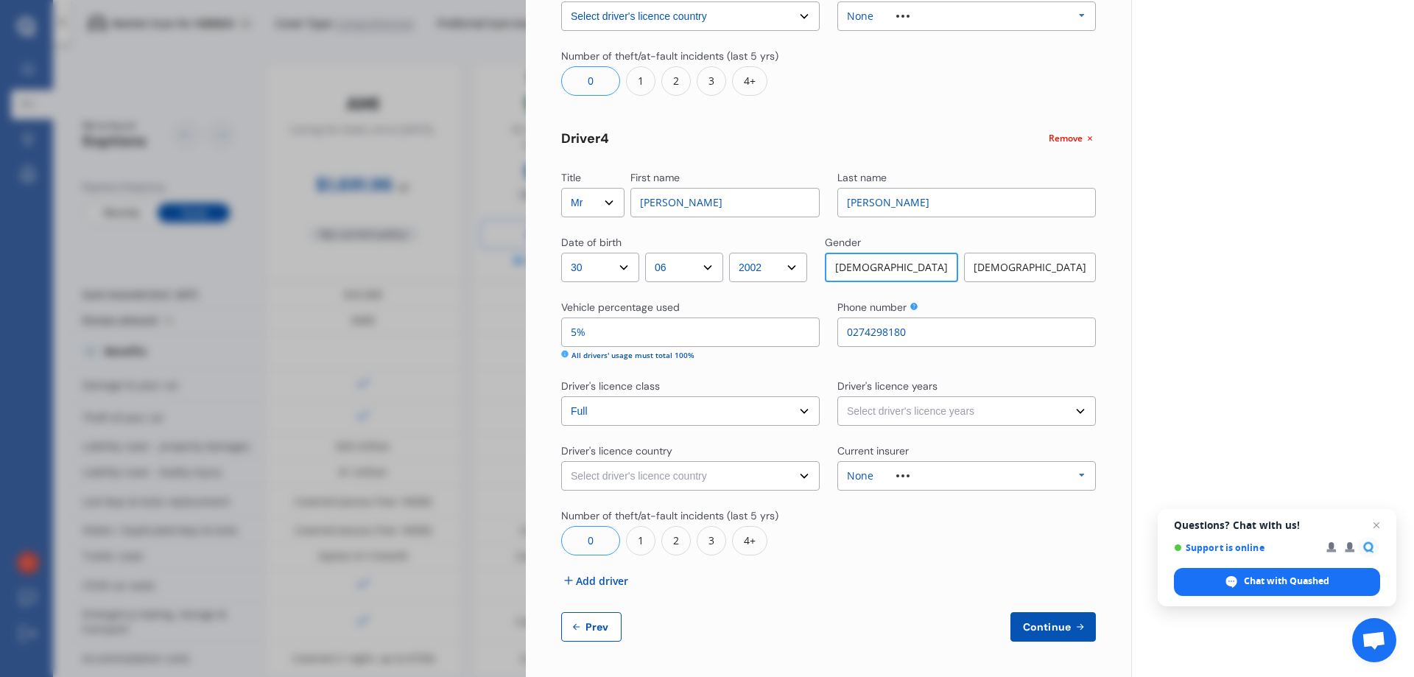
click at [910, 415] on select "Select driver's licence years Less than 1 year 1-2 years 2-4 years More than 4 …" at bounding box center [967, 410] width 259 height 29
select select "more than 4 years"
click at [838, 396] on select "Select driver's licence years Less than 1 year 1-2 years 2-4 years More than 4 …" at bounding box center [967, 410] width 259 height 29
click at [723, 484] on select "Select driver's licence country [GEOGRAPHIC_DATA] [GEOGRAPHIC_DATA] [GEOGRAPHIC…" at bounding box center [690, 475] width 259 height 29
select select "[GEOGRAPHIC_DATA]"
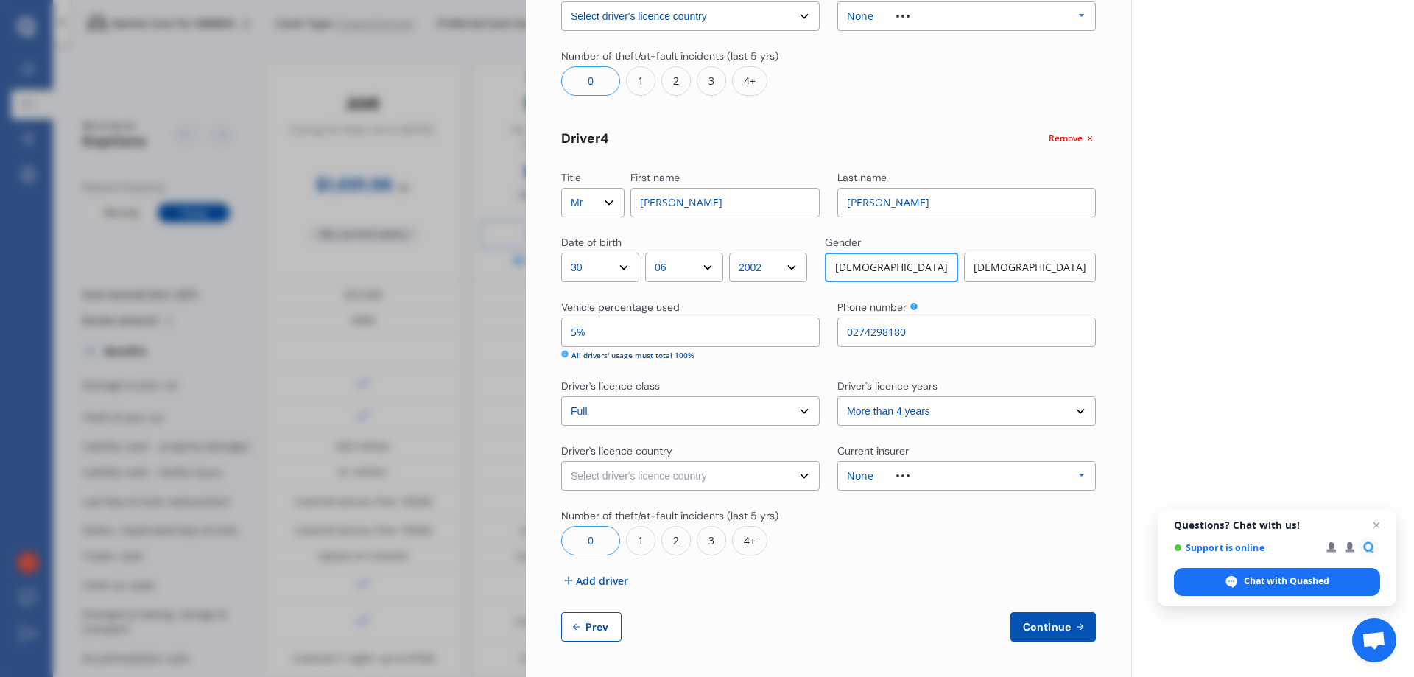
click at [561, 461] on select "Select driver's licence country [GEOGRAPHIC_DATA] [GEOGRAPHIC_DATA] [GEOGRAPHIC…" at bounding box center [690, 475] width 259 height 29
click at [875, 469] on div "None Allianz AAI AMI IAG - NZI/State [PERSON_NAME] Vero Unknown Other Insurer N…" at bounding box center [967, 475] width 259 height 29
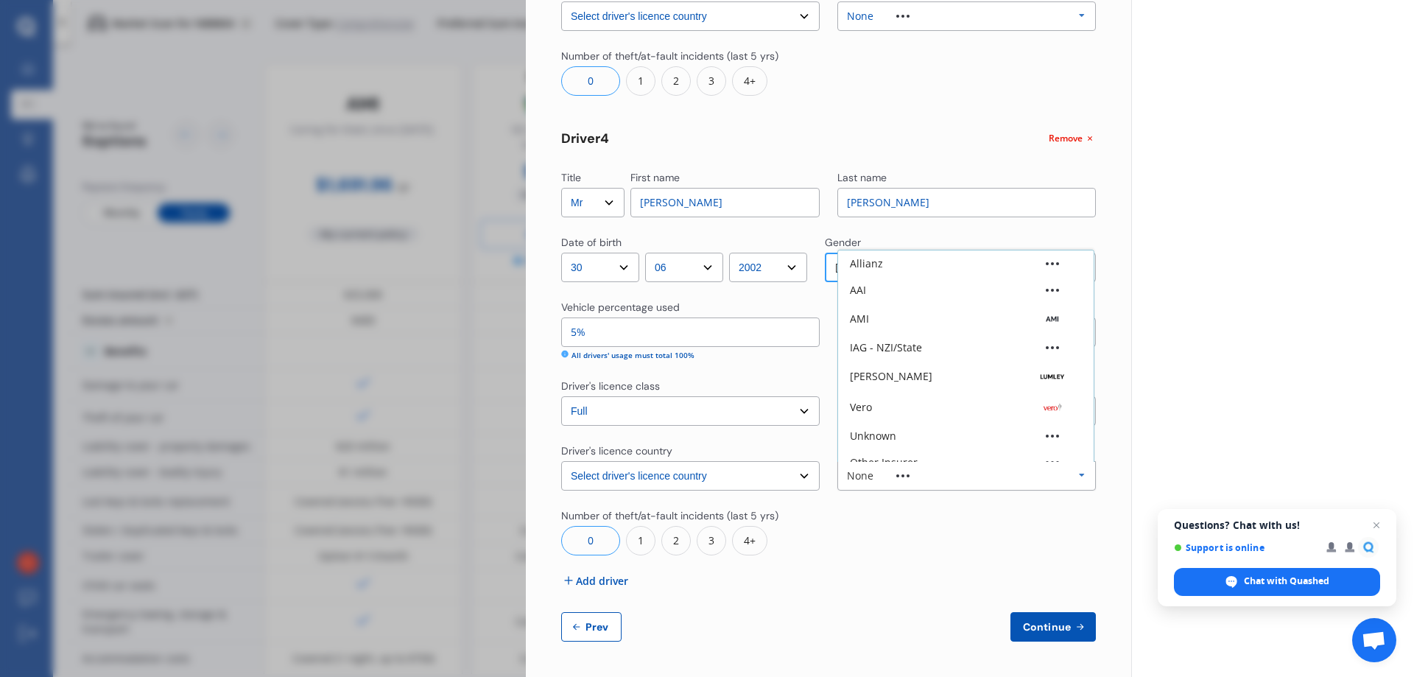
scroll to position [41, 0]
click at [860, 449] on div "None" at bounding box center [863, 448] width 27 height 10
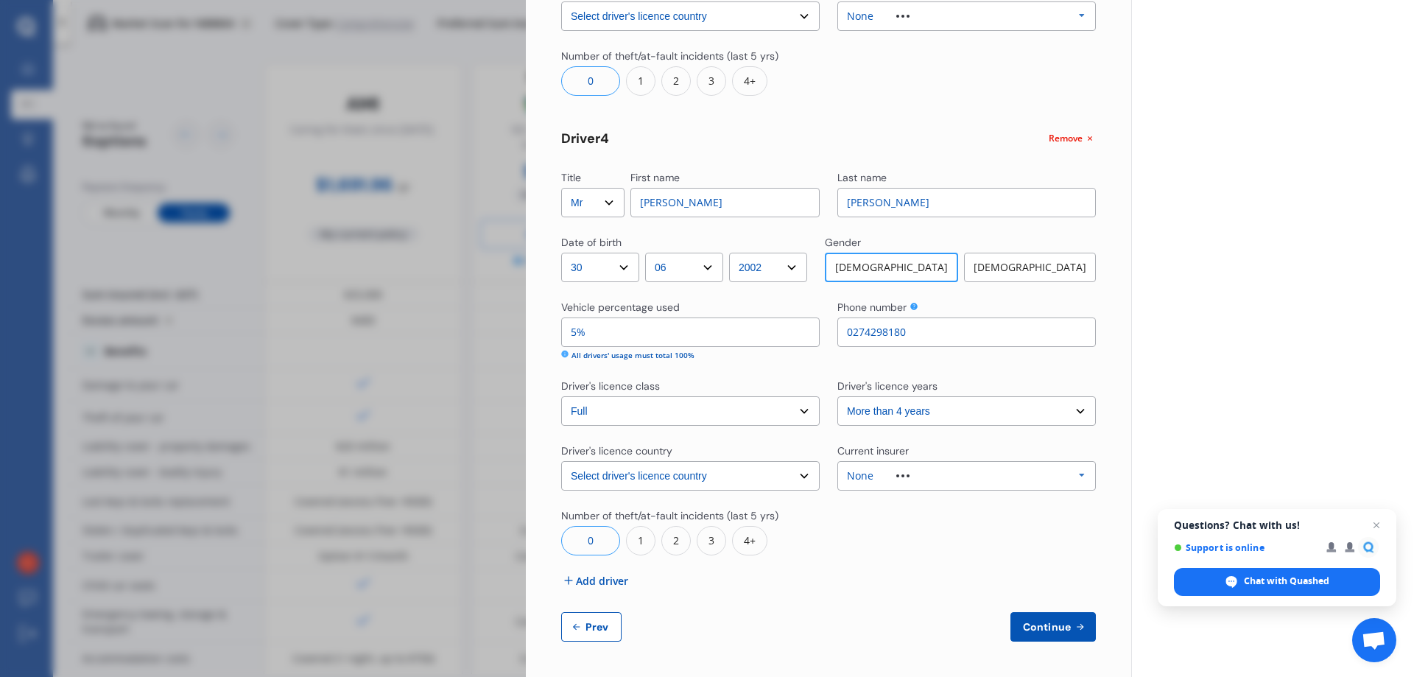
click at [1043, 626] on span "Continue" at bounding box center [1047, 627] width 54 height 12
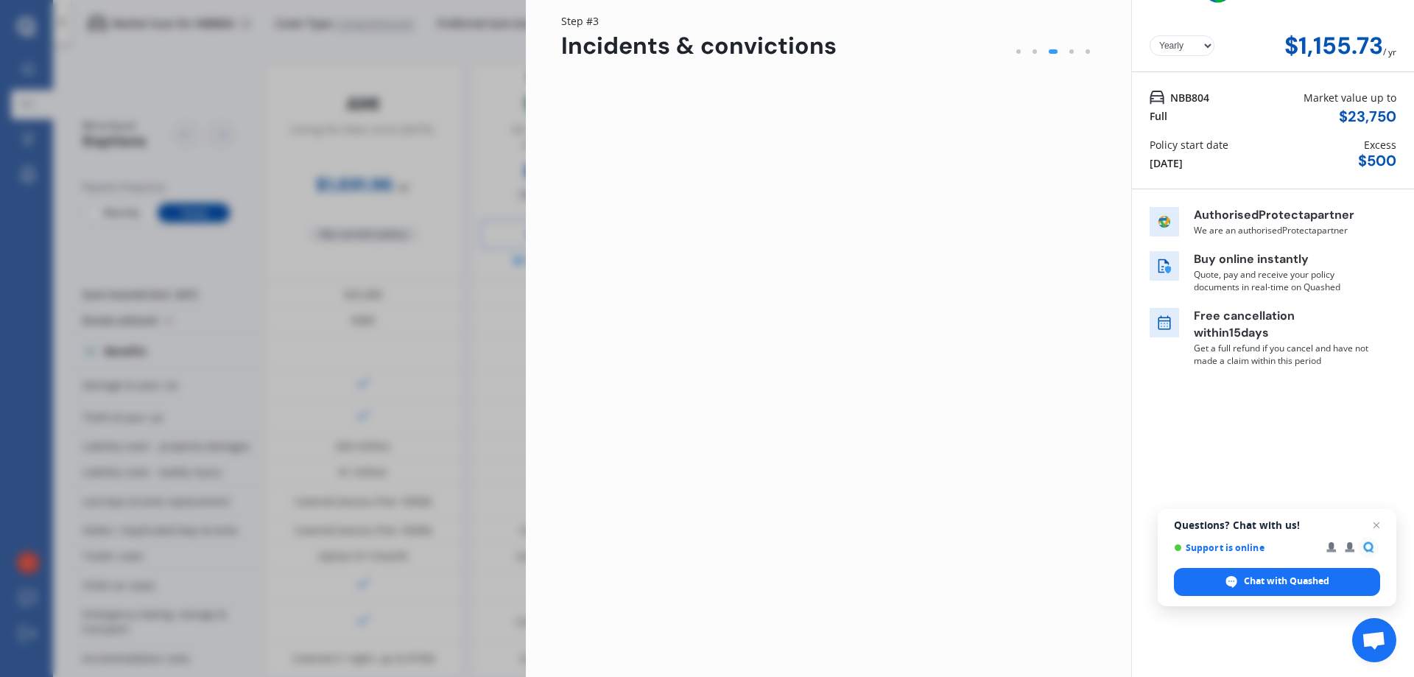
scroll to position [0, 0]
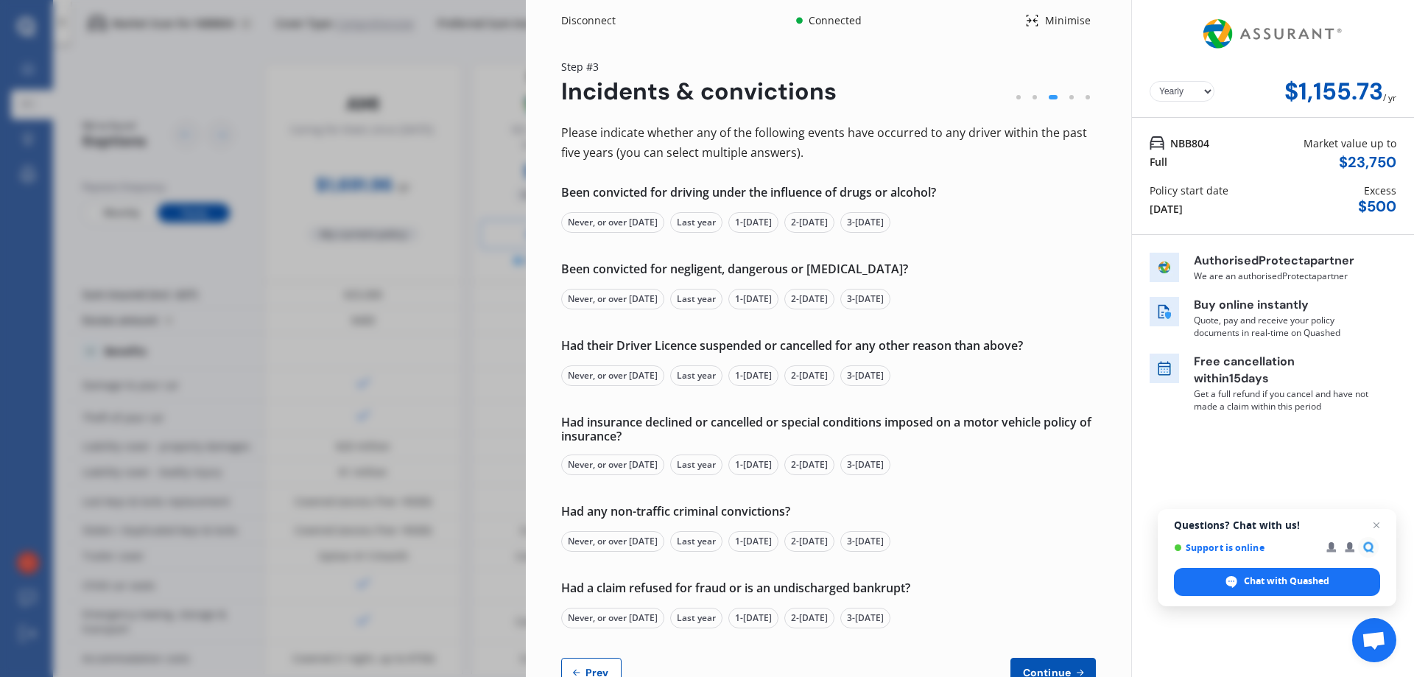
click at [604, 223] on div "Never, or over [DATE]" at bounding box center [612, 222] width 103 height 21
click at [597, 304] on div "Never, or over [DATE]" at bounding box center [612, 299] width 103 height 21
click at [595, 378] on div "Never, or over [DATE]" at bounding box center [612, 375] width 103 height 21
click at [594, 469] on div "Never, or over [DATE]" at bounding box center [612, 465] width 103 height 21
click at [591, 541] on div "Never, or over [DATE]" at bounding box center [612, 541] width 103 height 21
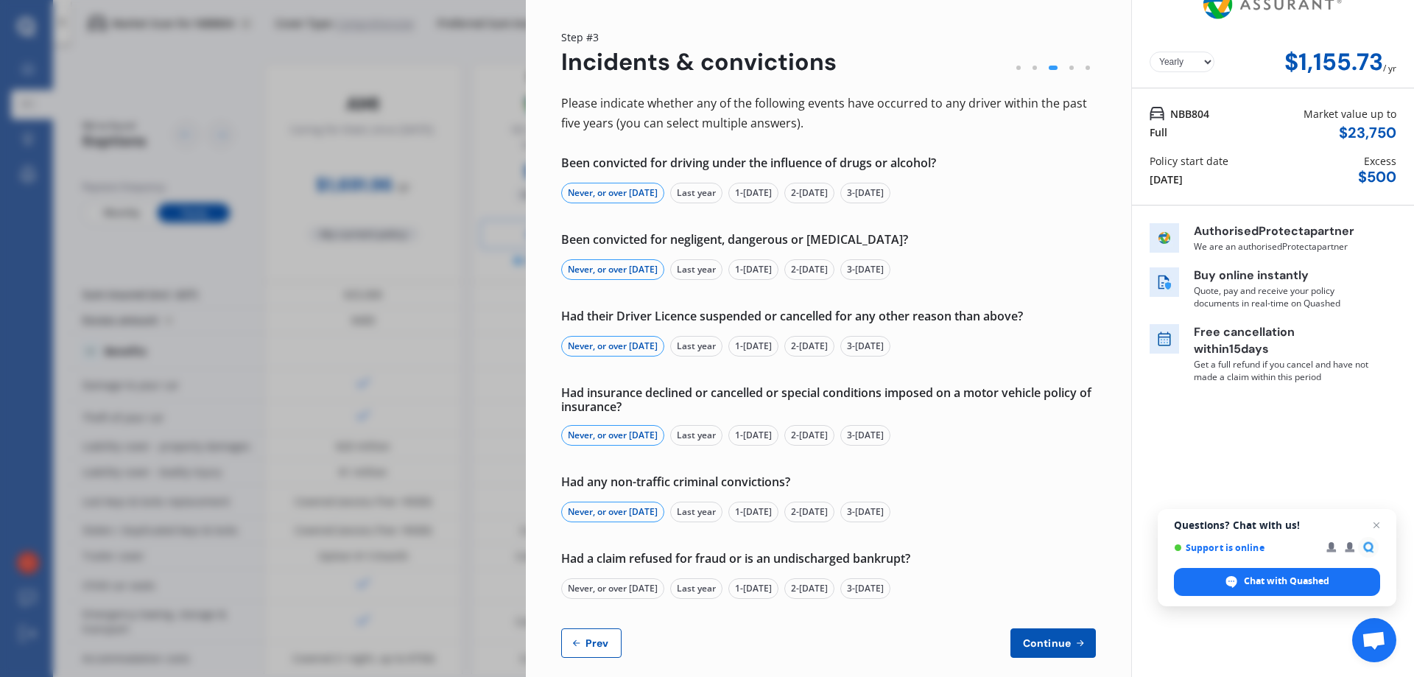
scroll to position [46, 0]
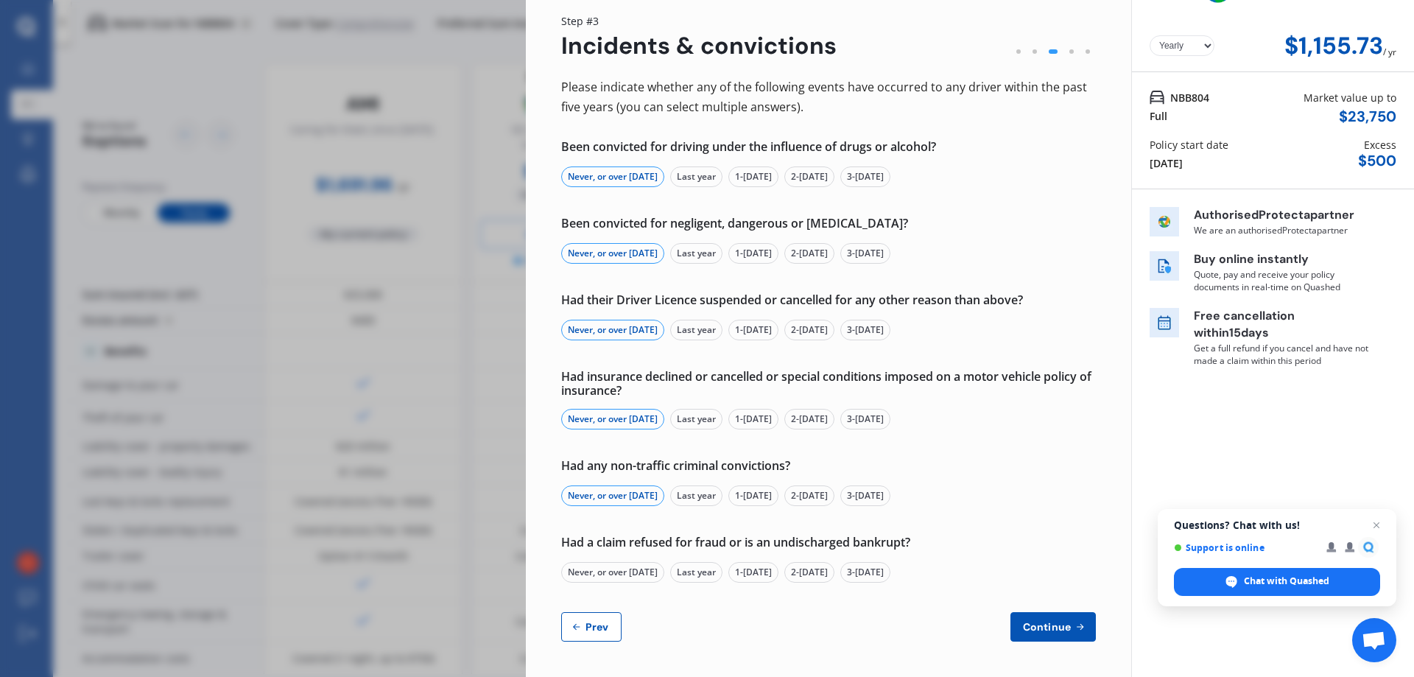
click at [608, 574] on div "Never, or over [DATE]" at bounding box center [612, 572] width 103 height 21
click at [1055, 622] on span "Continue" at bounding box center [1047, 627] width 54 height 12
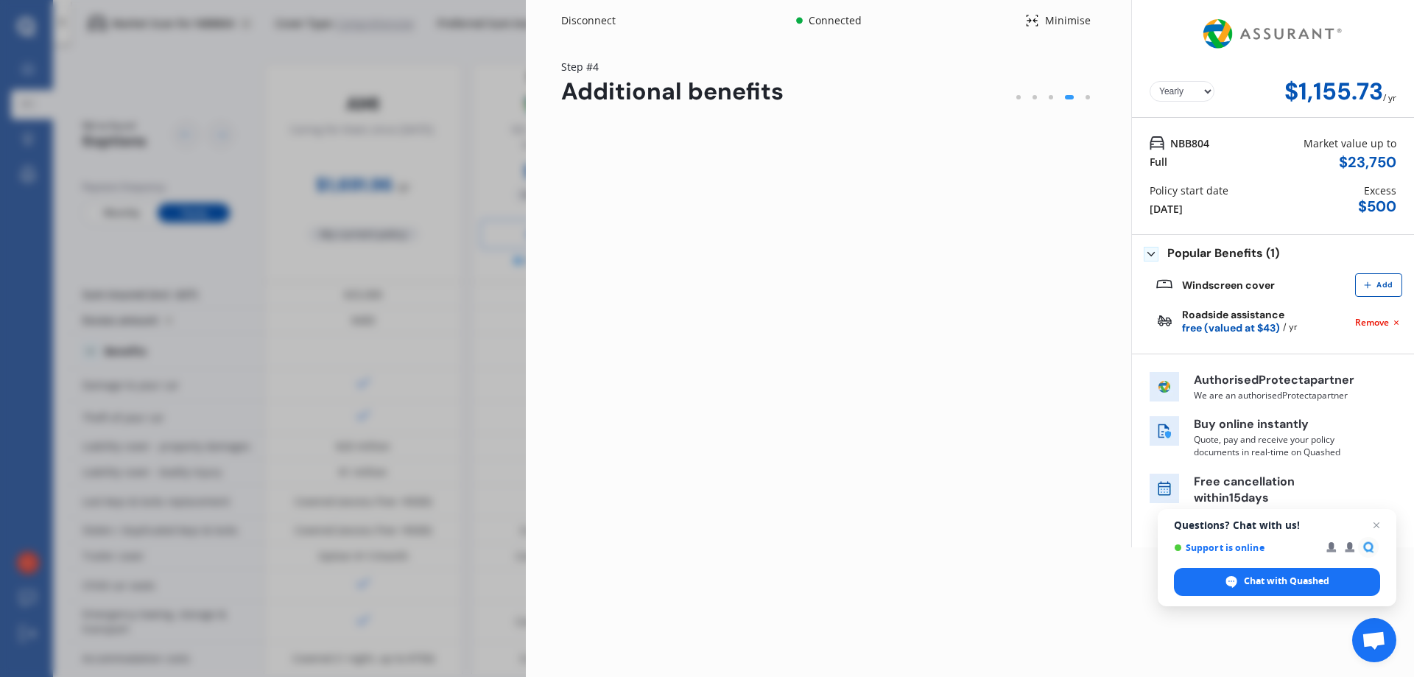
scroll to position [0, 0]
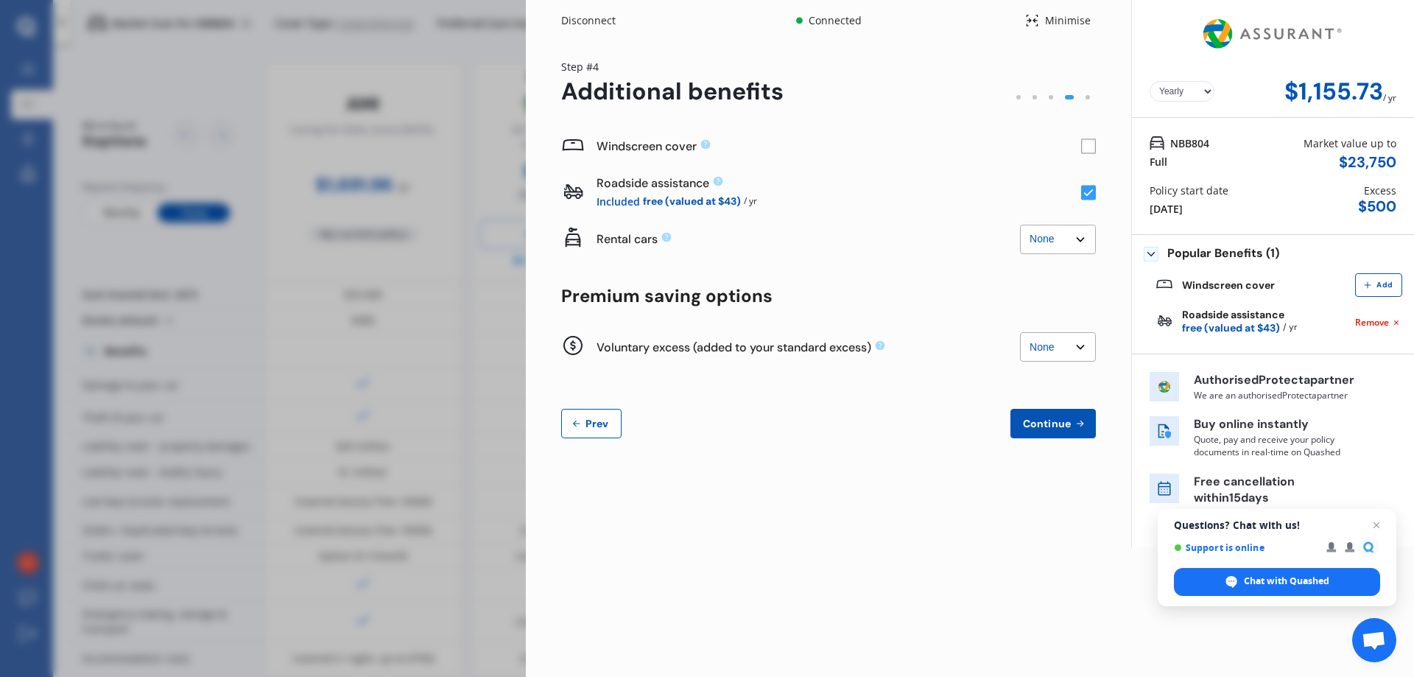
click at [1090, 146] on rect at bounding box center [1088, 146] width 15 height 15
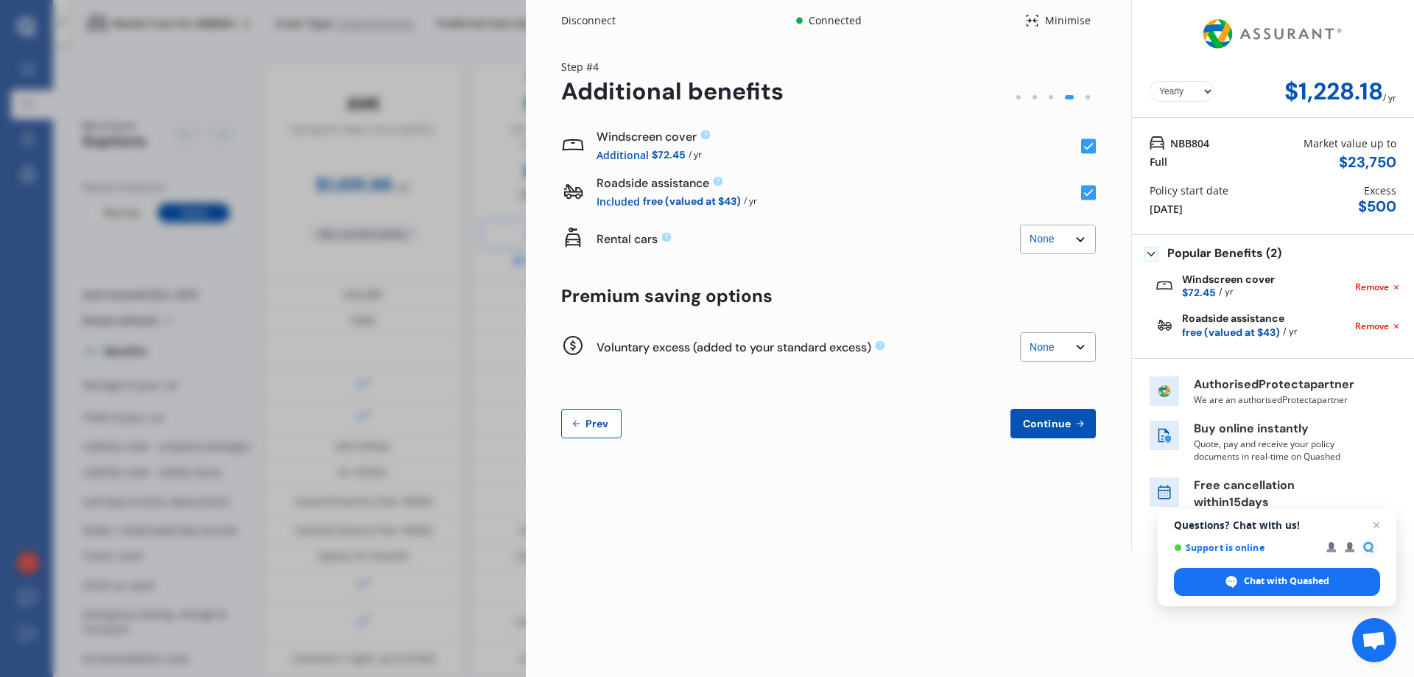
click at [1090, 189] on rect at bounding box center [1088, 193] width 15 height 15
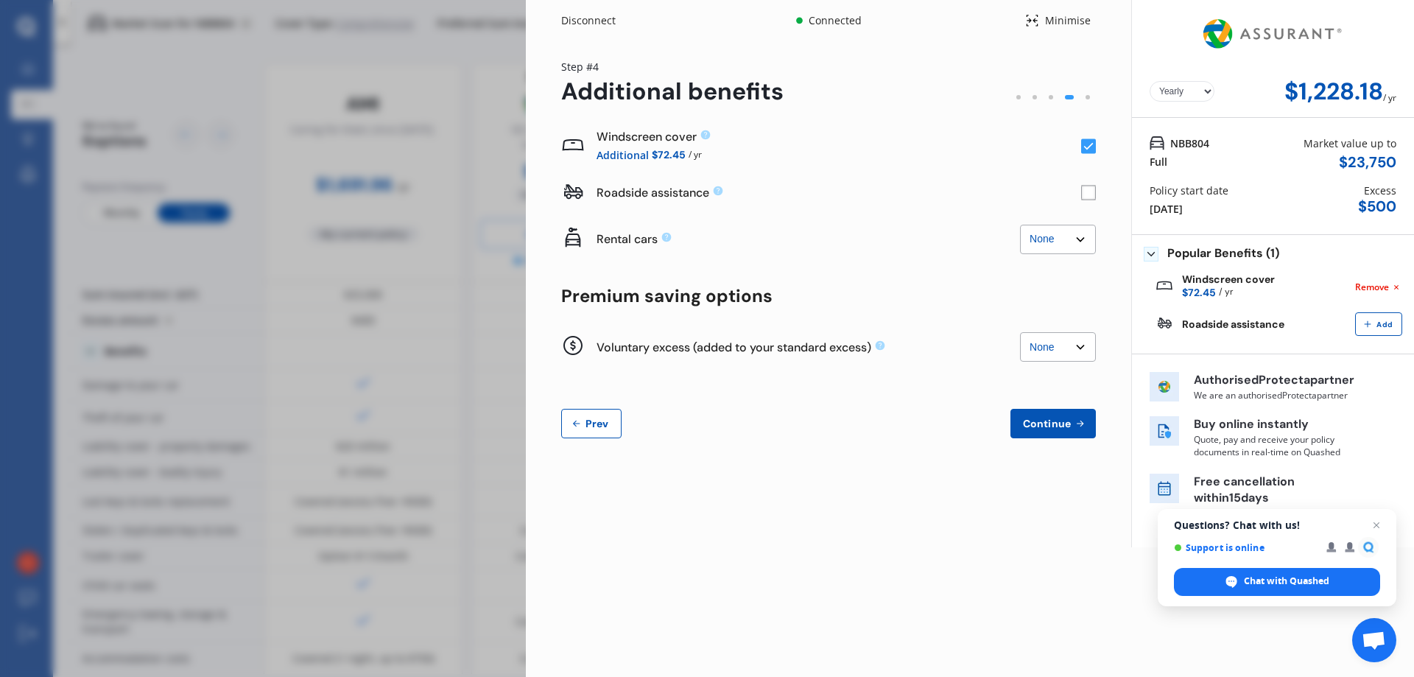
click at [1085, 187] on rect at bounding box center [1088, 193] width 15 height 15
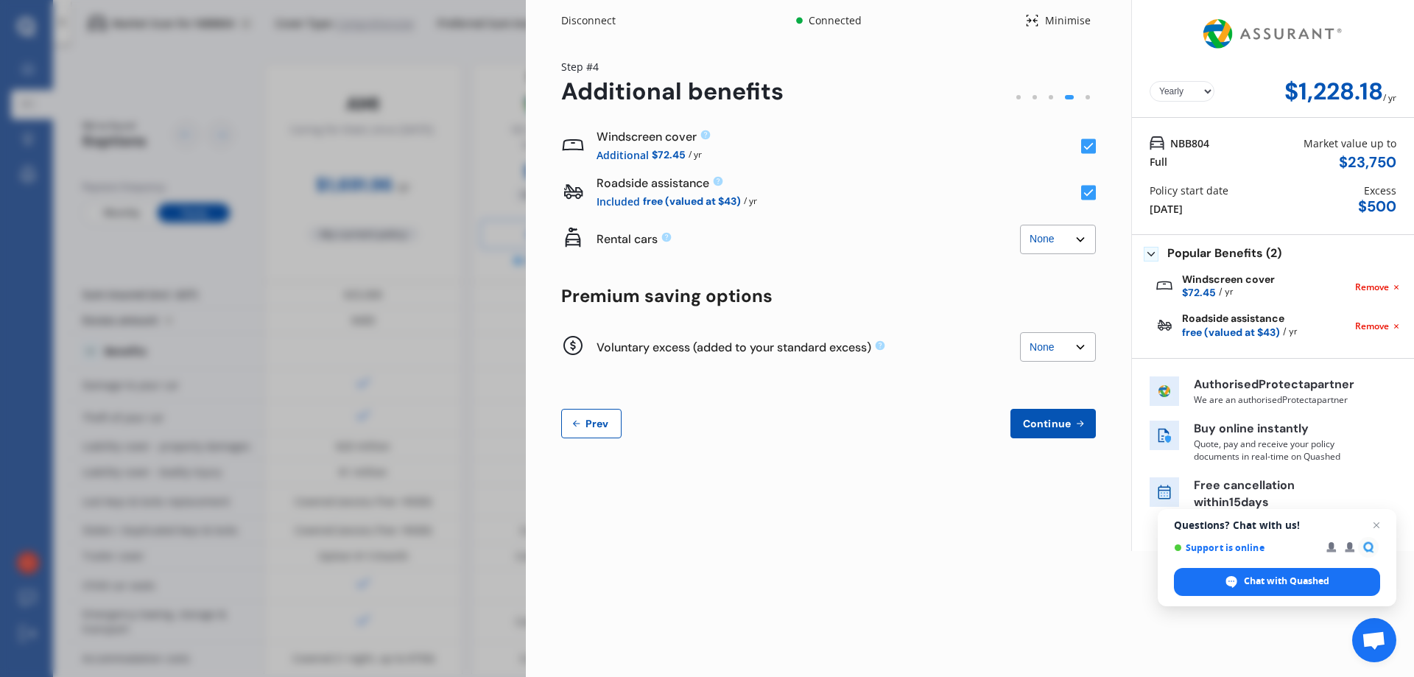
click at [1087, 192] on rect at bounding box center [1088, 193] width 15 height 15
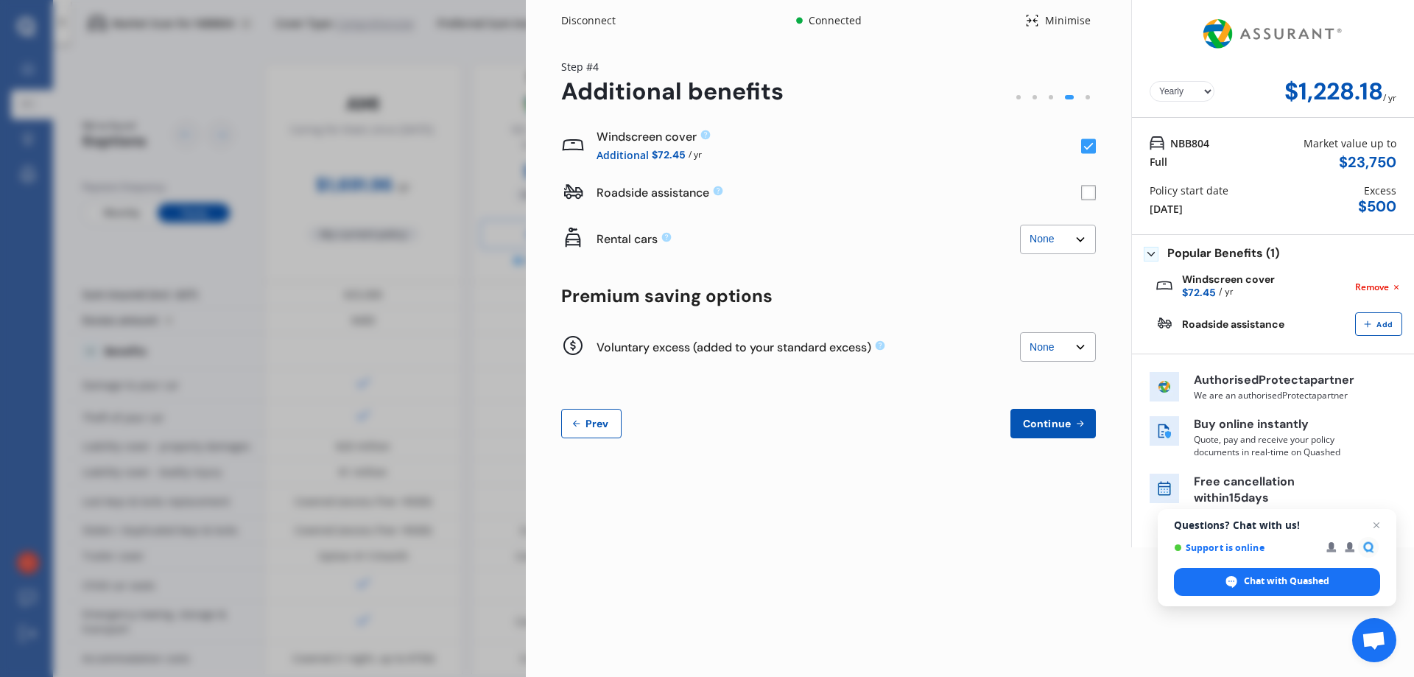
click at [1087, 191] on rect at bounding box center [1088, 193] width 15 height 15
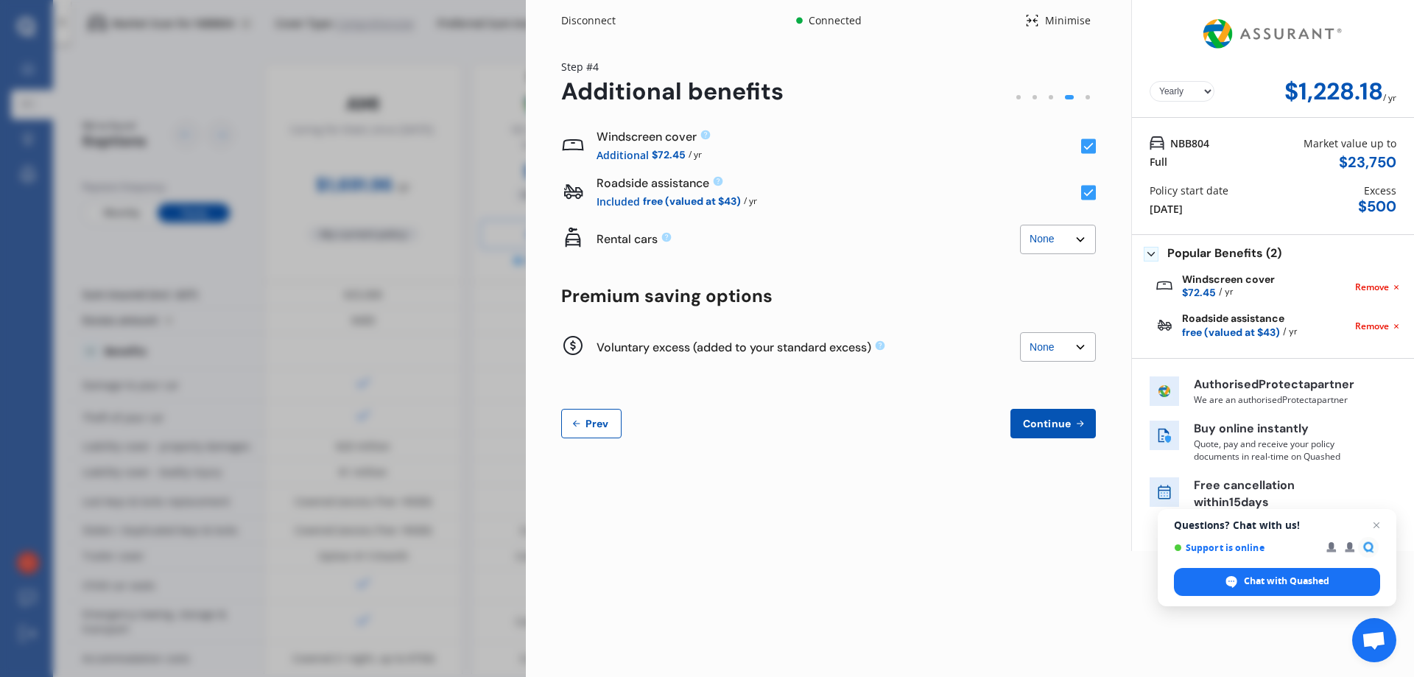
click at [1087, 191] on rect at bounding box center [1088, 193] width 15 height 15
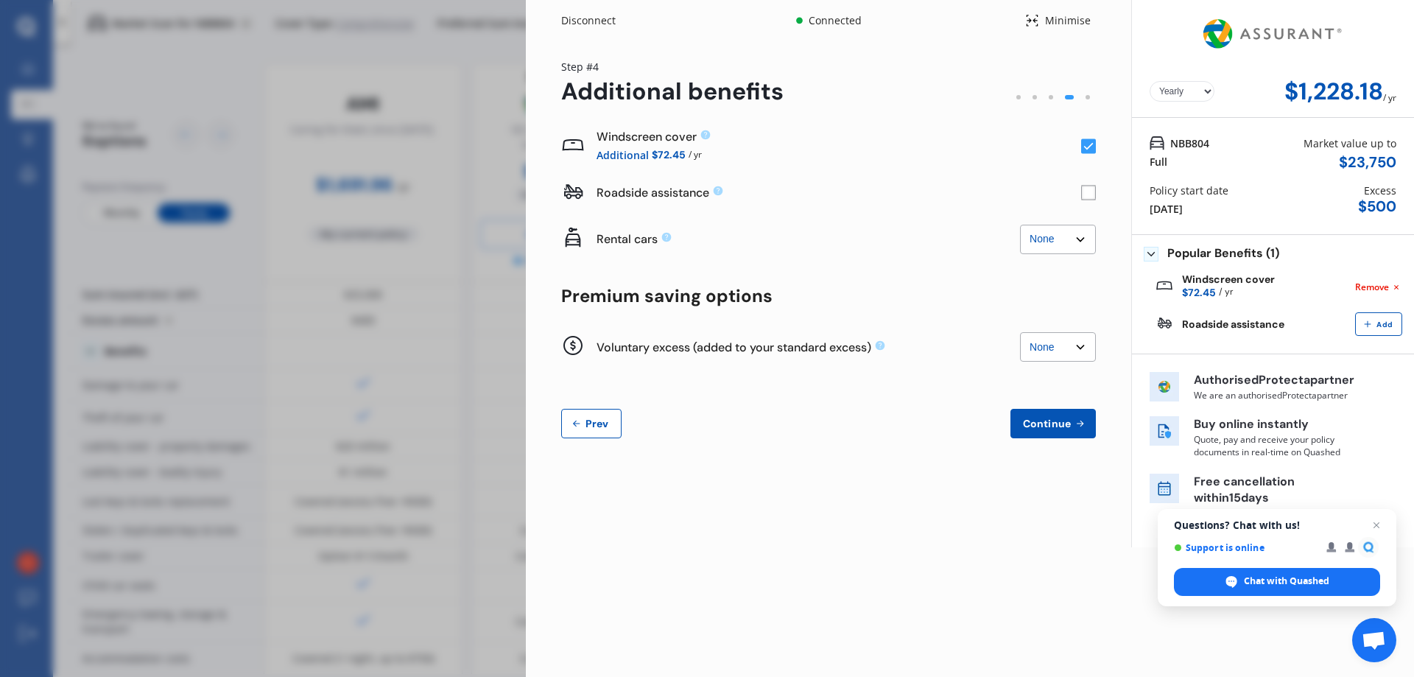
click at [1087, 191] on rect at bounding box center [1088, 193] width 15 height 15
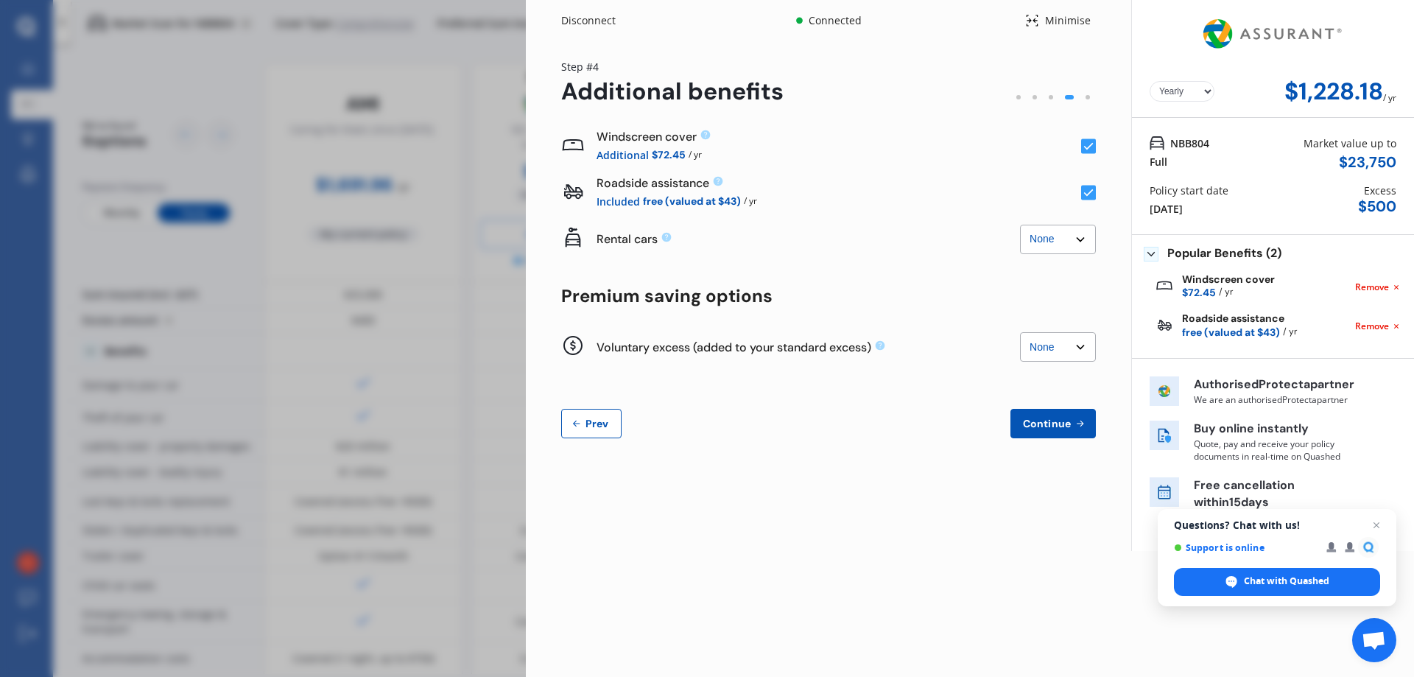
click at [1071, 342] on select "None $500 $1,000" at bounding box center [1058, 346] width 76 height 29
click at [1020, 332] on select "None $500 $1,000" at bounding box center [1058, 346] width 76 height 29
click at [1053, 345] on select "None $500 $1,000" at bounding box center [1058, 346] width 76 height 29
click at [1020, 332] on select "None $500 $1,000" at bounding box center [1058, 346] width 76 height 29
click at [1076, 340] on select "None $500 $1,000" at bounding box center [1058, 346] width 76 height 29
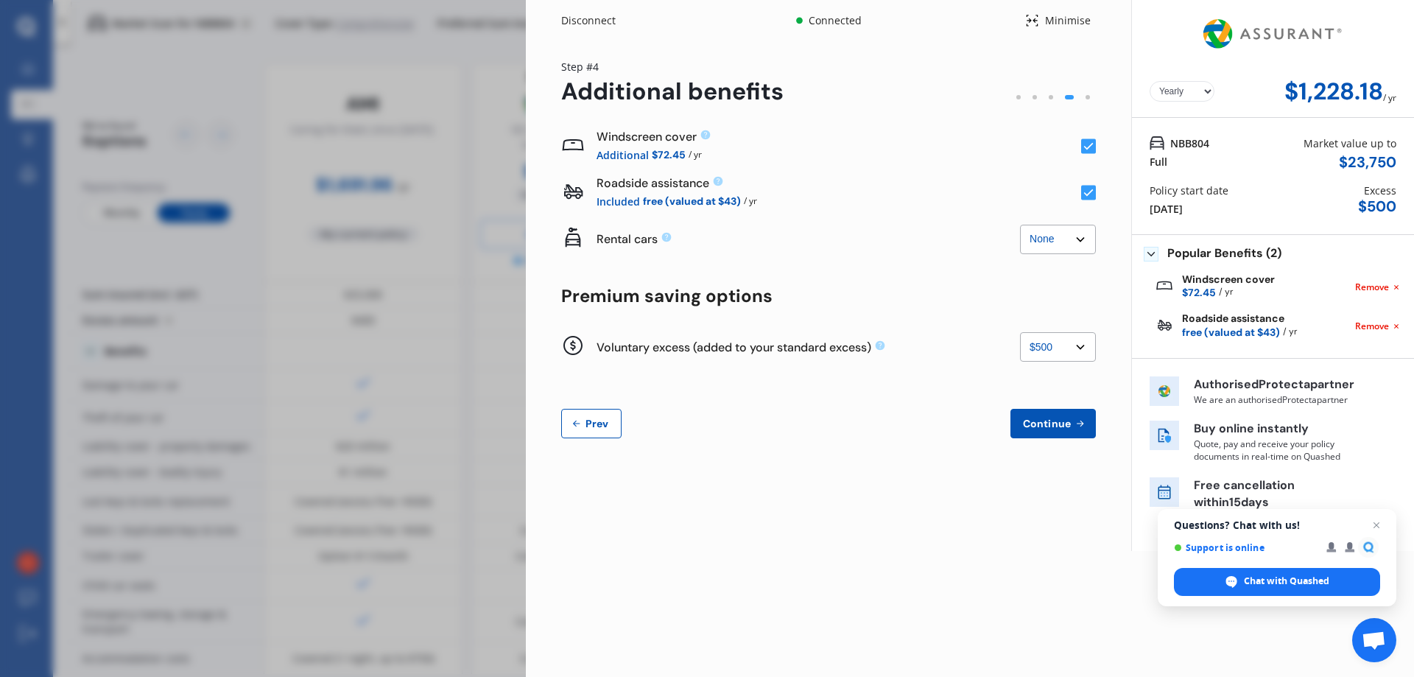
click at [1020, 332] on select "None $500 $1,000" at bounding box center [1058, 346] width 76 height 29
click at [1068, 344] on select "None $500 $1,000" at bounding box center [1058, 346] width 76 height 29
select select "0"
click at [1020, 332] on select "None $500 $1,000" at bounding box center [1058, 346] width 76 height 29
click at [1056, 429] on span "Continue" at bounding box center [1047, 424] width 54 height 12
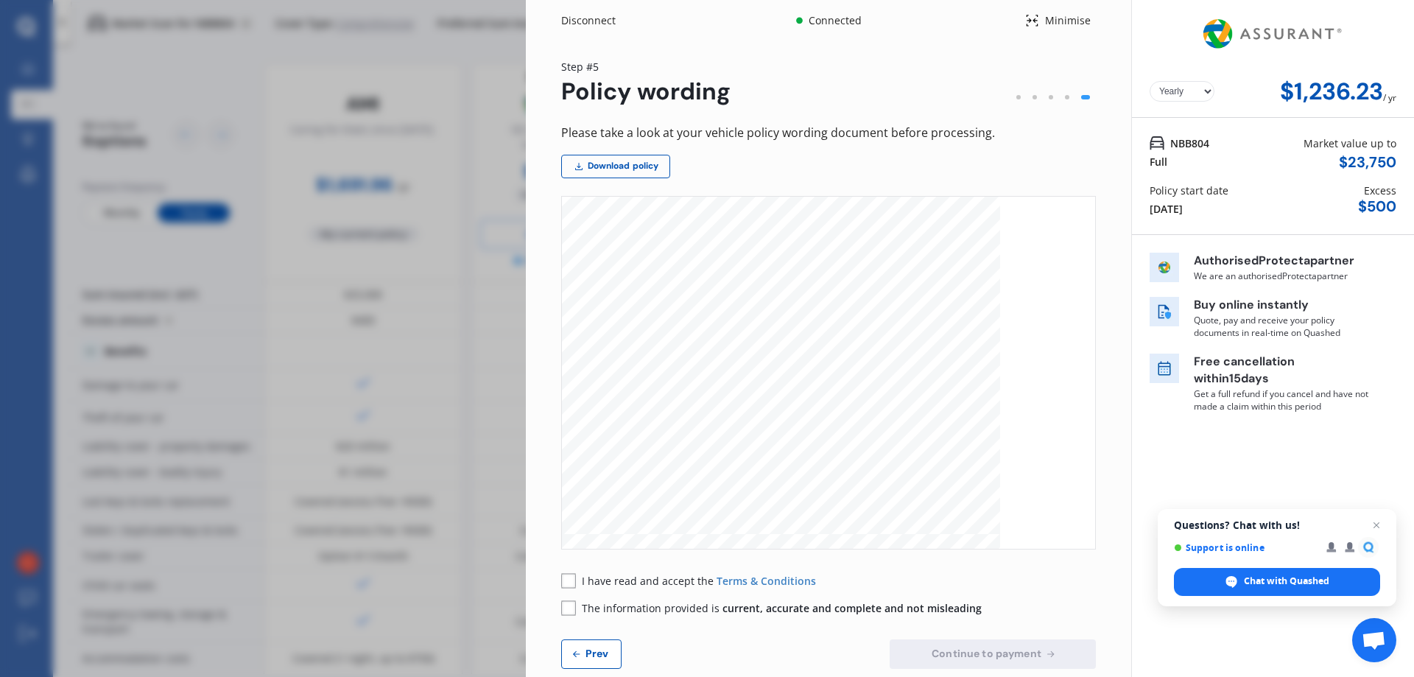
scroll to position [368, 0]
click at [569, 579] on rect at bounding box center [568, 580] width 15 height 15
click at [569, 607] on rect at bounding box center [568, 607] width 15 height 15
click at [491, 253] on div "Disconnect Connected Minimise Yearly Monthly $1,236.23 / yr Step # 5 Policy wor…" at bounding box center [707, 338] width 1414 height 677
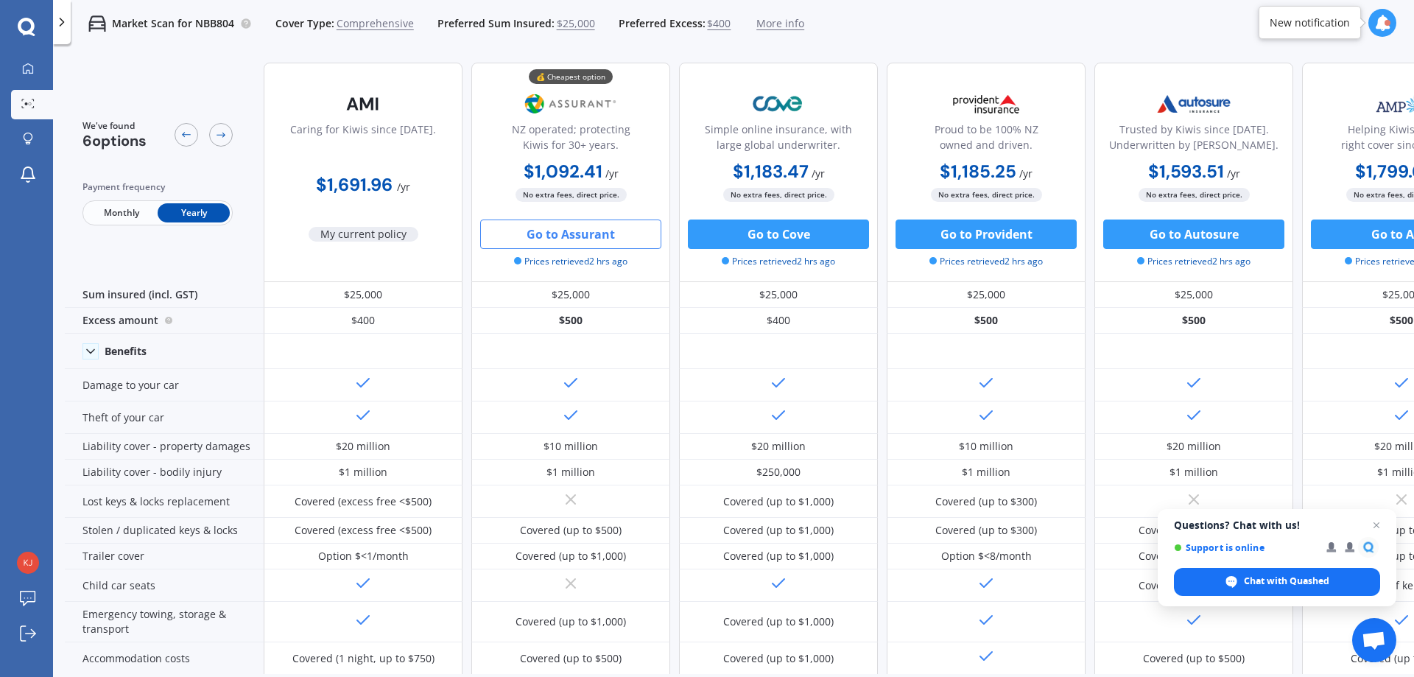
click at [1186, 229] on button "Go to Autosure" at bounding box center [1194, 234] width 181 height 29
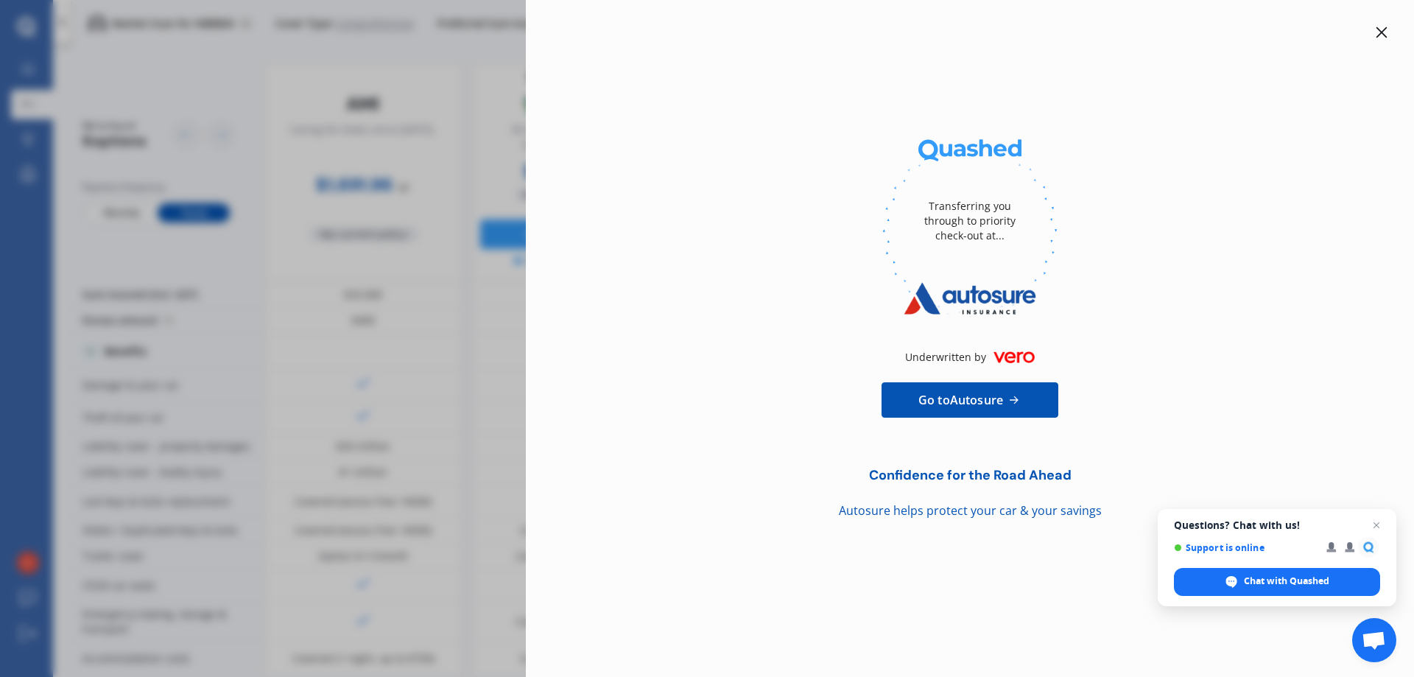
click at [377, 182] on div "Transferring you through to priority check-out at... Underwritten by Go to Auto…" at bounding box center [707, 338] width 1414 height 677
